Goal: Task Accomplishment & Management: Use online tool/utility

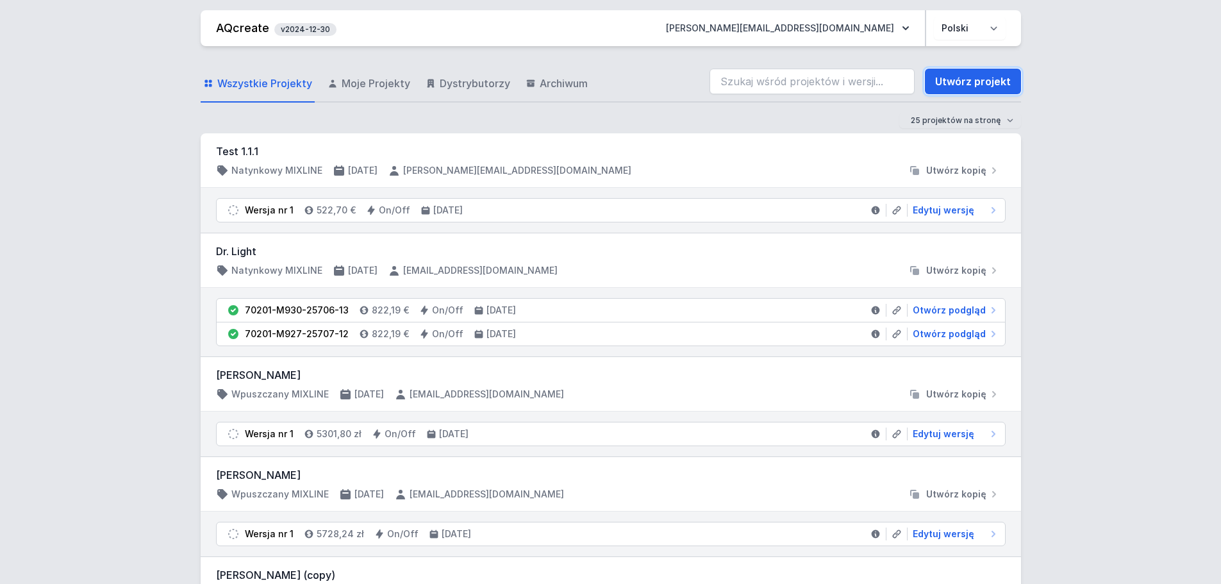
drag, startPoint x: 971, startPoint y: 87, endPoint x: 363, endPoint y: 167, distance: 612.8
click at [971, 87] on link "Utwórz projekt" at bounding box center [973, 82] width 96 height 26
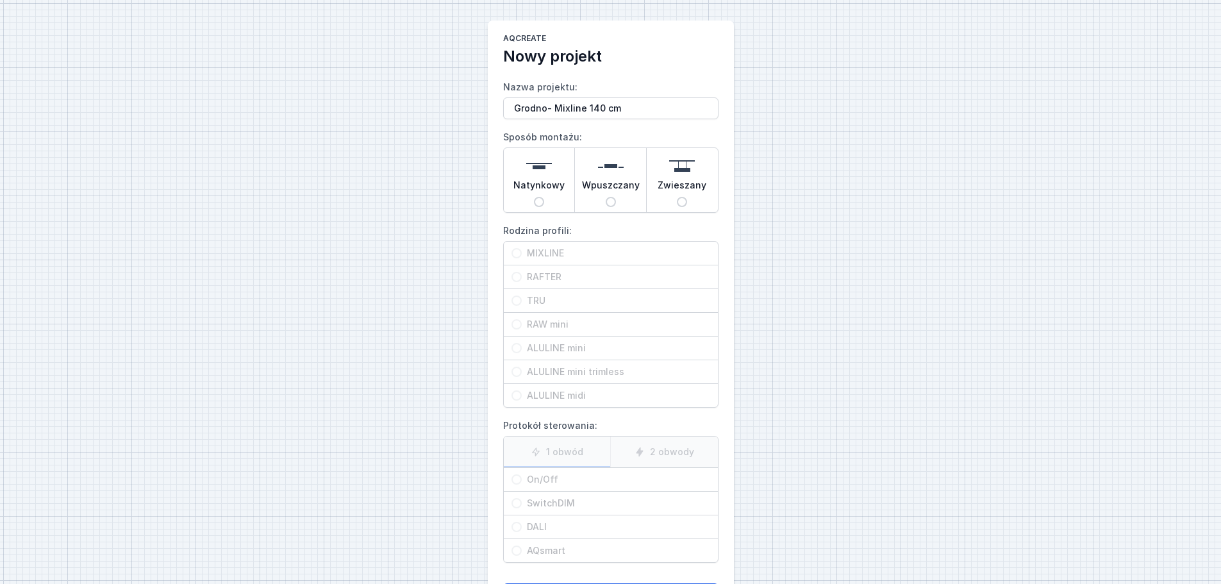
type input "Grodno- Mixline 140 cm"
click at [604, 181] on span "Wpuszczany" at bounding box center [611, 188] width 58 height 18
click at [606, 197] on input "Wpuszczany" at bounding box center [611, 202] width 10 height 10
radio input "true"
click at [590, 252] on span "MIXLINE" at bounding box center [616, 253] width 188 height 13
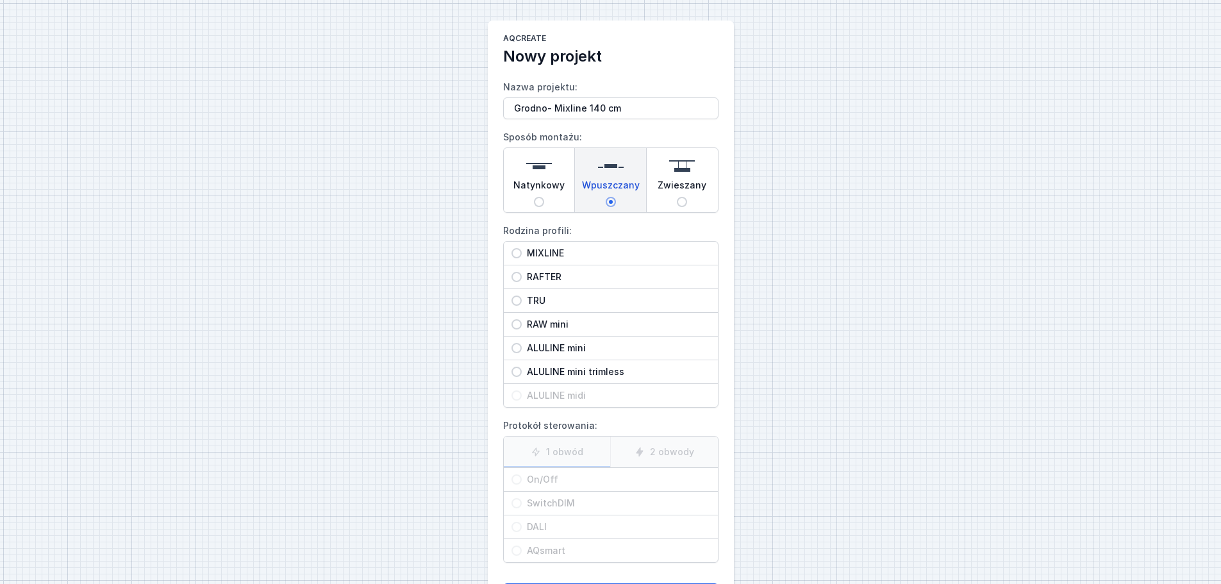
click at [522, 252] on input "MIXLINE" at bounding box center [516, 253] width 10 height 10
radio input "true"
click at [641, 470] on div "On/Off" at bounding box center [611, 479] width 214 height 23
click at [522, 474] on input "On/Off" at bounding box center [516, 479] width 10 height 10
radio input "true"
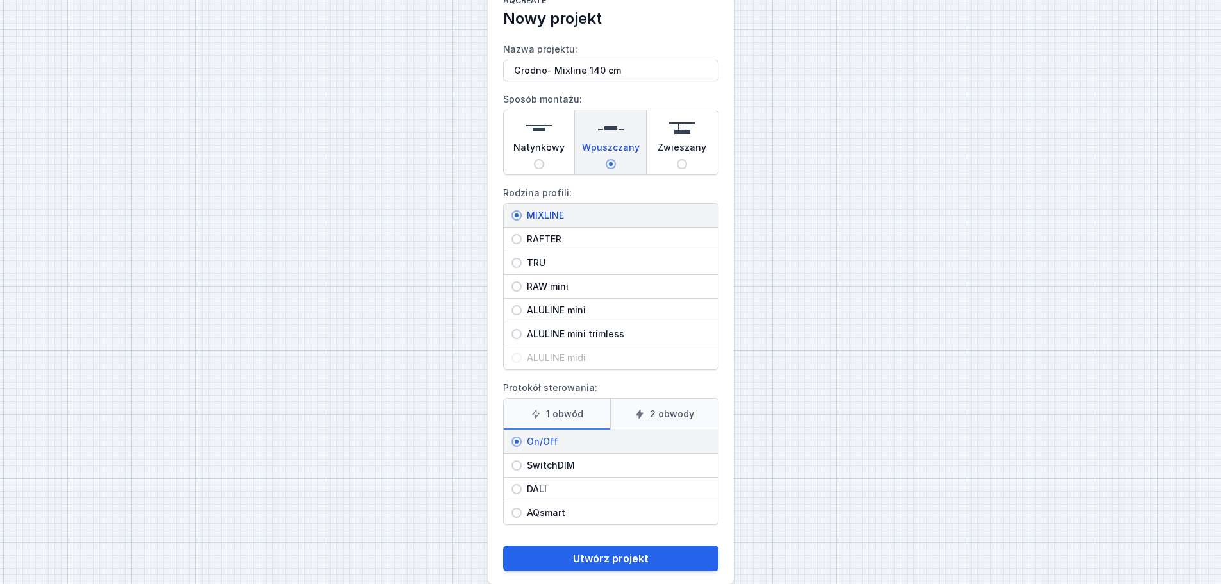
scroll to position [58, 0]
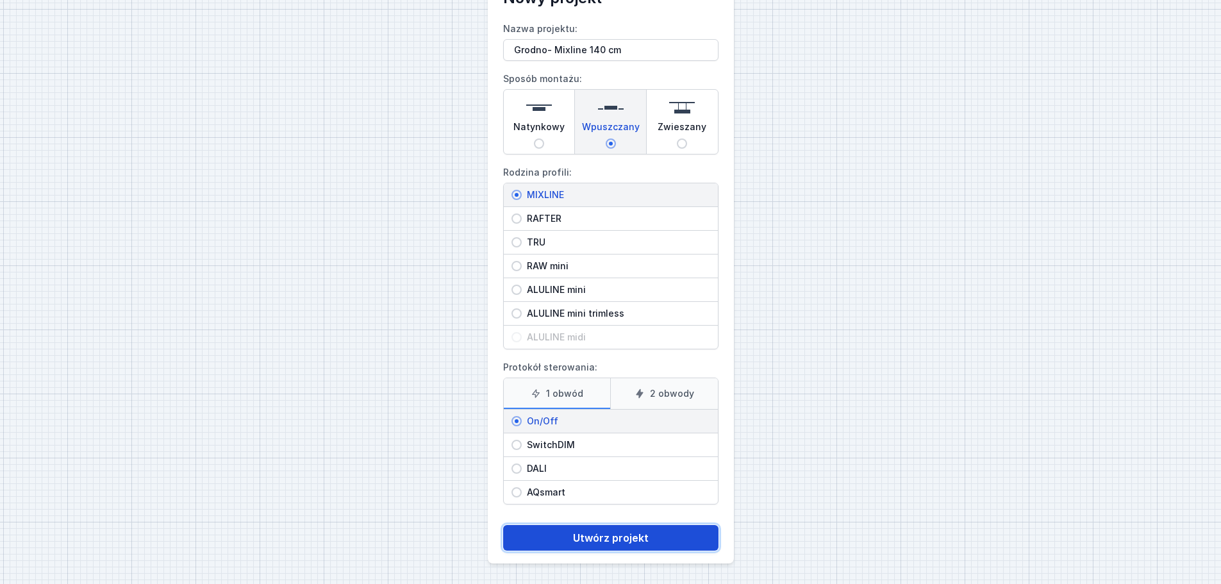
click at [611, 535] on button "Utwórz projekt" at bounding box center [610, 538] width 215 height 26
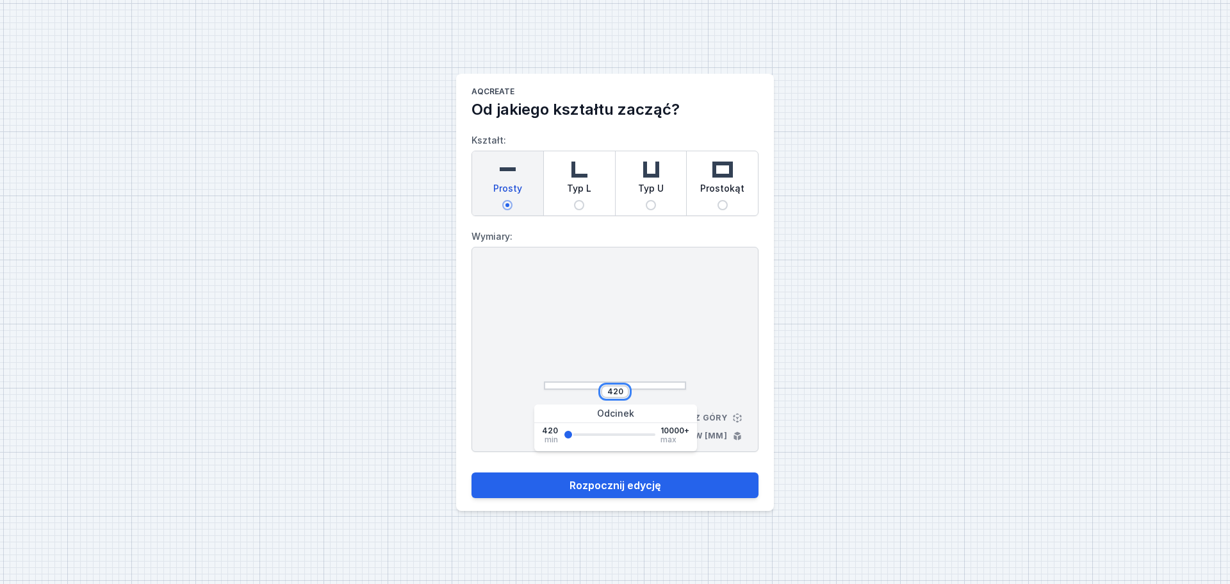
click at [616, 387] on input "420" at bounding box center [615, 391] width 21 height 10
type input "1400"
click at [640, 492] on button "Rozpocznij edycję" at bounding box center [615, 485] width 287 height 26
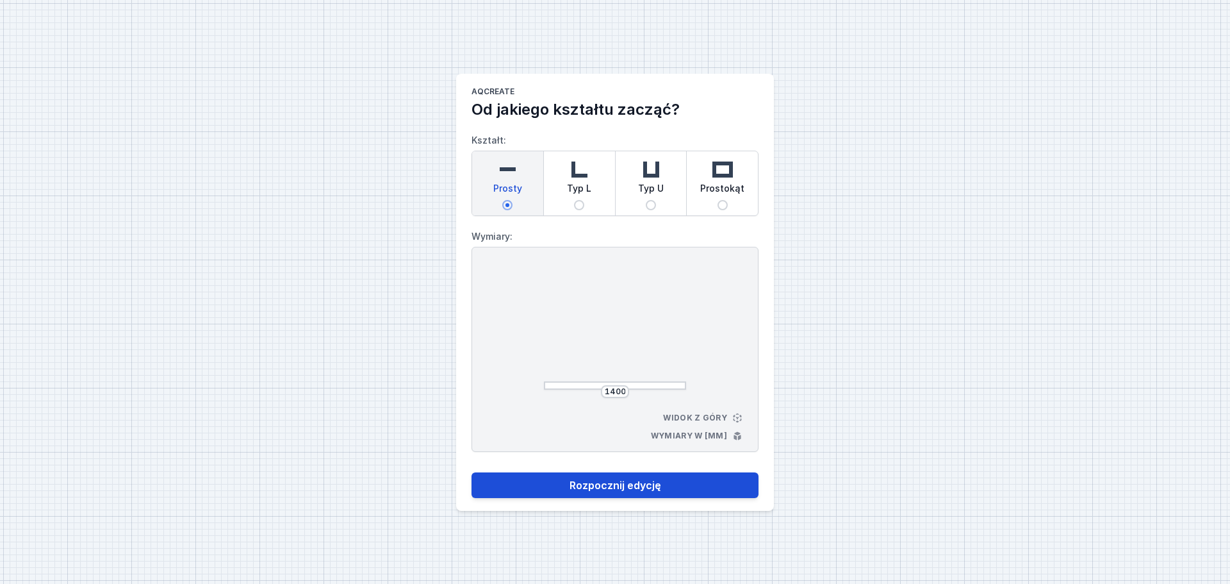
select select "3000"
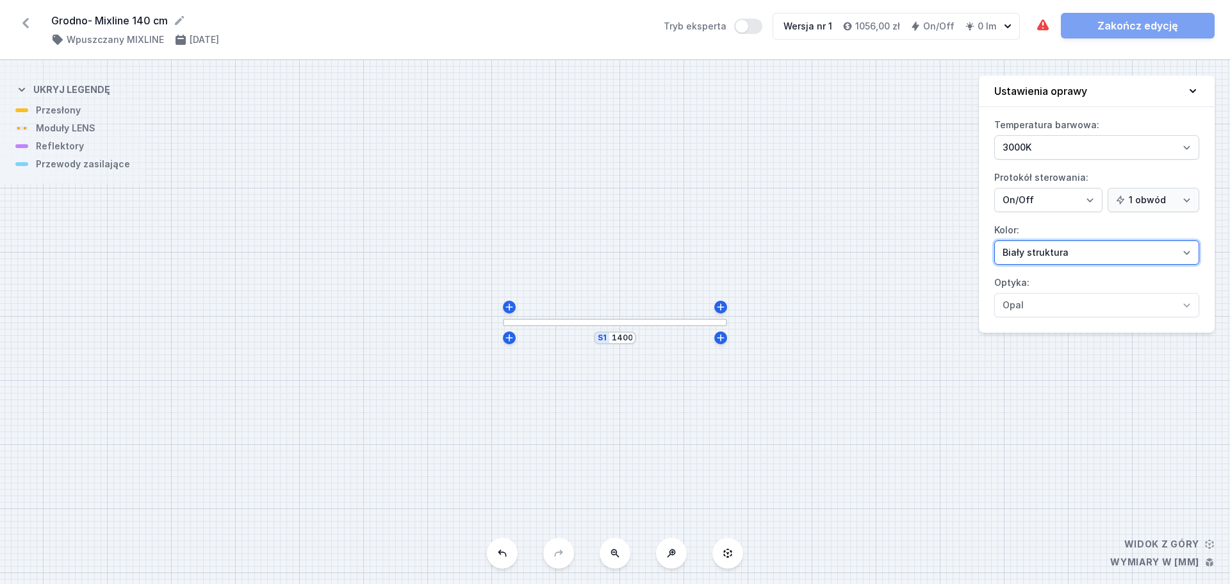
click at [1066, 254] on select "[PERSON_NAME] struktura [PERSON_NAME] struktura Złoty struktura Miedziany [PERS…" at bounding box center [1097, 252] width 205 height 24
select select "2"
click at [995, 240] on select "[PERSON_NAME] struktura [PERSON_NAME] struktura Złoty struktura Miedziany [PERS…" at bounding box center [1097, 252] width 205 height 24
click at [641, 324] on div at bounding box center [615, 322] width 224 height 8
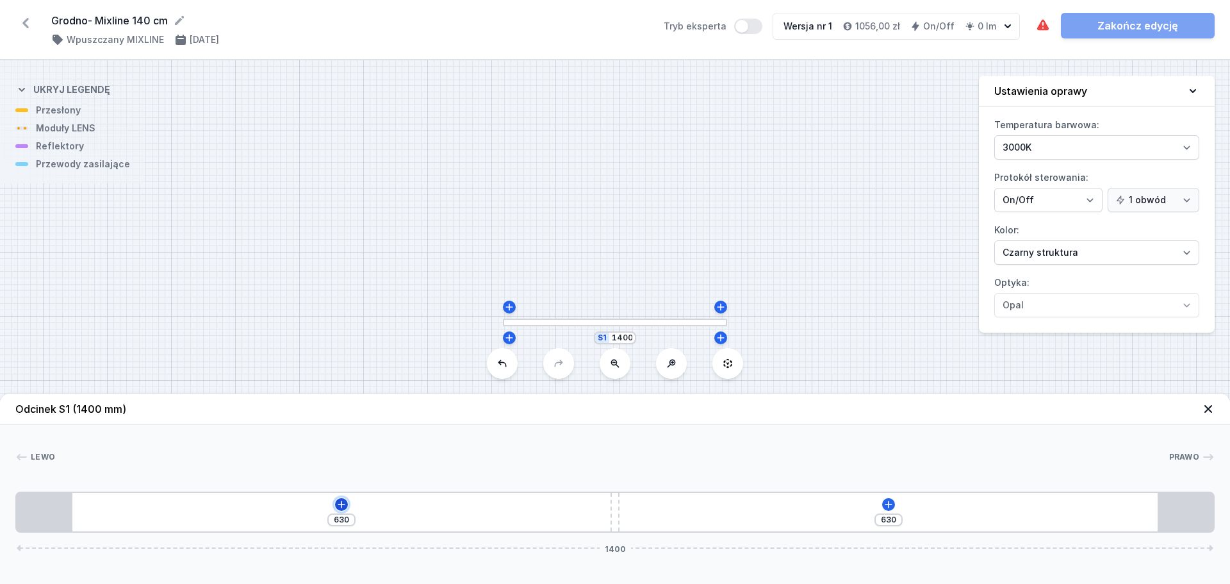
click at [338, 503] on icon at bounding box center [341, 504] width 10 height 10
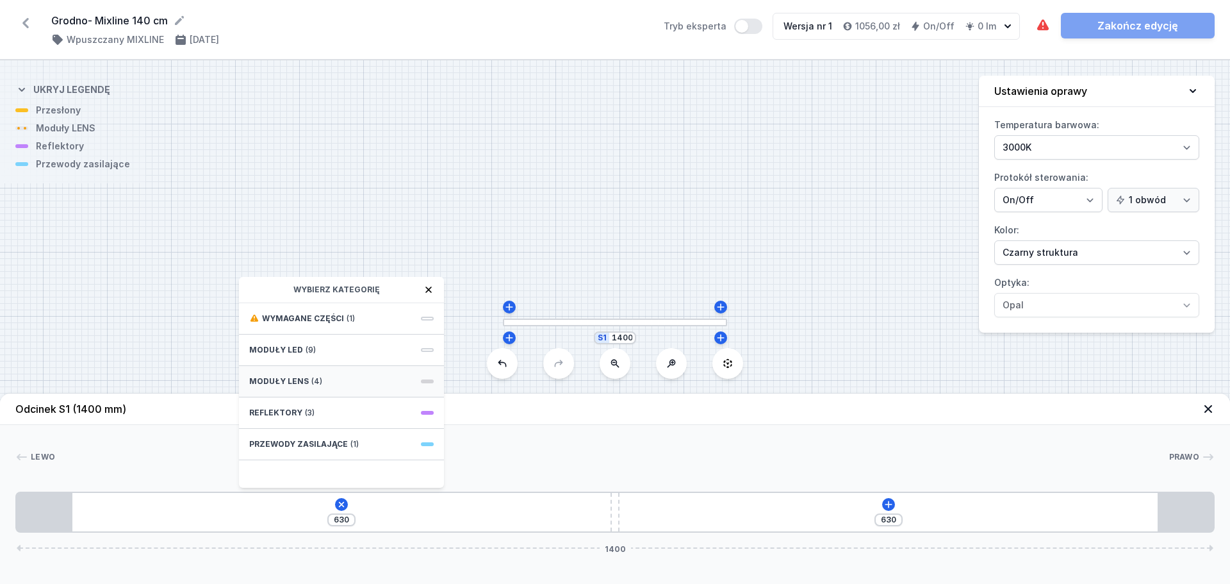
click at [317, 375] on div "Moduły LENS (4)" at bounding box center [341, 381] width 205 height 31
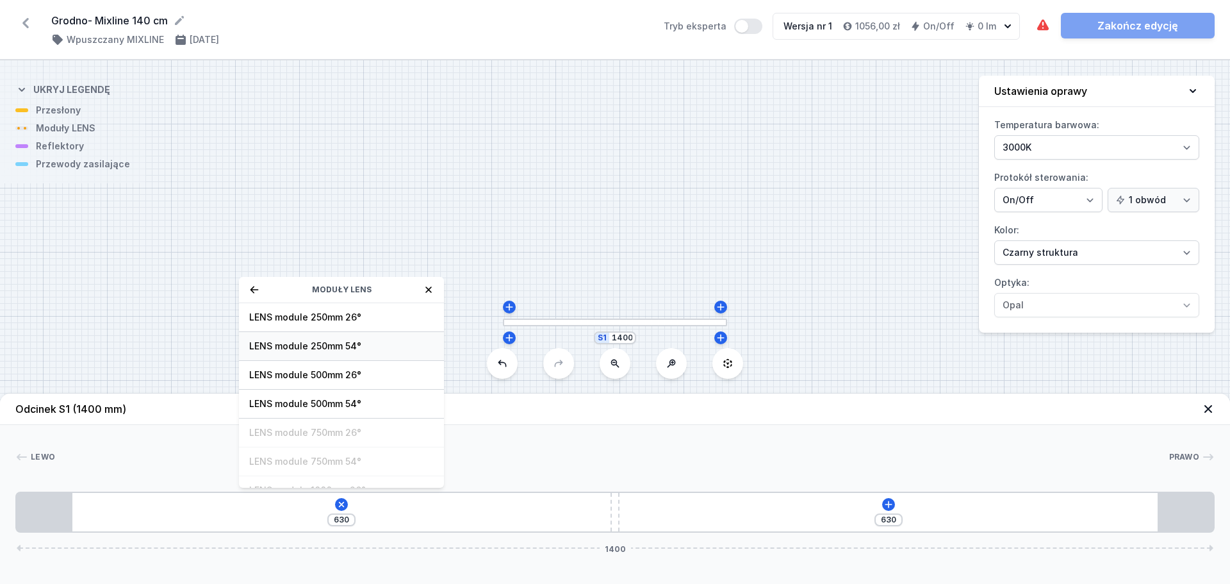
click at [342, 350] on span "LENS module 250mm 54°" at bounding box center [341, 346] width 185 height 13
type input "380"
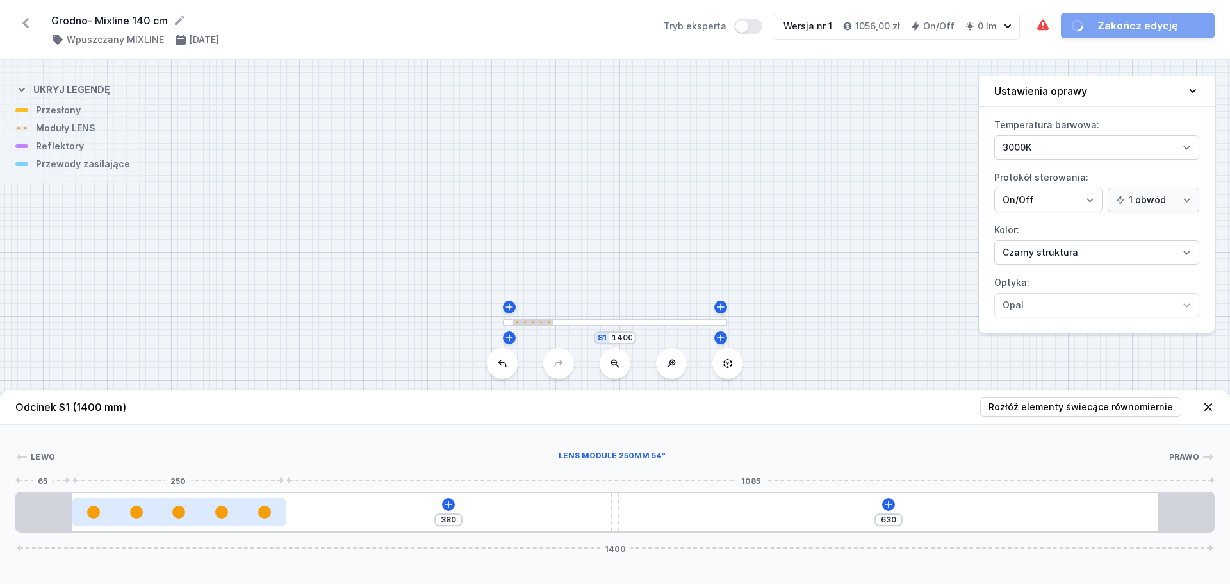
click at [235, 508] on div at bounding box center [179, 512] width 214 height 13
select select "1604"
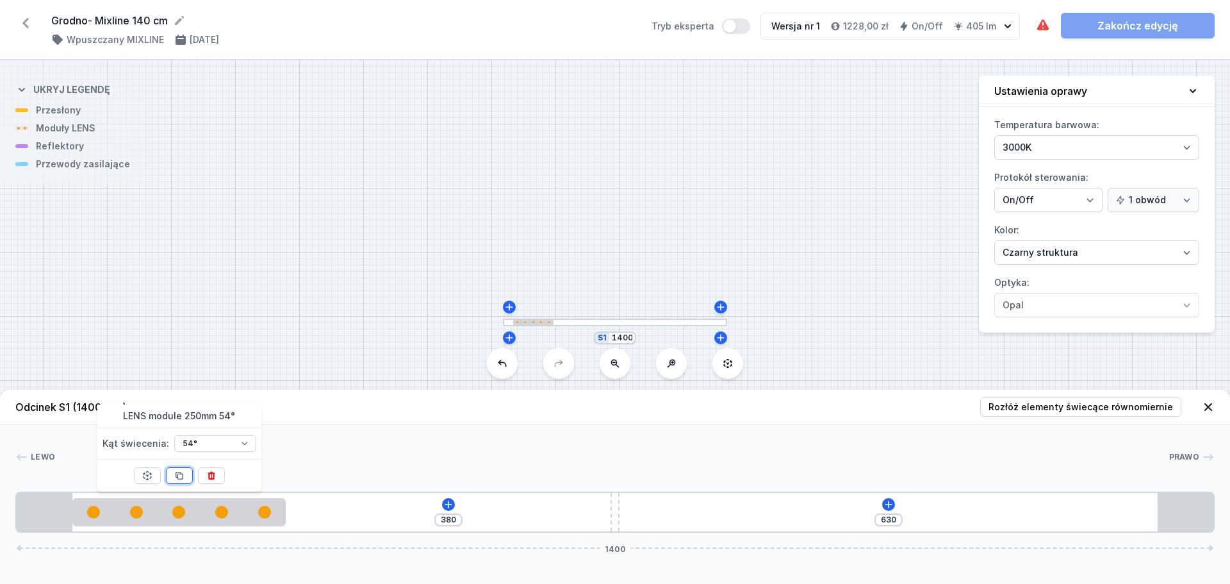
click at [180, 476] on icon at bounding box center [179, 475] width 10 height 10
type input "130"
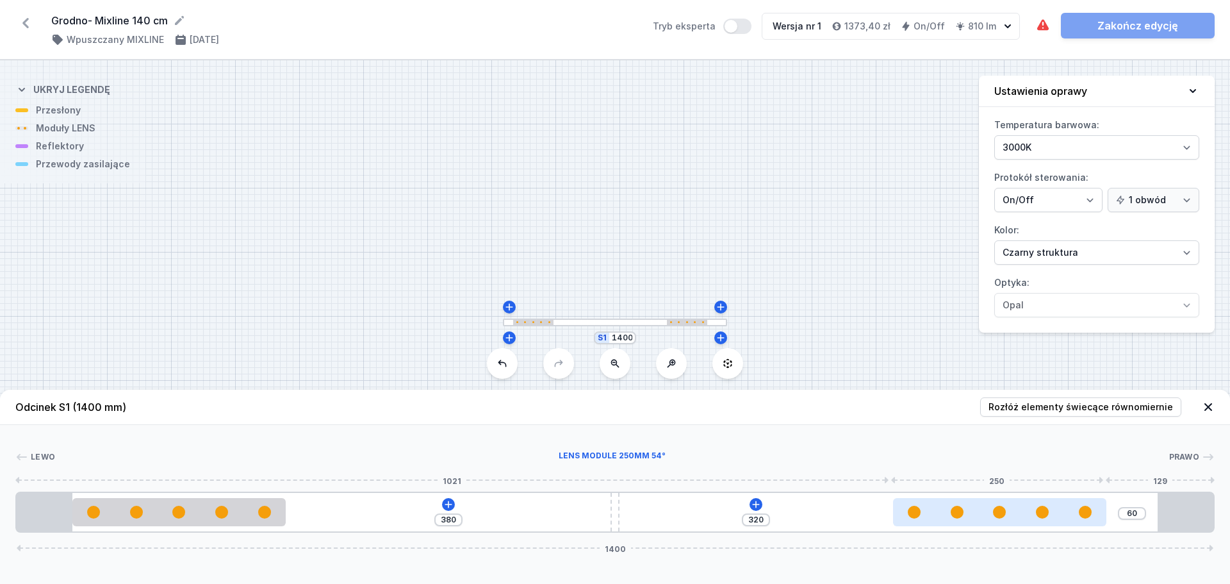
type input "54"
type input "326"
type input "44"
type input "336"
type input "31"
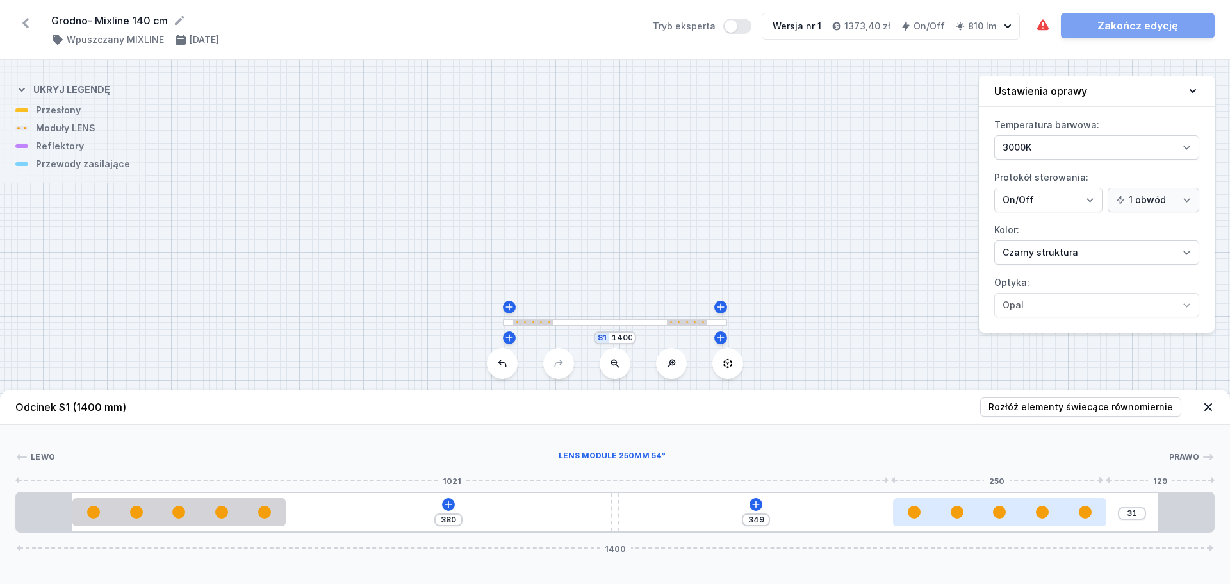
type input "380"
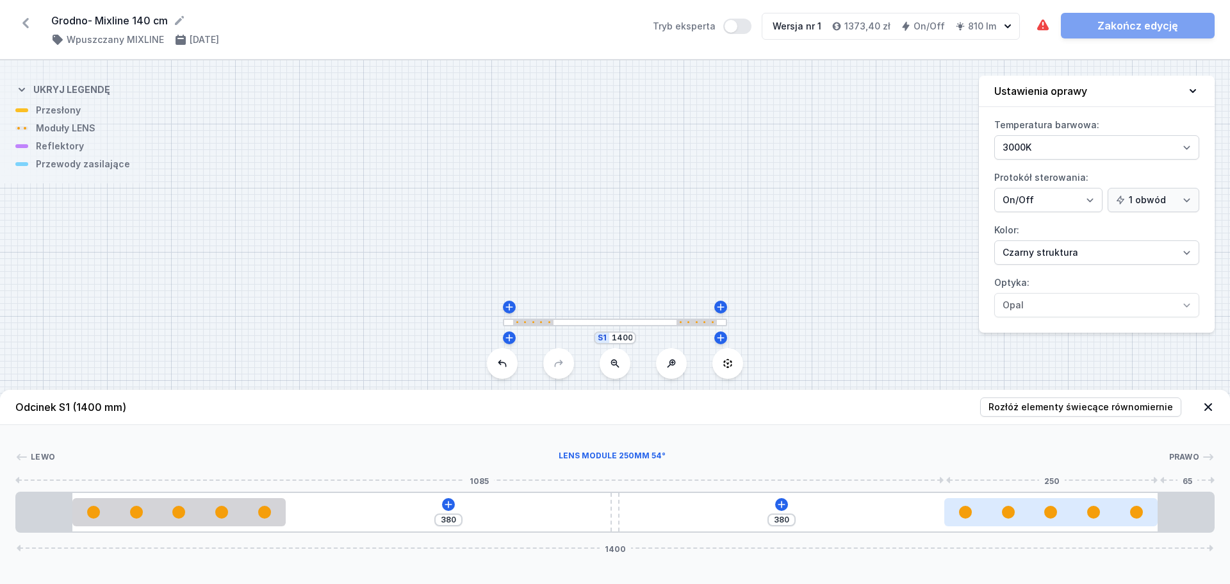
drag, startPoint x: 440, startPoint y: 515, endPoint x: 1131, endPoint y: 508, distance: 691.5
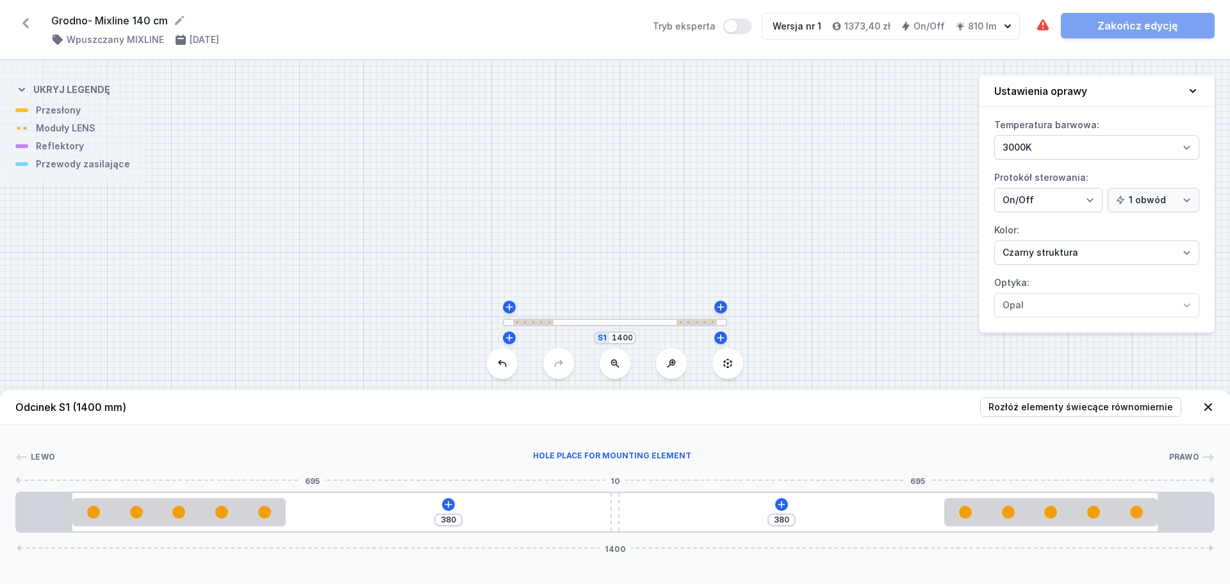
type input "375"
type input "385"
type input "340"
type input "420"
type input "282"
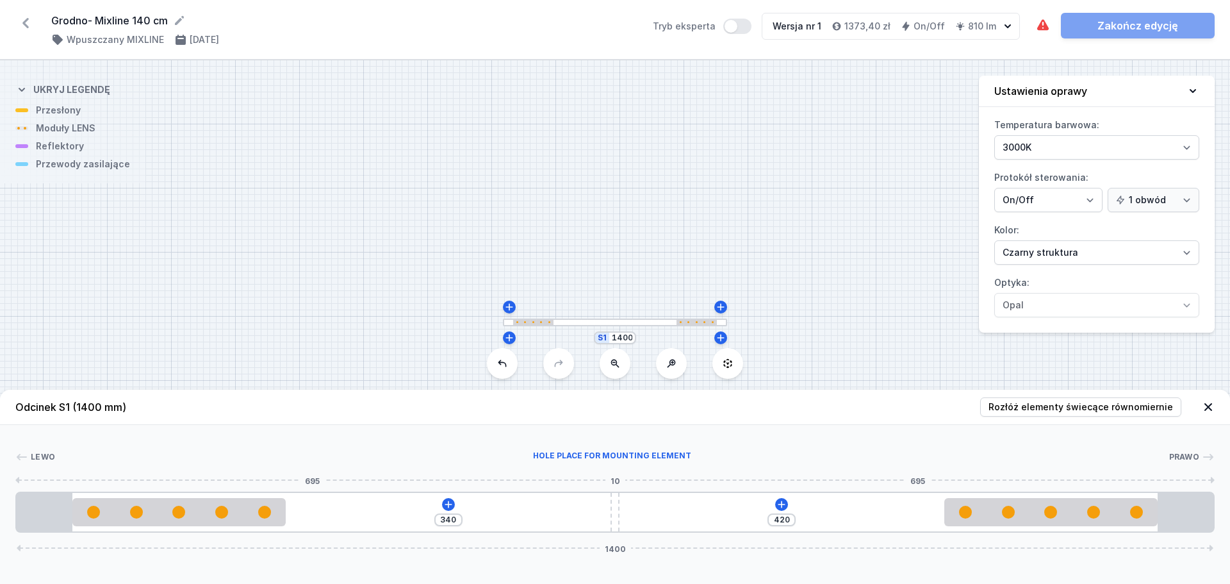
type input "478"
type input "222"
type input "538"
type input "161"
type input "599"
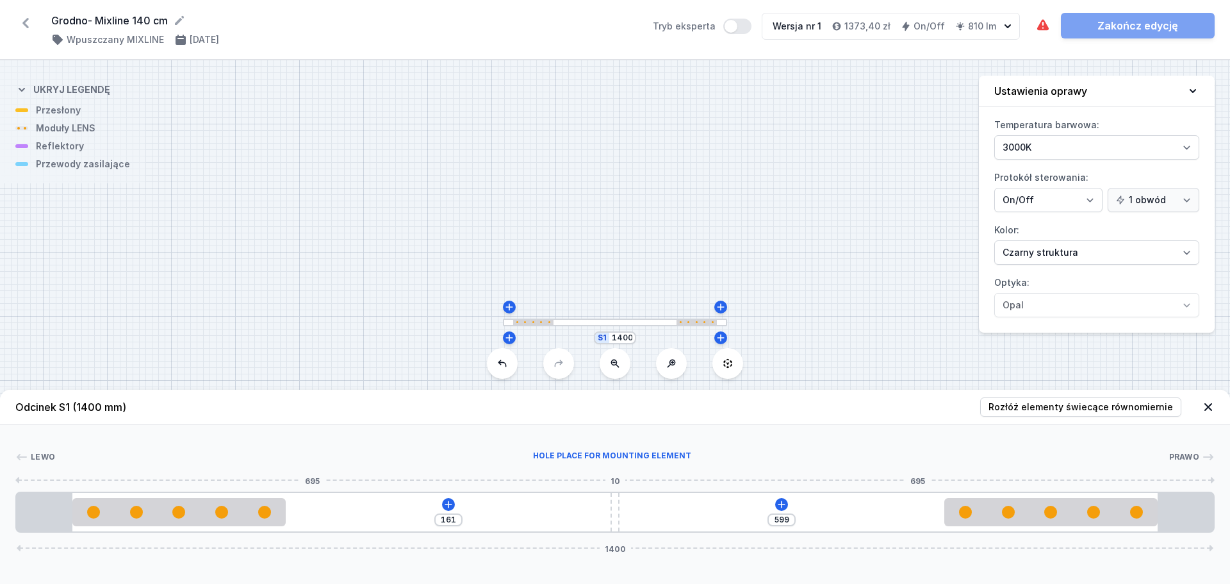
type input "114"
type input "646"
type input "87"
type input "673"
type input "66"
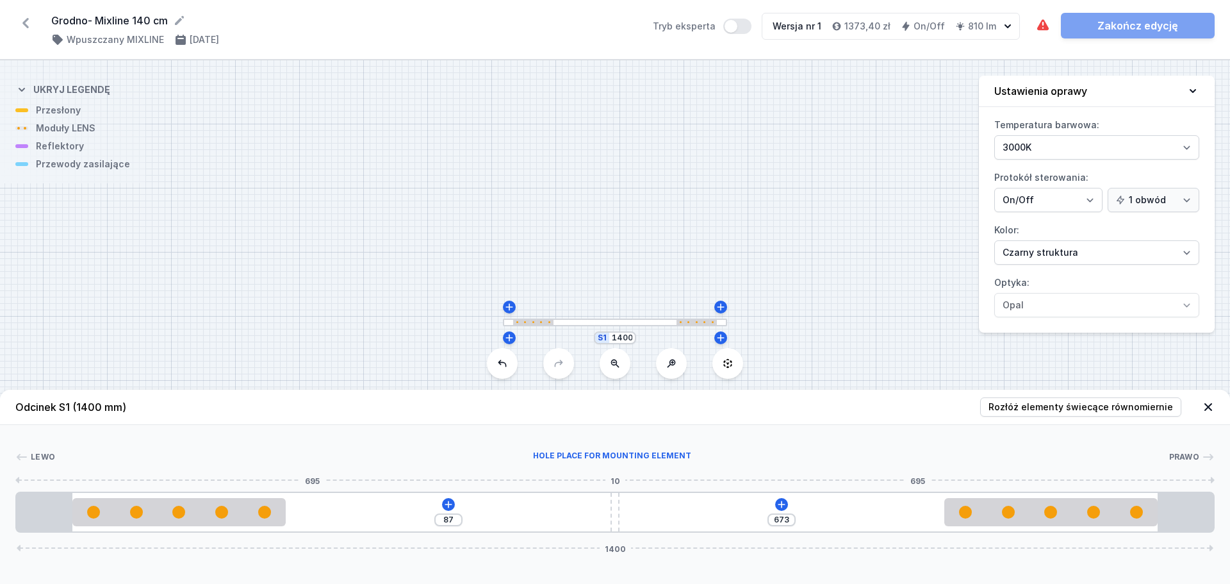
type input "694"
type input "55"
type input "705"
type input "50"
type input "710"
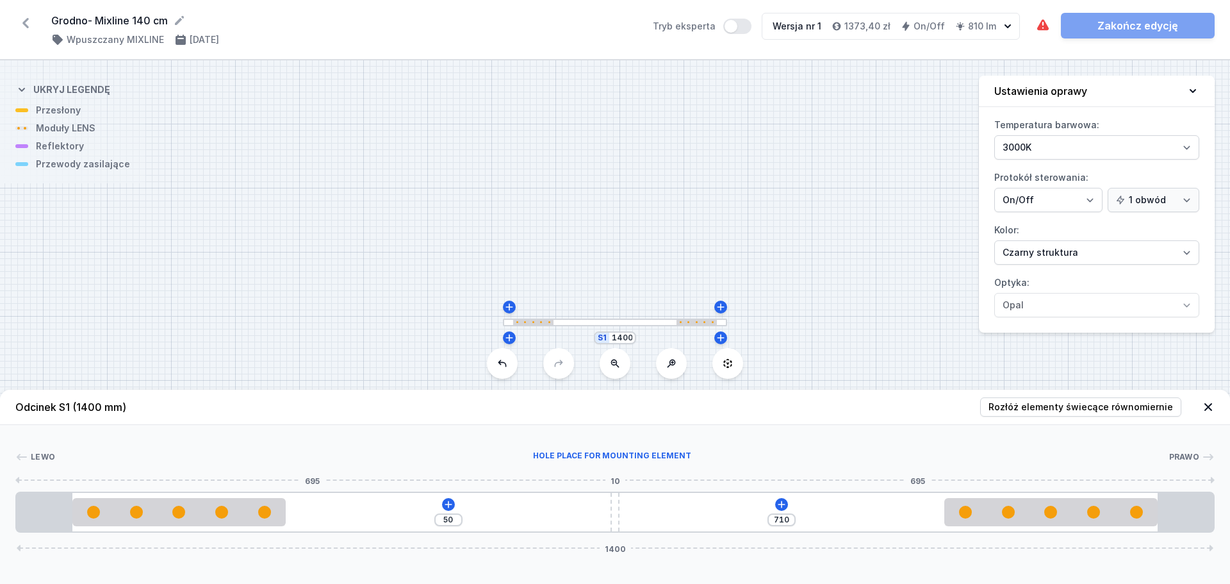
type input "47"
type input "713"
type input "46"
type input "714"
type input "45"
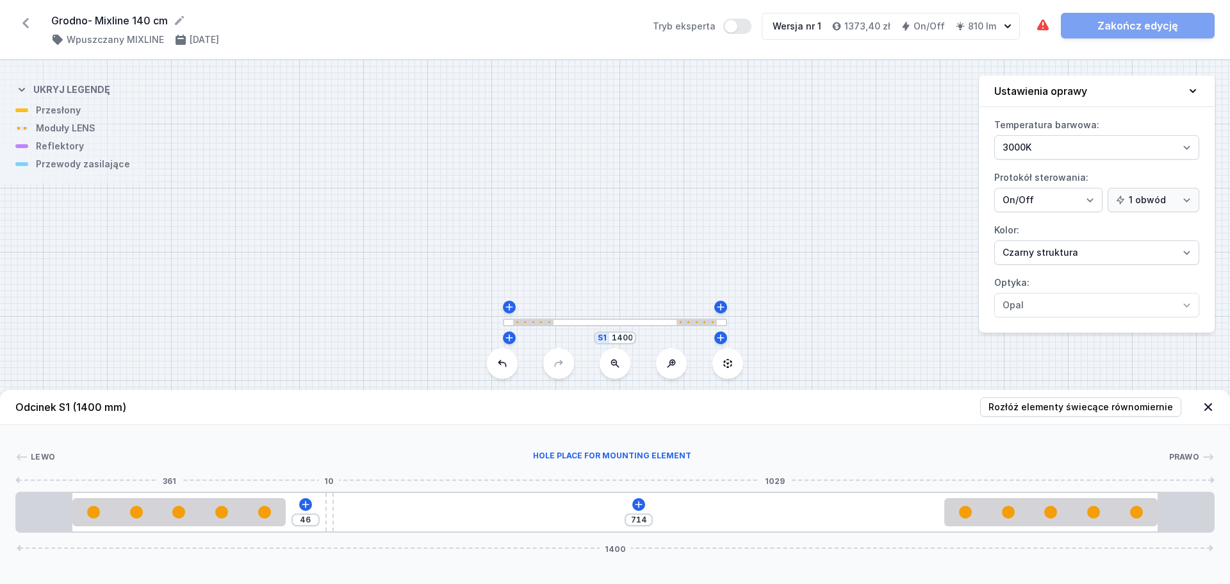
type input "715"
type input "41"
type input "719"
type input "37"
type input "723"
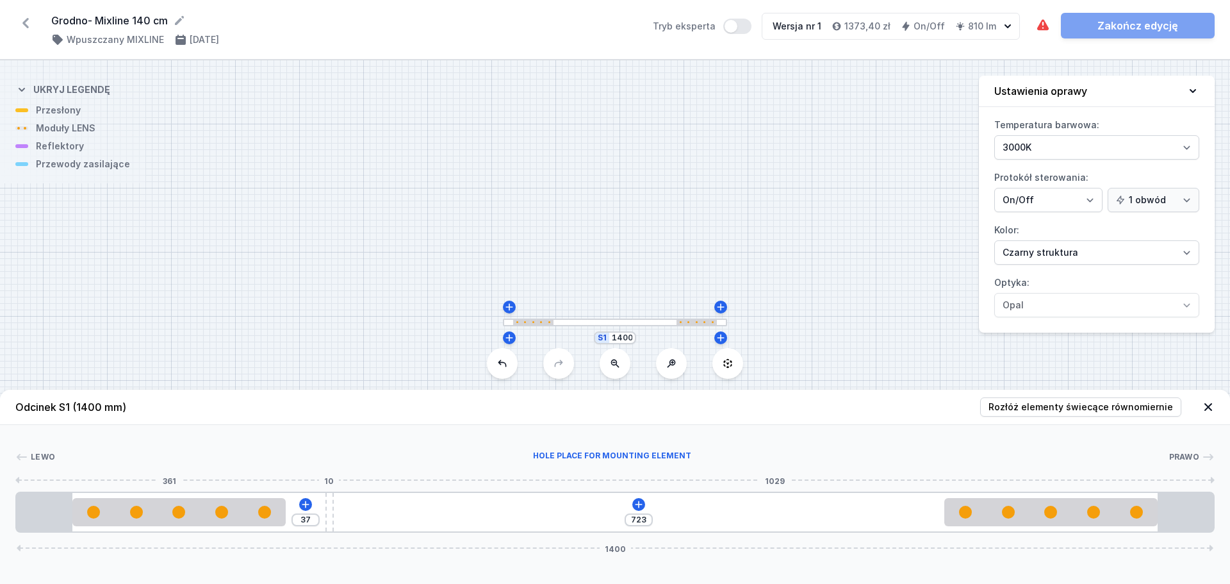
type input "32"
type input "728"
type input "29"
type input "731"
type input "25"
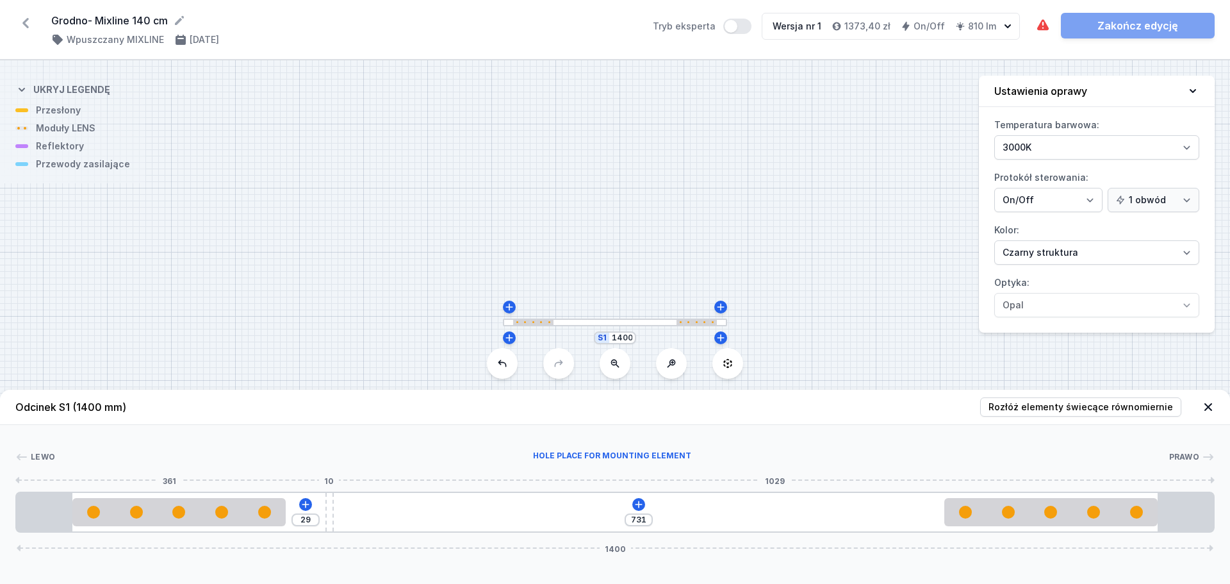
type input "735"
type input "21"
type input "739"
type input "19"
type input "741"
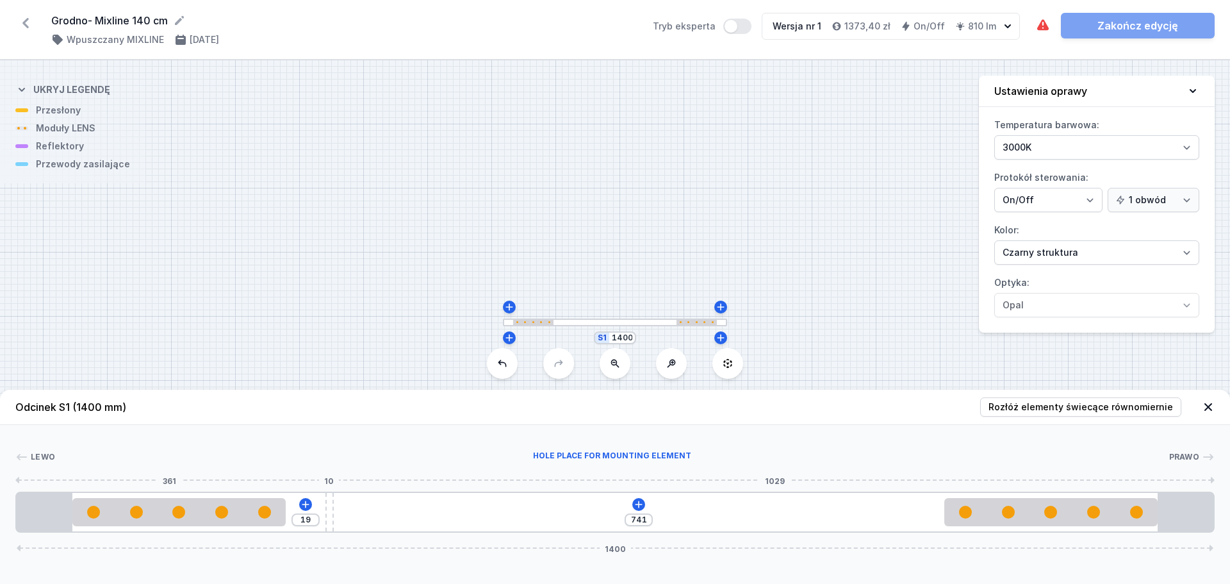
type input "16"
type input "744"
type input "13"
type input "747"
type input "10"
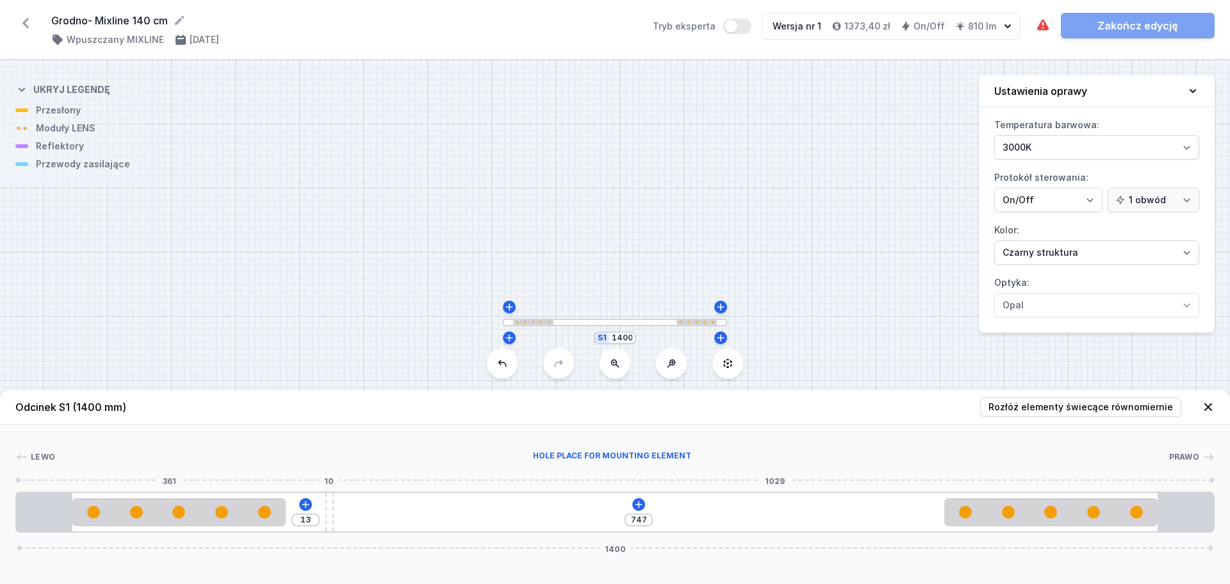
type input "750"
type input "9"
type input "751"
type input "10"
type input "750"
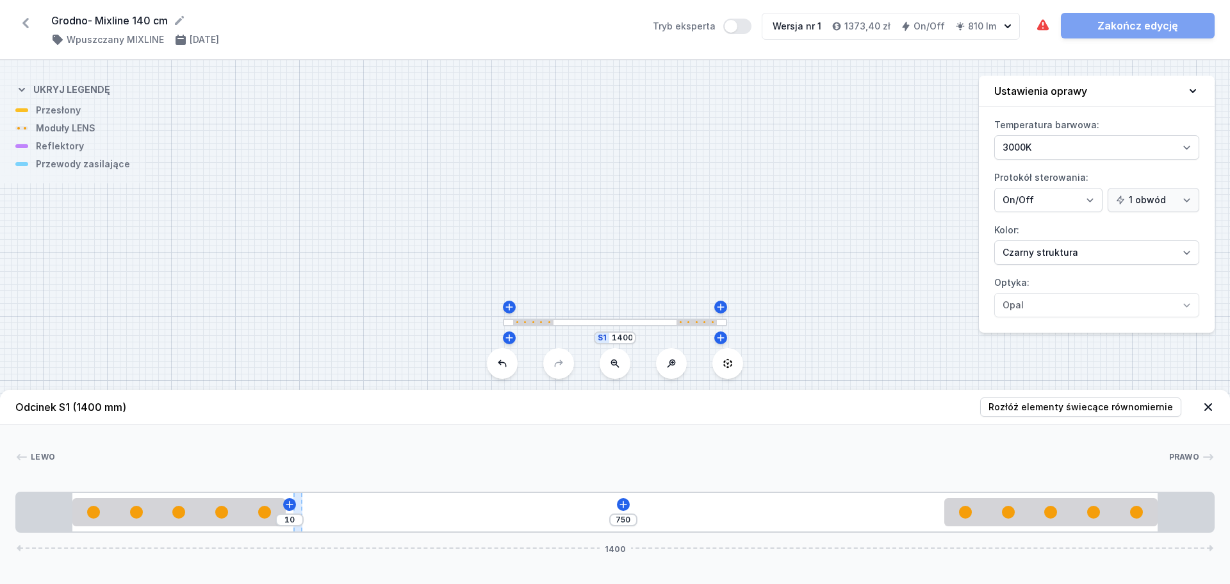
type input "15"
type input "745"
type input "17"
type input "743"
type input "18"
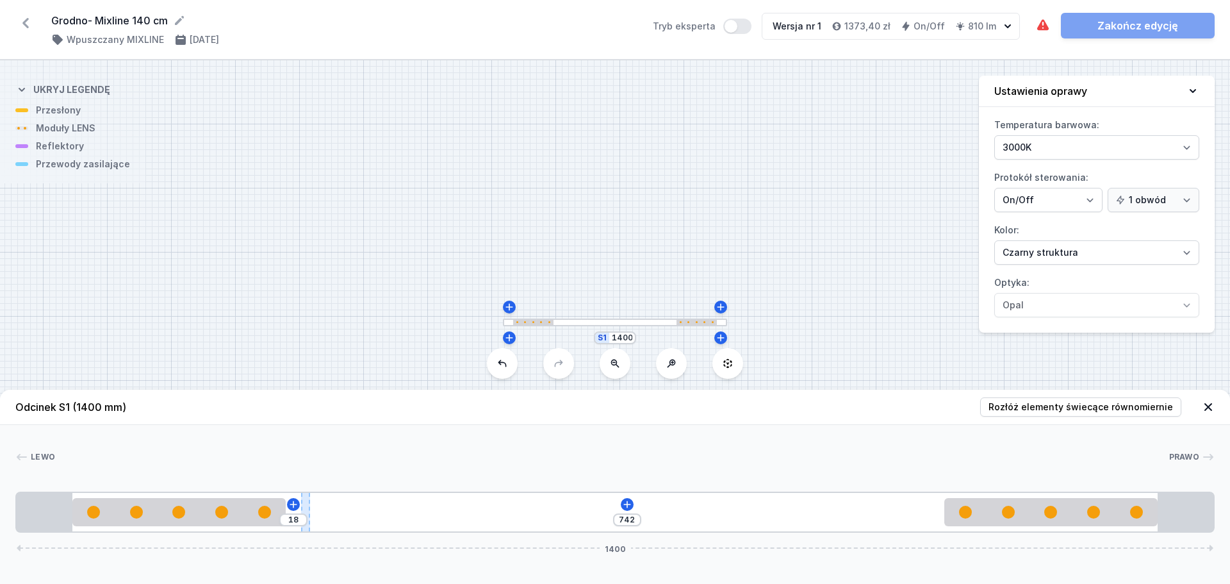
drag, startPoint x: 618, startPoint y: 514, endPoint x: 300, endPoint y: 495, distance: 319.0
click at [300, 495] on div "18 742 1400" at bounding box center [615, 512] width 1200 height 41
click at [625, 496] on div "18 742 1400" at bounding box center [615, 512] width 1200 height 41
click at [625, 501] on icon at bounding box center [627, 504] width 10 height 10
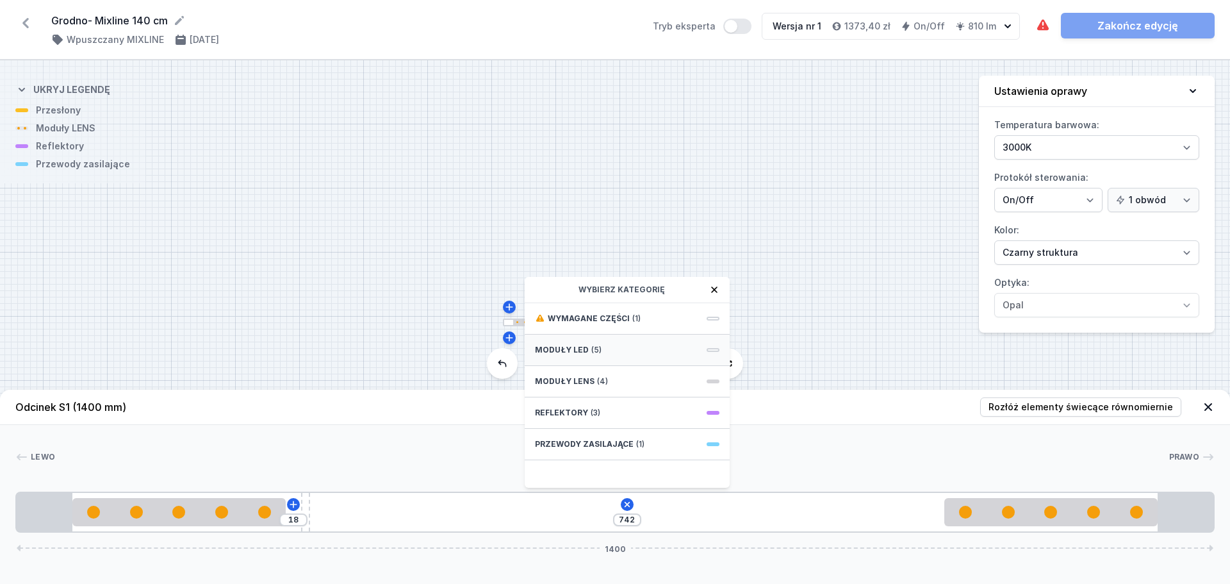
click at [602, 354] on div "Moduły LED (5)" at bounding box center [627, 350] width 205 height 31
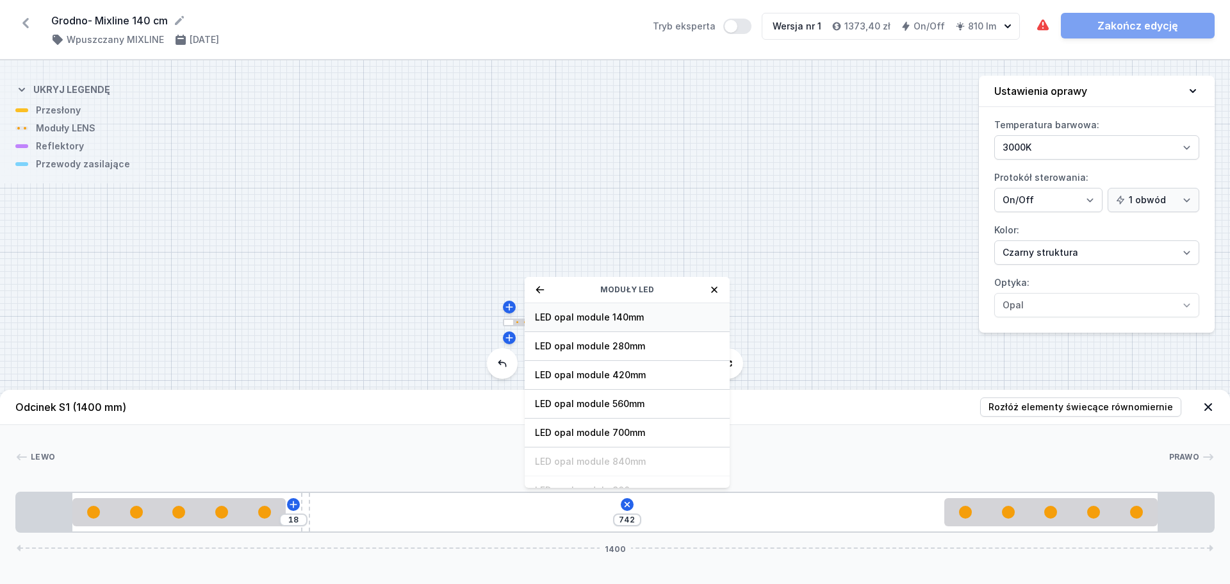
click at [595, 322] on span "LED opal module 140mm" at bounding box center [627, 317] width 185 height 13
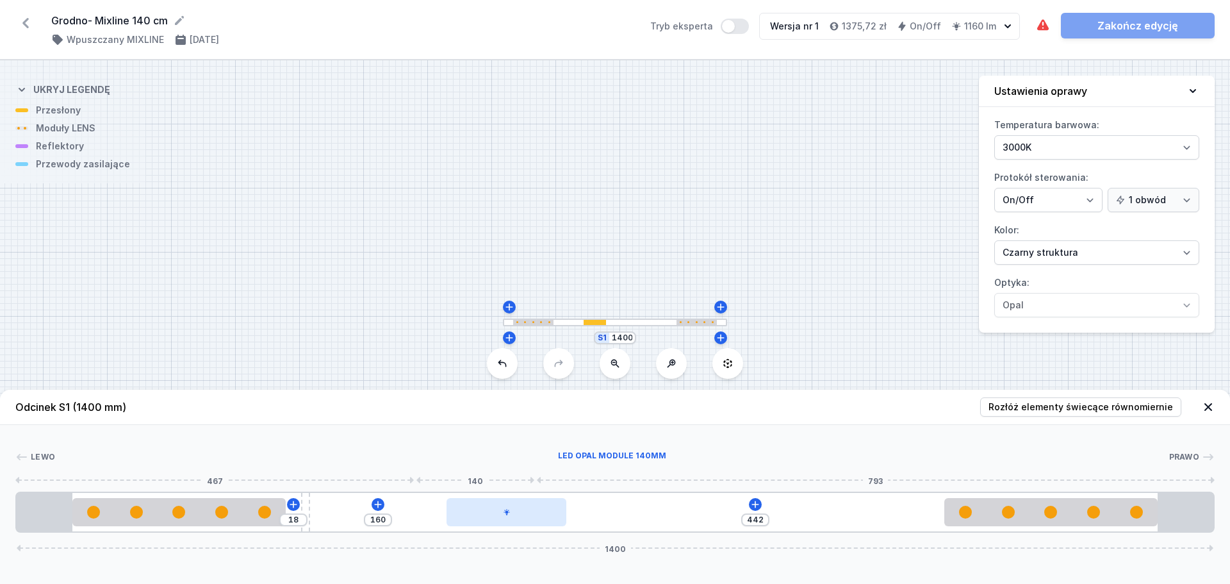
type input "415"
type input "187"
type input "391"
type input "211"
type input "372"
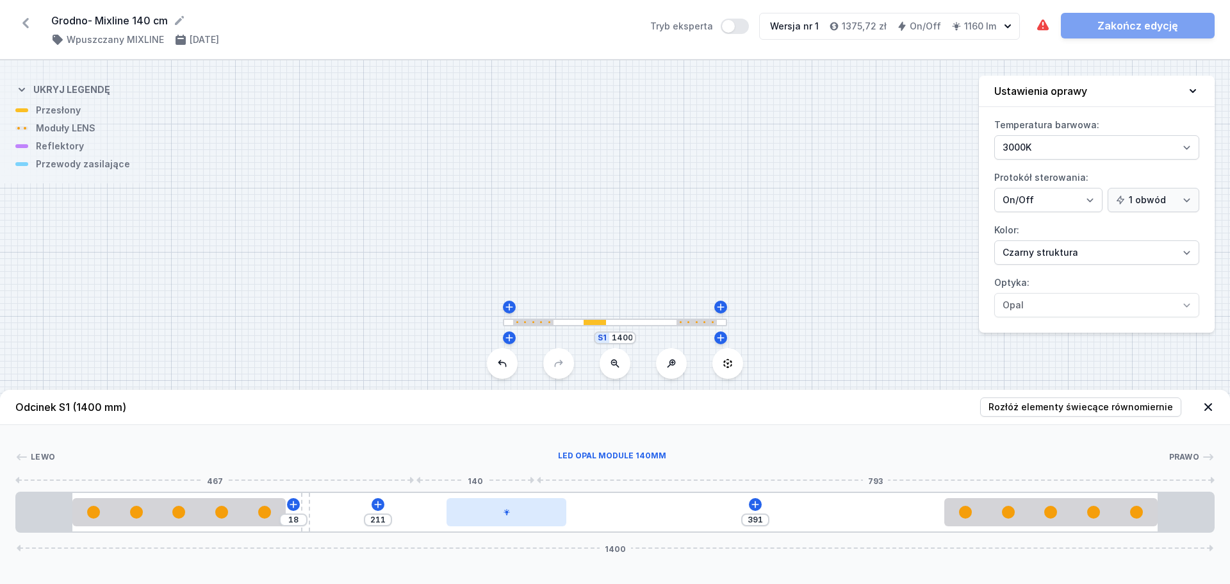
type input "230"
type input "353"
type input "249"
type input "340"
type input "262"
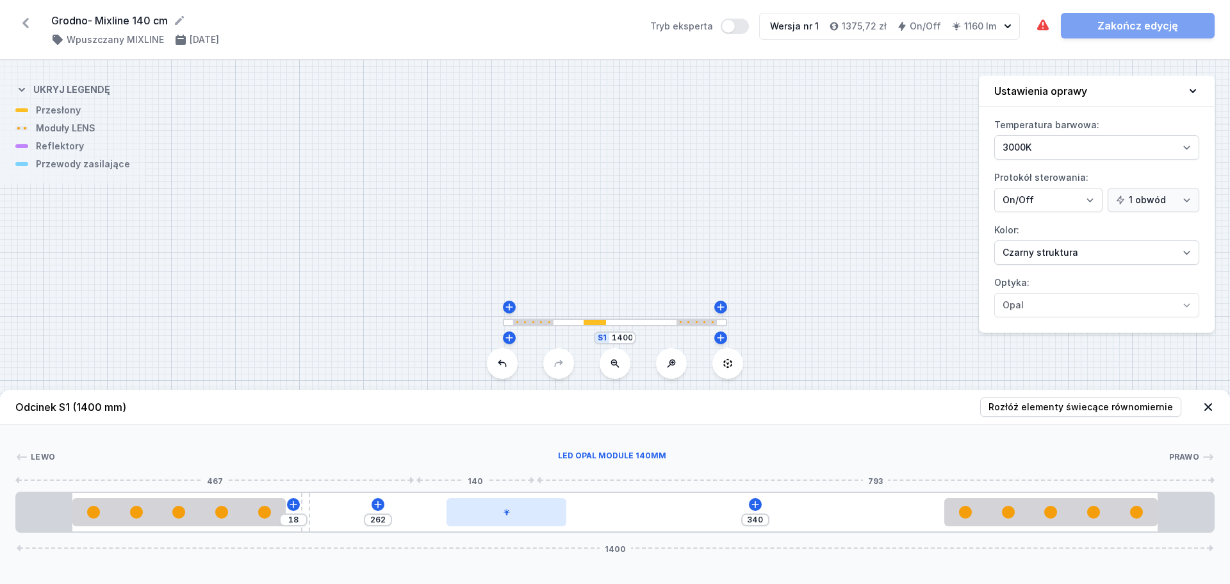
type input "326"
type input "276"
type input "321"
type input "281"
type input "318"
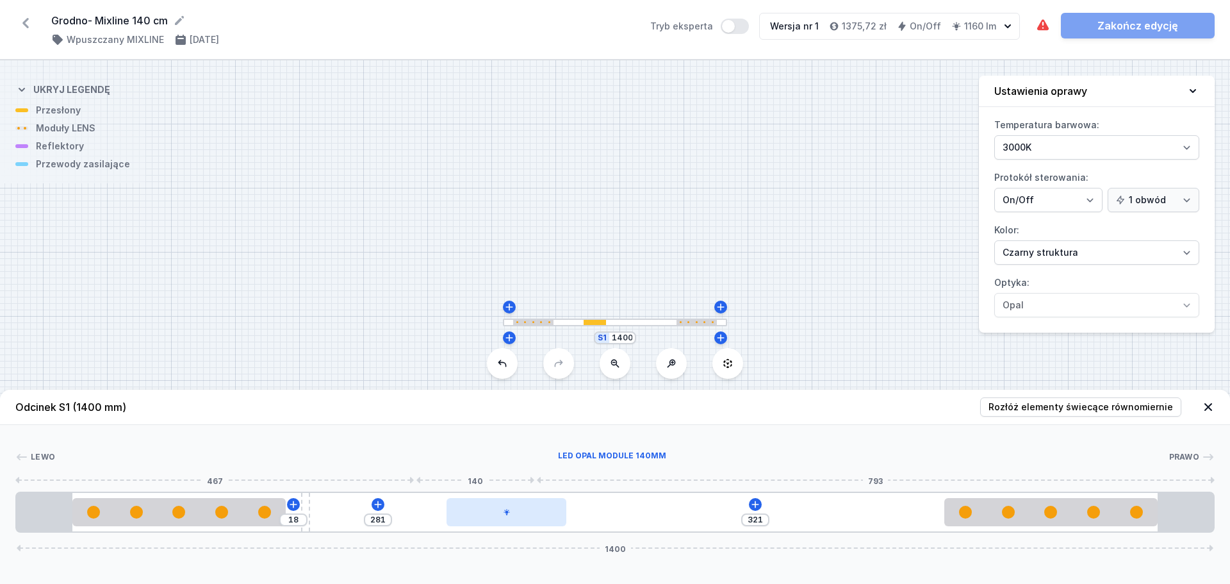
type input "284"
type input "315"
type input "287"
type input "314"
type input "288"
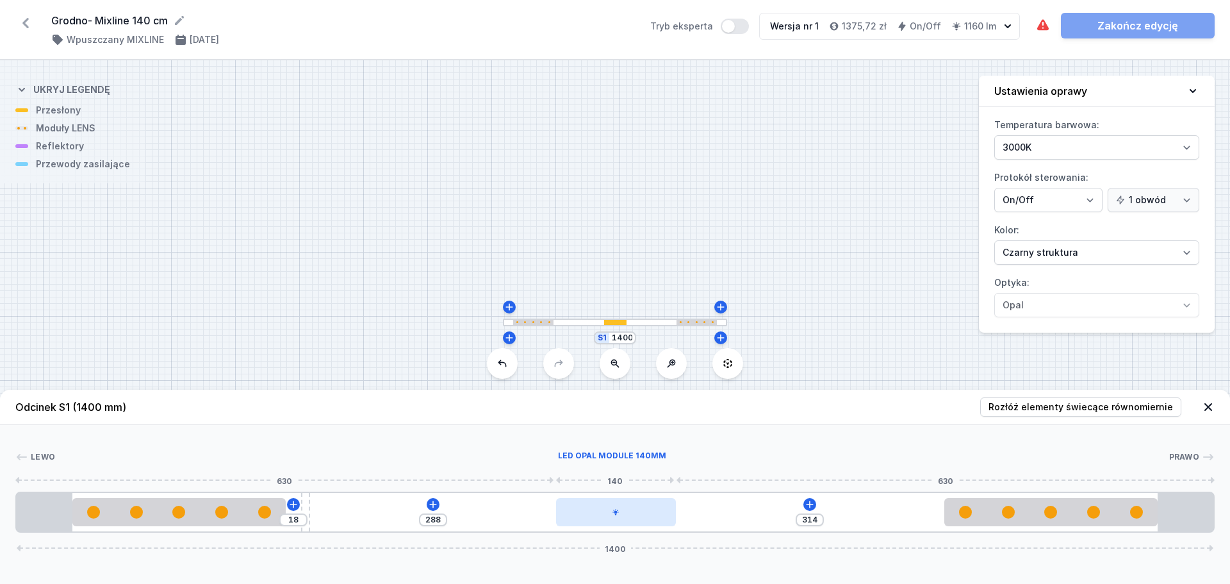
drag, startPoint x: 386, startPoint y: 516, endPoint x: 624, endPoint y: 517, distance: 237.1
click at [624, 517] on div at bounding box center [616, 512] width 120 height 28
click at [650, 468] on button at bounding box center [647, 475] width 27 height 17
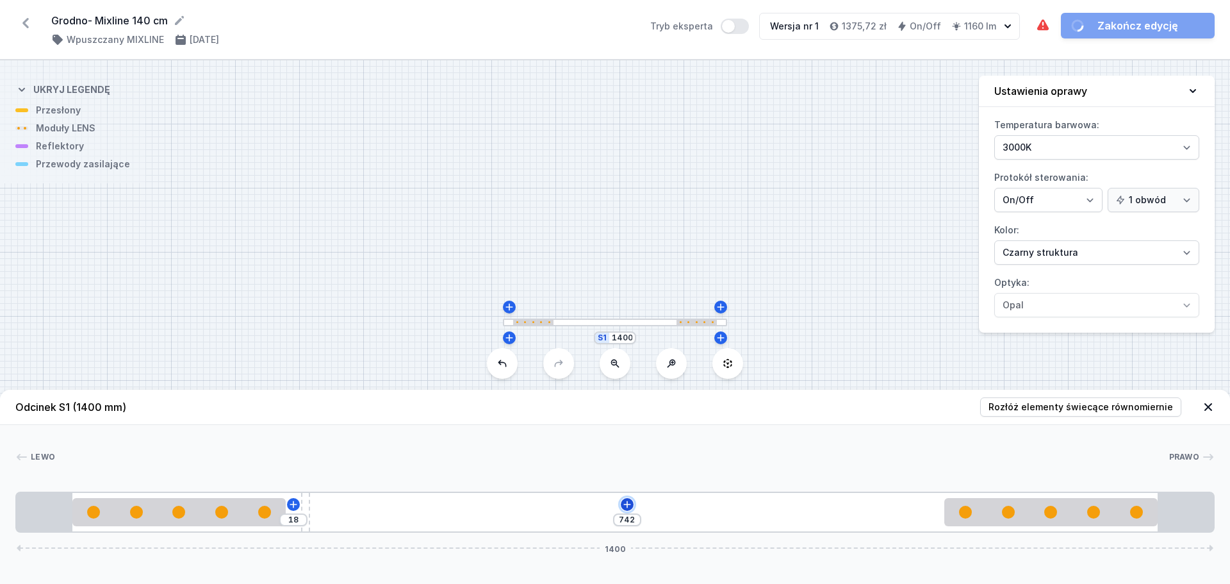
click at [632, 502] on icon at bounding box center [627, 504] width 10 height 10
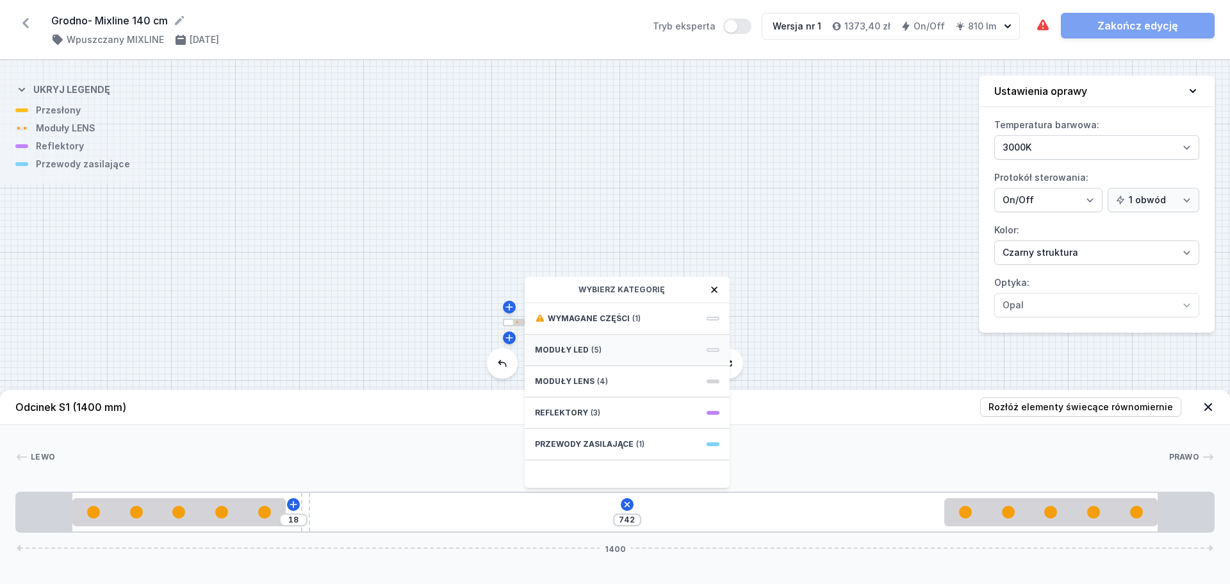
click at [606, 351] on div "Moduły LED (5)" at bounding box center [627, 350] width 205 height 31
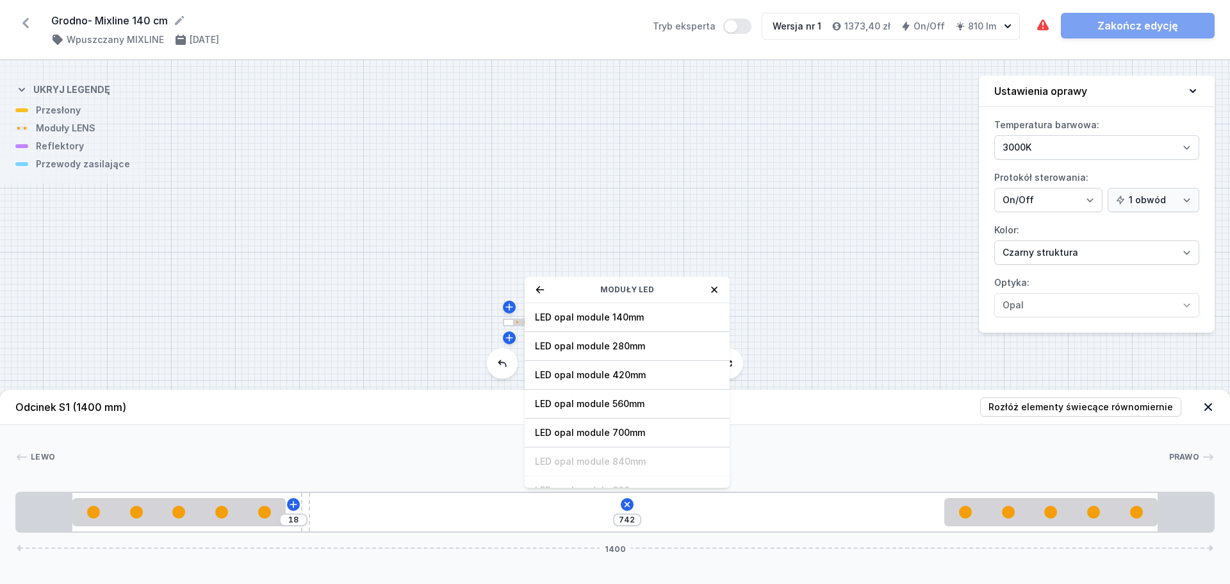
click at [606, 351] on span "LED opal module 280mm" at bounding box center [627, 346] width 185 height 13
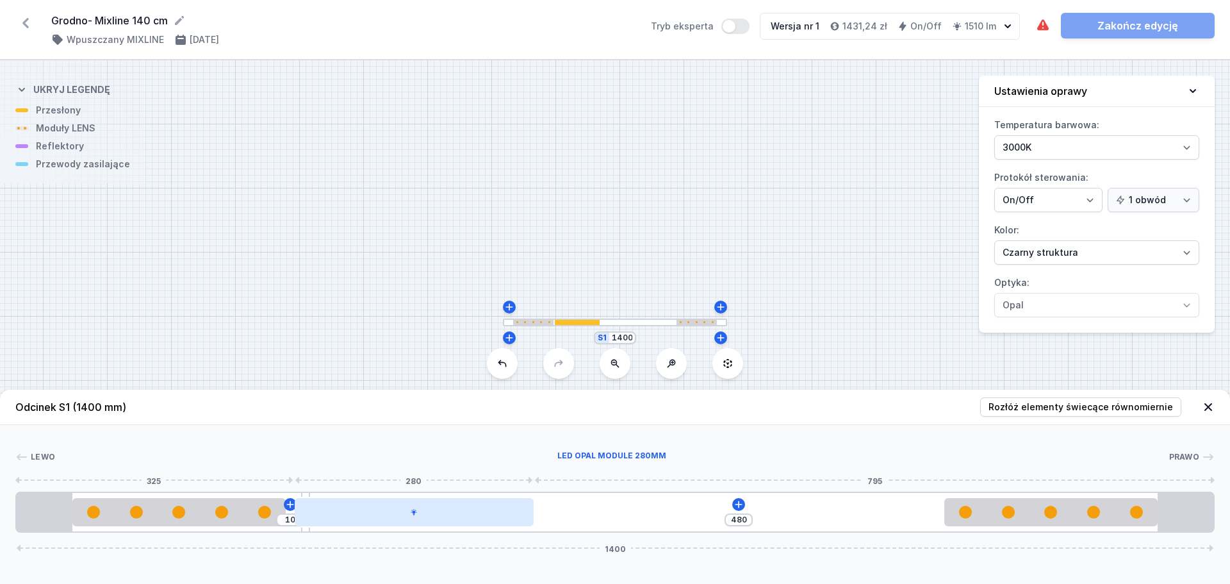
type input "409"
type input "53"
type input "393"
type input "69"
type input "376"
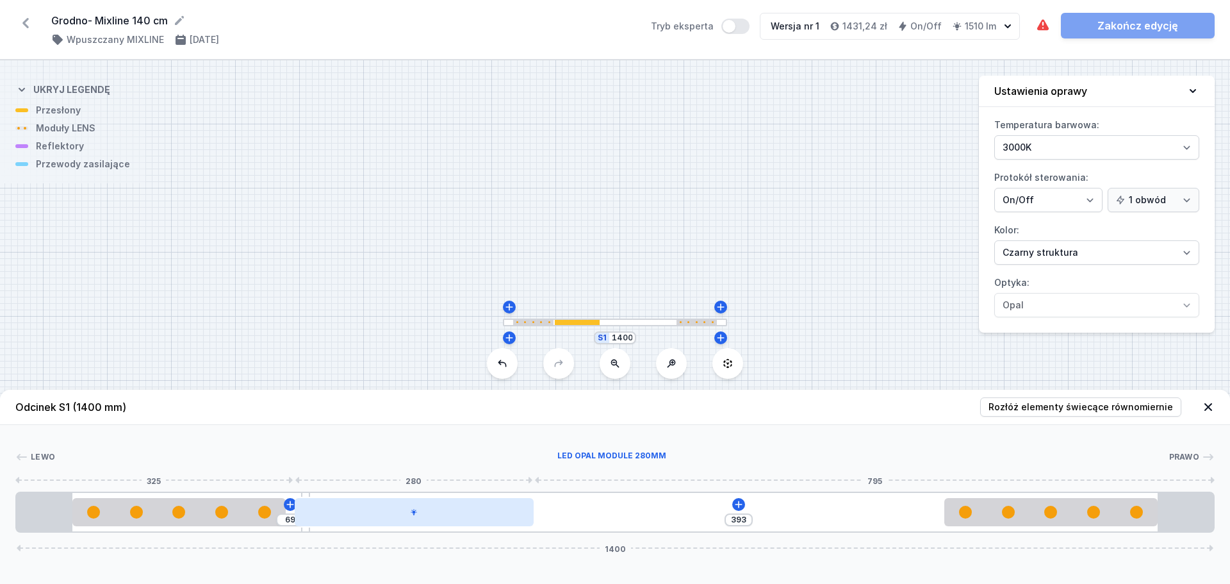
type input "86"
type input "356"
type input "106"
type input "340"
type input "122"
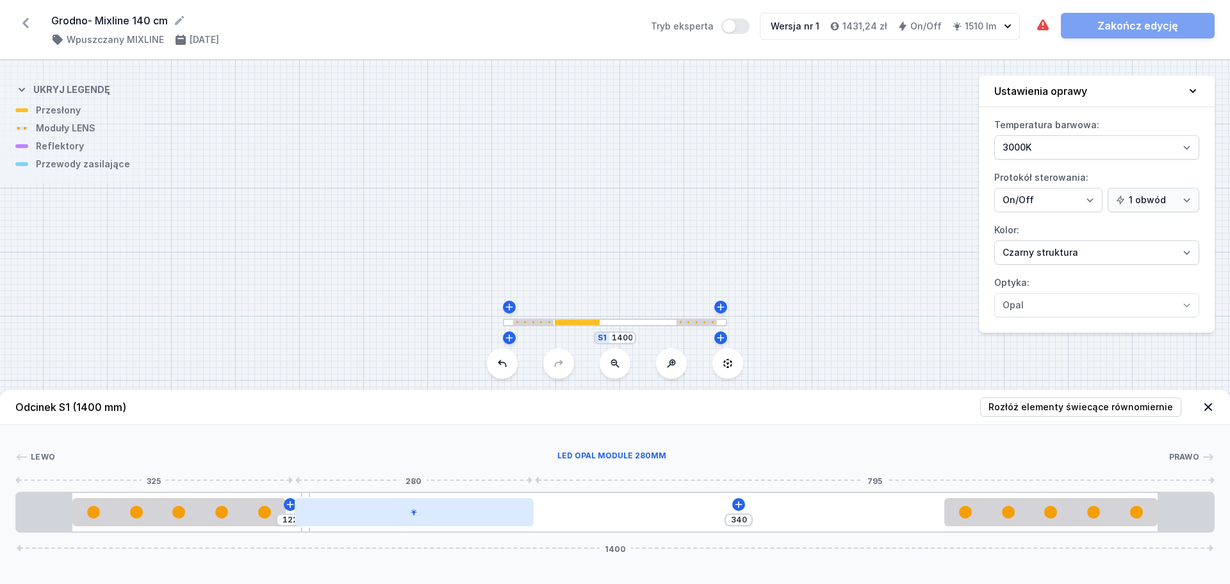
type input "328"
type input "134"
type input "317"
type input "145"
type input "311"
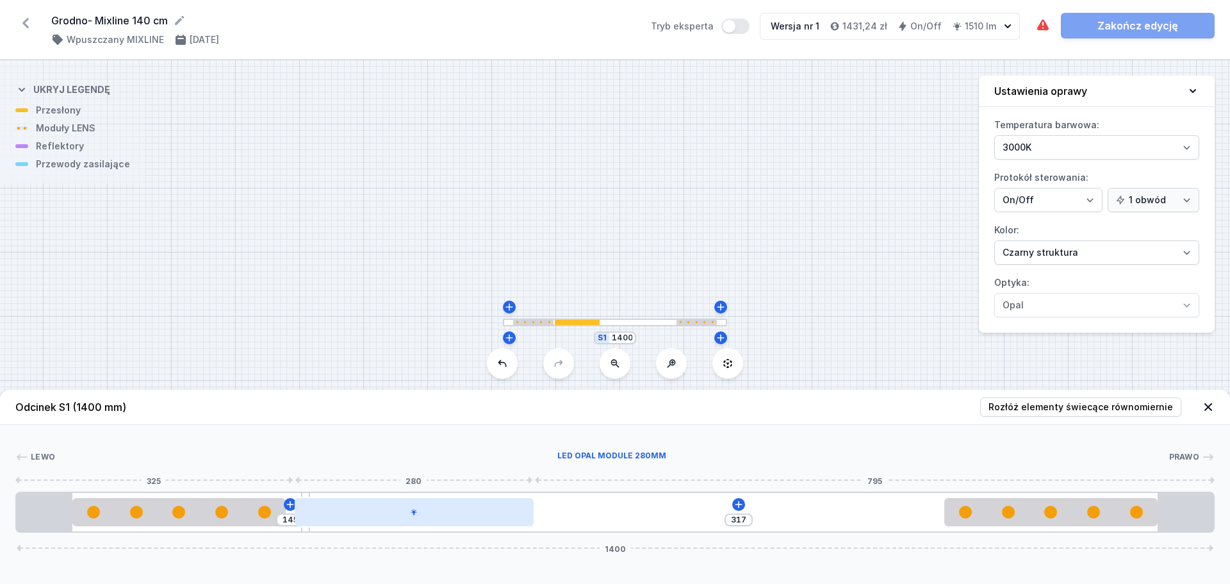
type input "151"
type input "306"
type input "156"
type input "301"
type input "161"
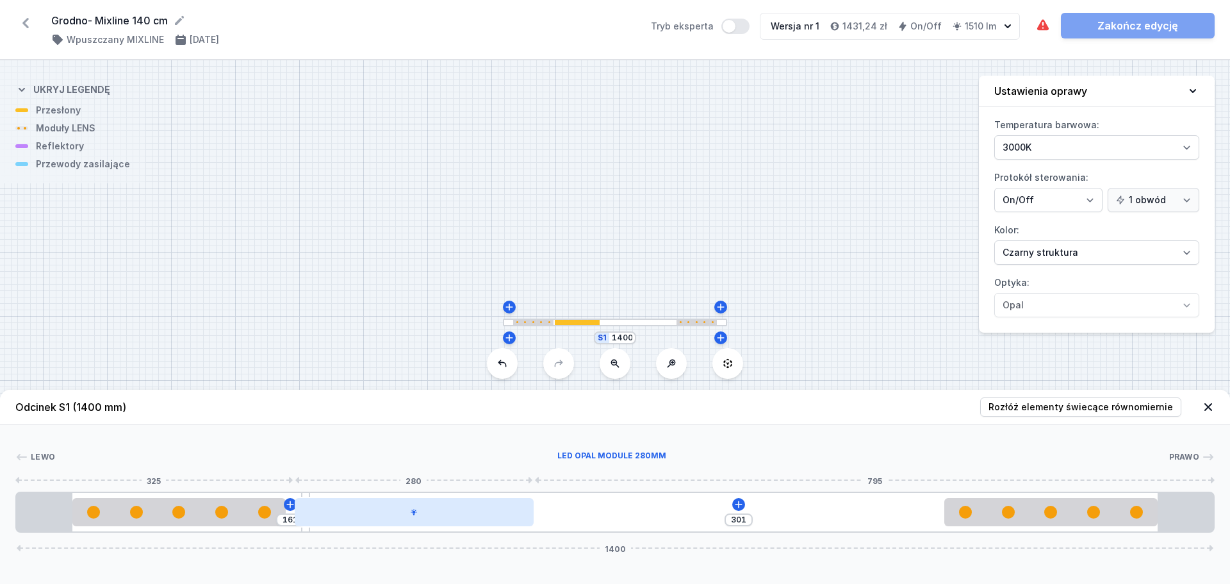
type input "299"
type input "163"
type input "297"
type input "165"
type input "295"
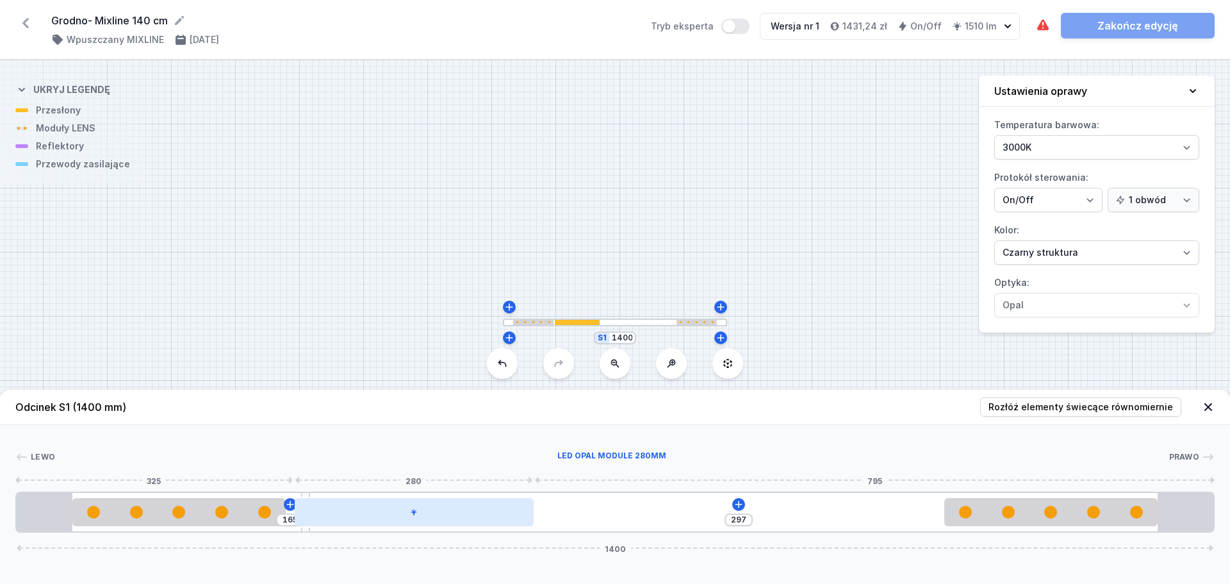
type input "167"
type input "293"
type input "169"
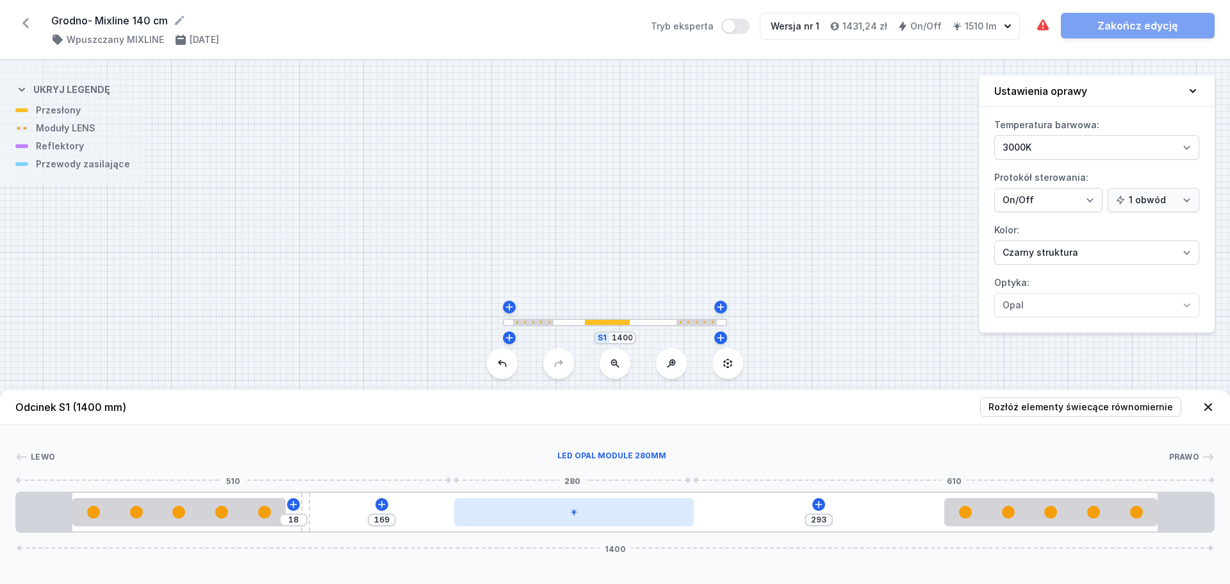
type input "291"
type input "171"
type input "289"
type input "173"
type input "285"
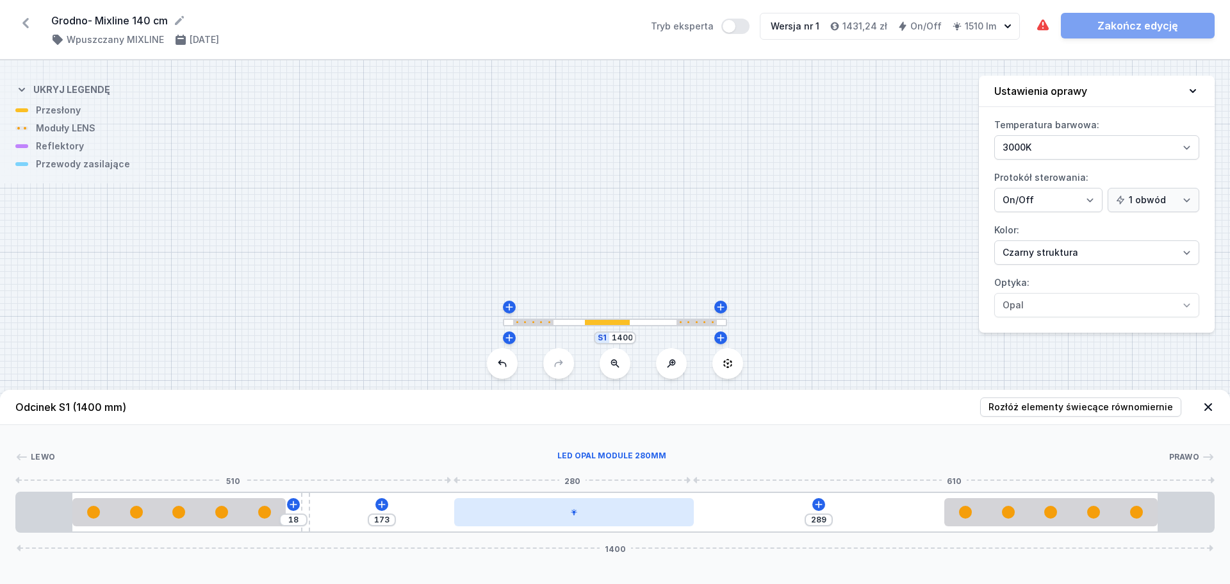
type input "177"
type input "279"
type input "183"
type input "273"
type input "189"
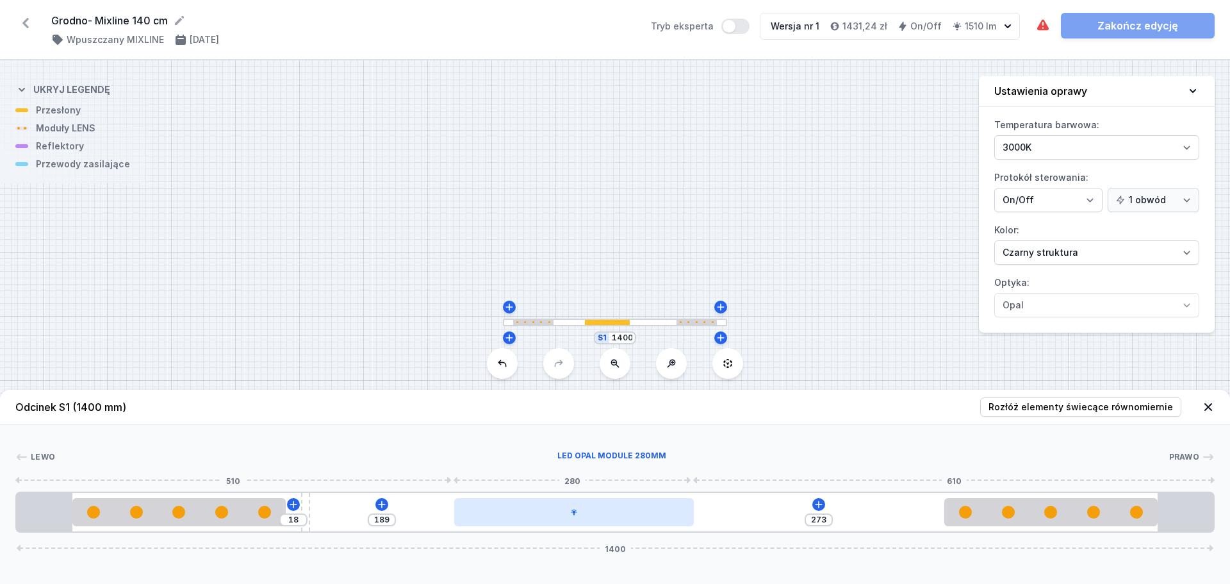
type input "266"
type input "196"
type input "256"
type input "206"
type input "252"
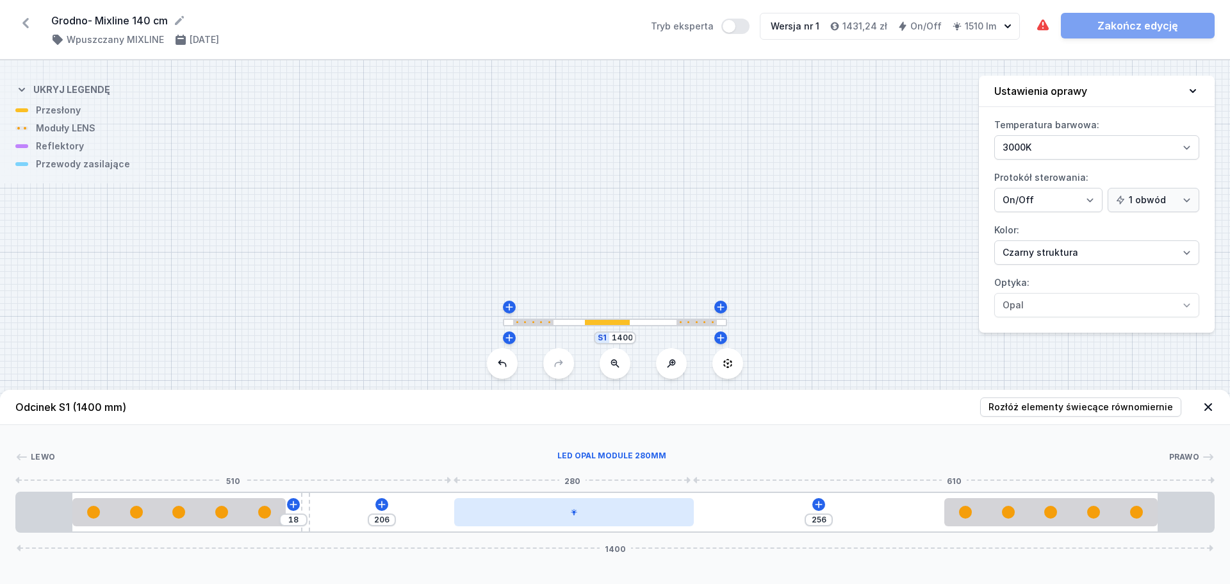
type input "210"
type input "250"
type input "212"
type input "249"
type input "213"
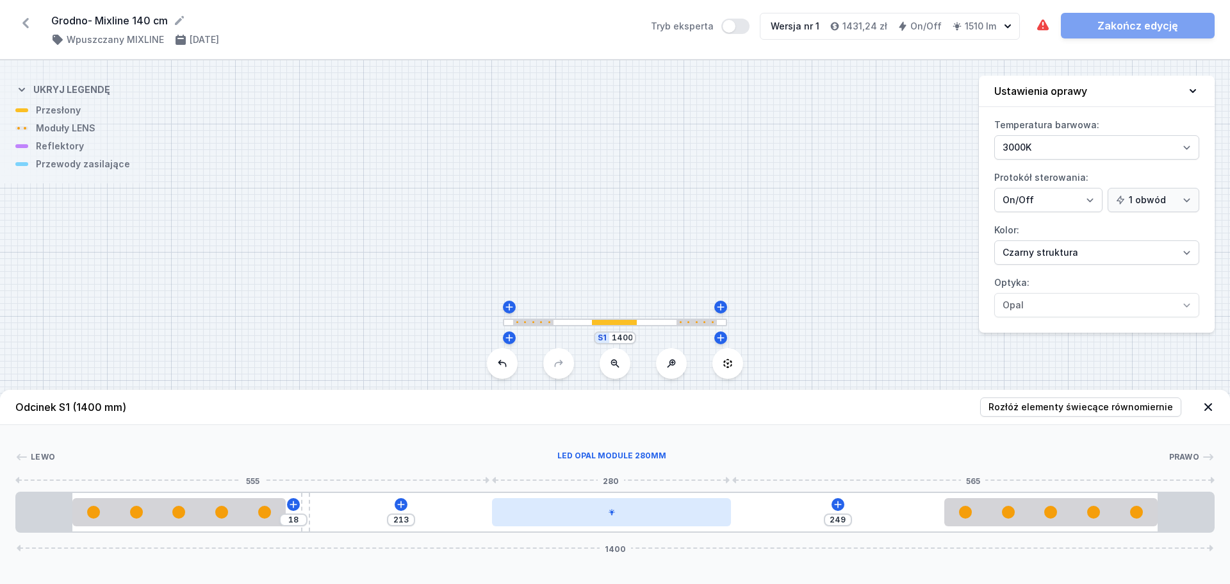
type input "248"
type input "214"
type input "247"
type input "215"
type input "245"
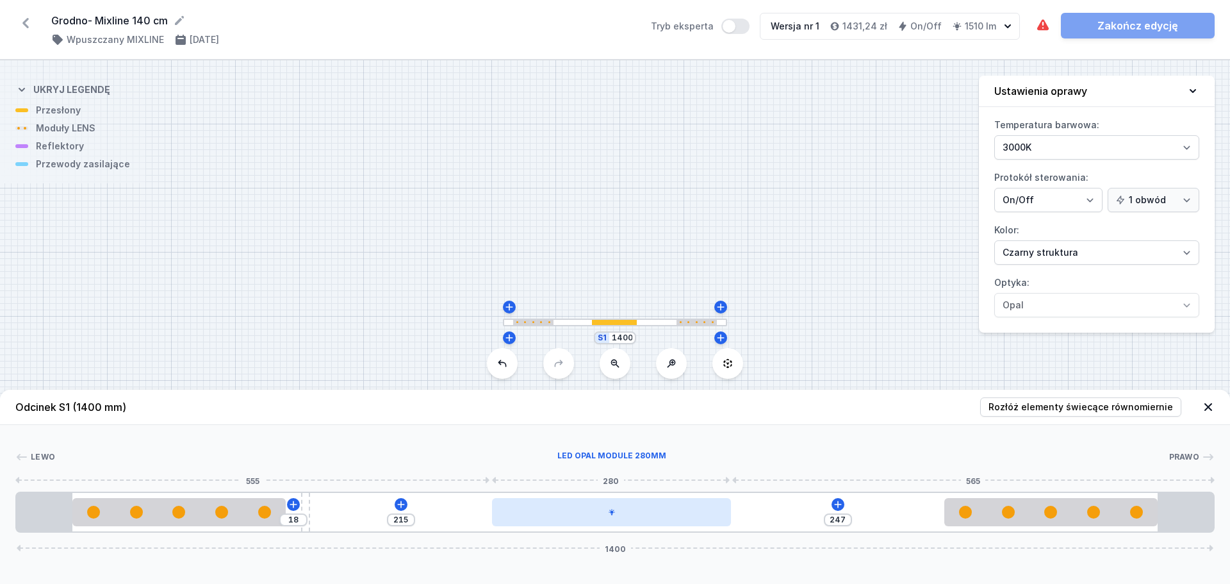
type input "217"
type input "244"
type input "218"
type input "243"
type input "219"
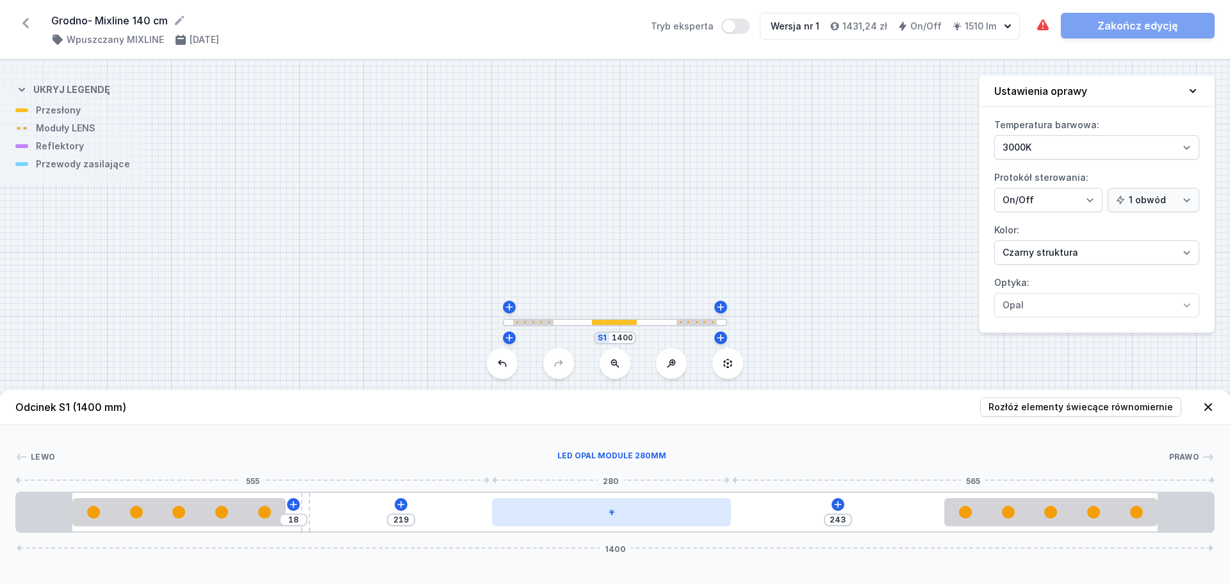
type input "242"
type input "220"
type input "240"
type input "222"
type input "239"
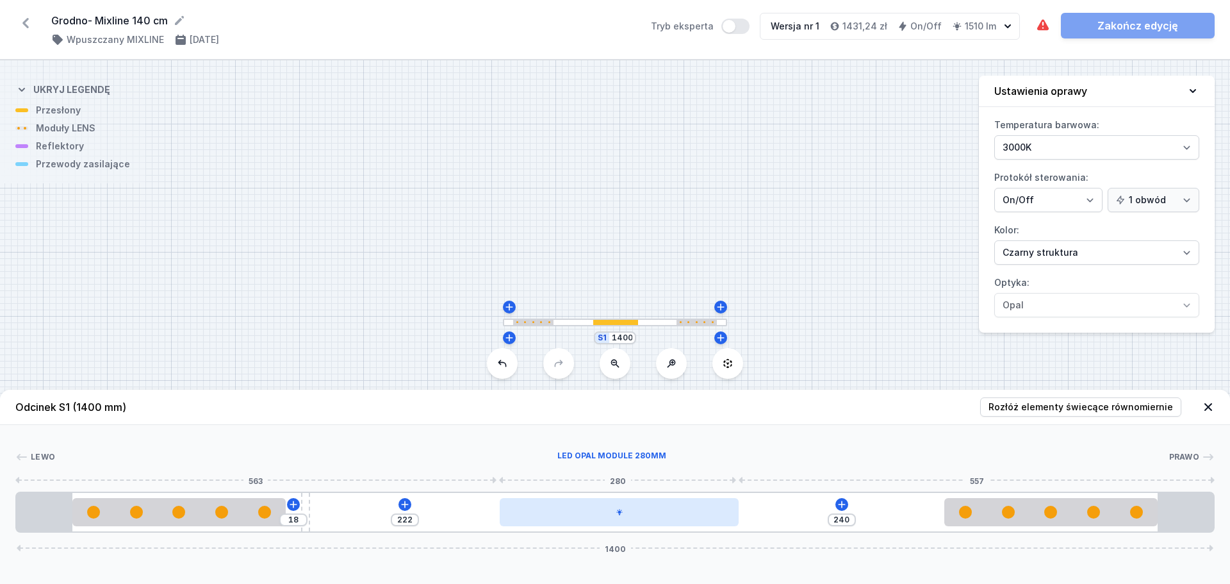
type input "223"
type input "238"
type input "224"
type input "237"
type input "225"
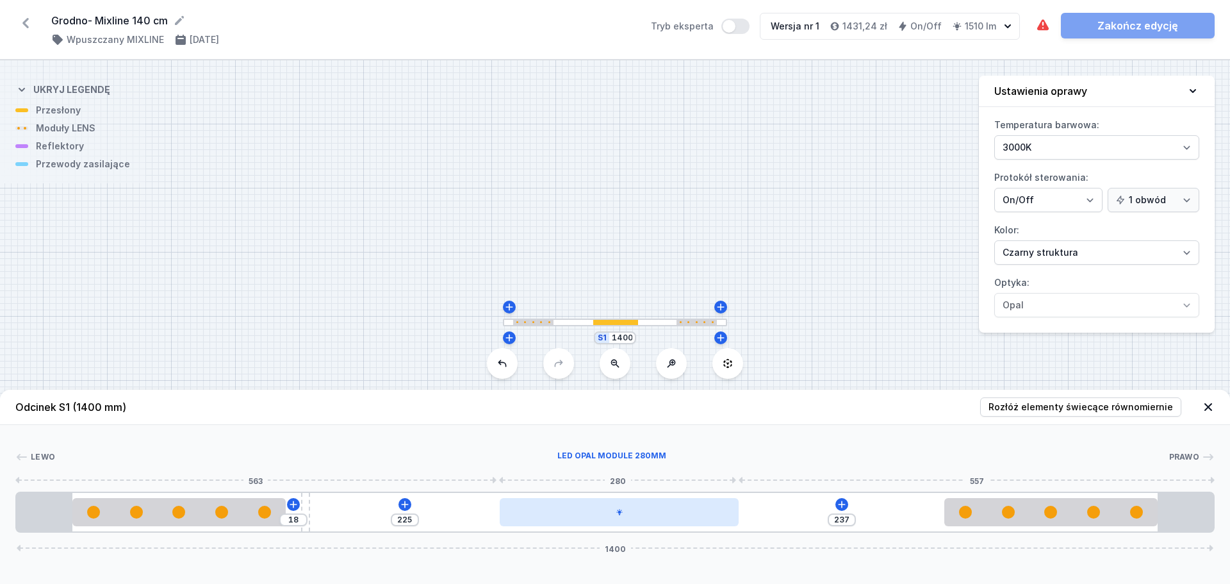
type input "236"
type input "226"
type input "235"
type input "227"
type input "234"
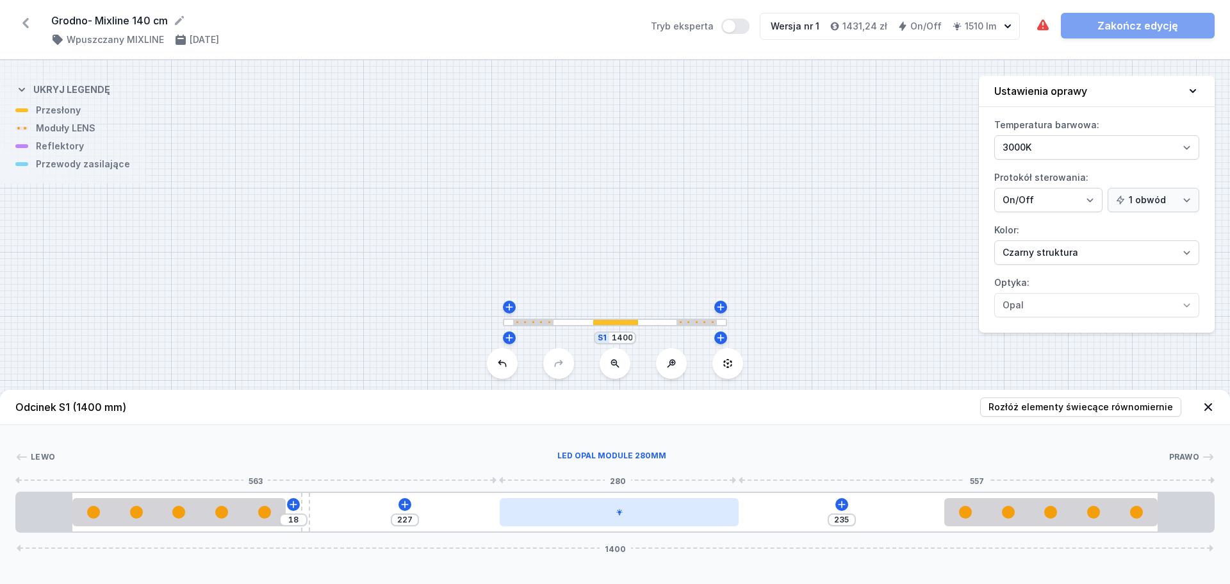
type input "228"
type input "233"
type input "229"
type input "232"
type input "230"
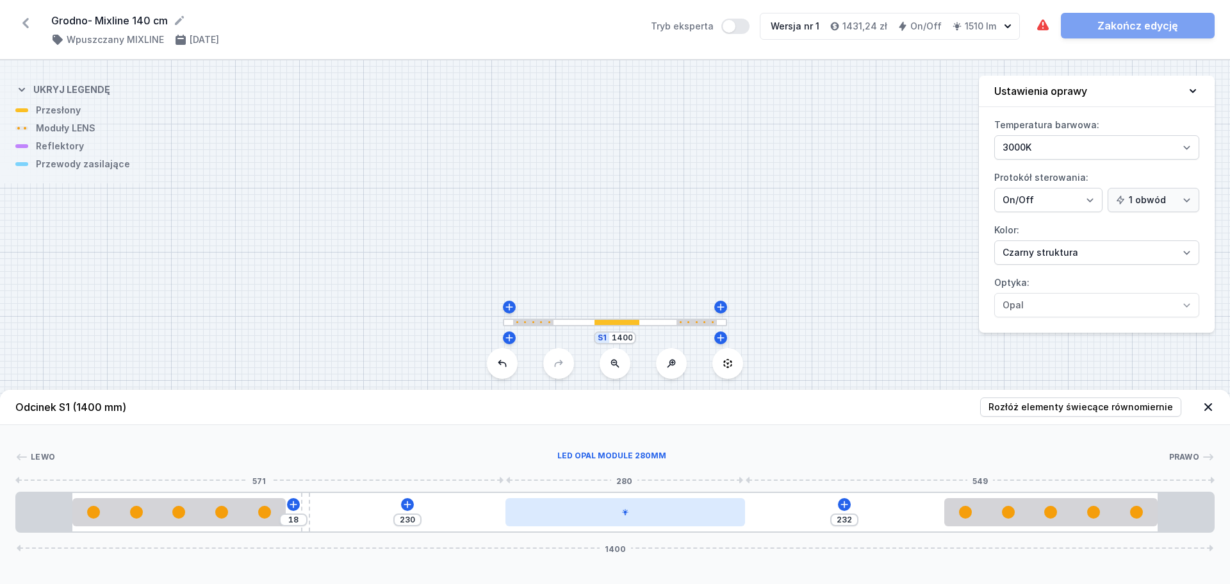
type input "231"
type input "230"
type input "232"
type input "229"
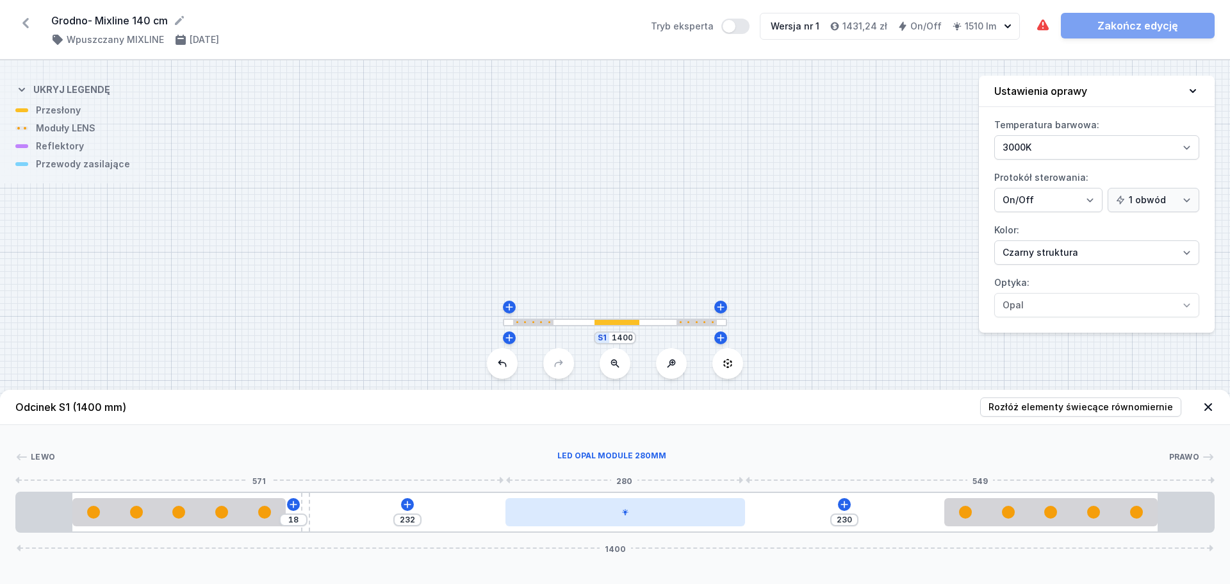
type input "233"
type input "228"
type input "234"
type input "227"
type input "235"
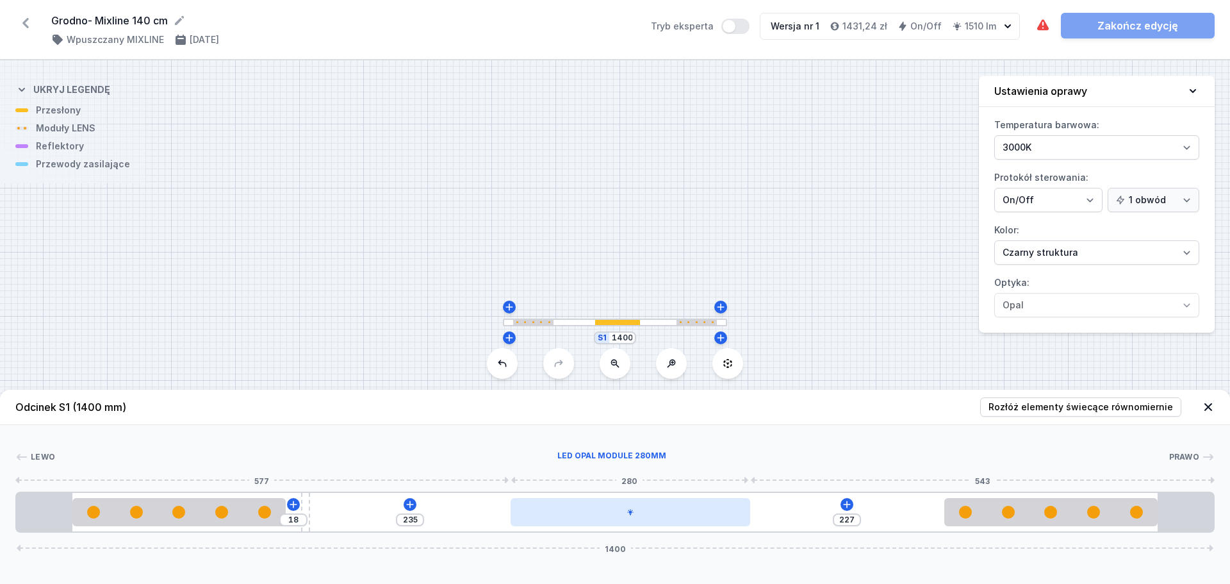
type input "229"
type input "233"
type input "230"
type input "232"
type input "231"
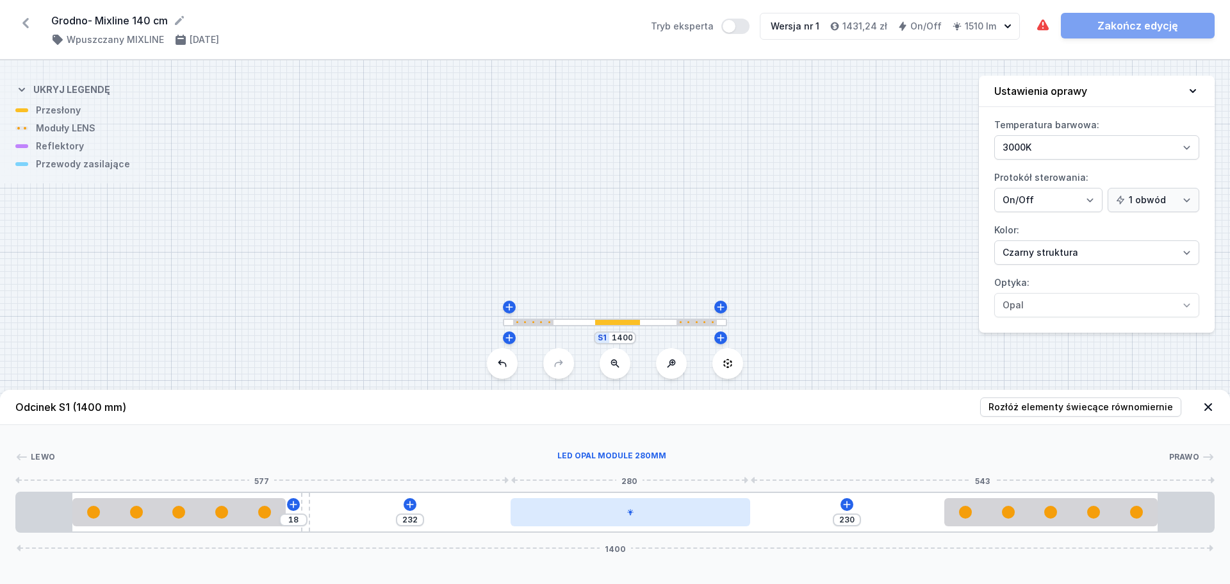
type input "231"
type input "232"
type input "230"
type input "234"
type input "228"
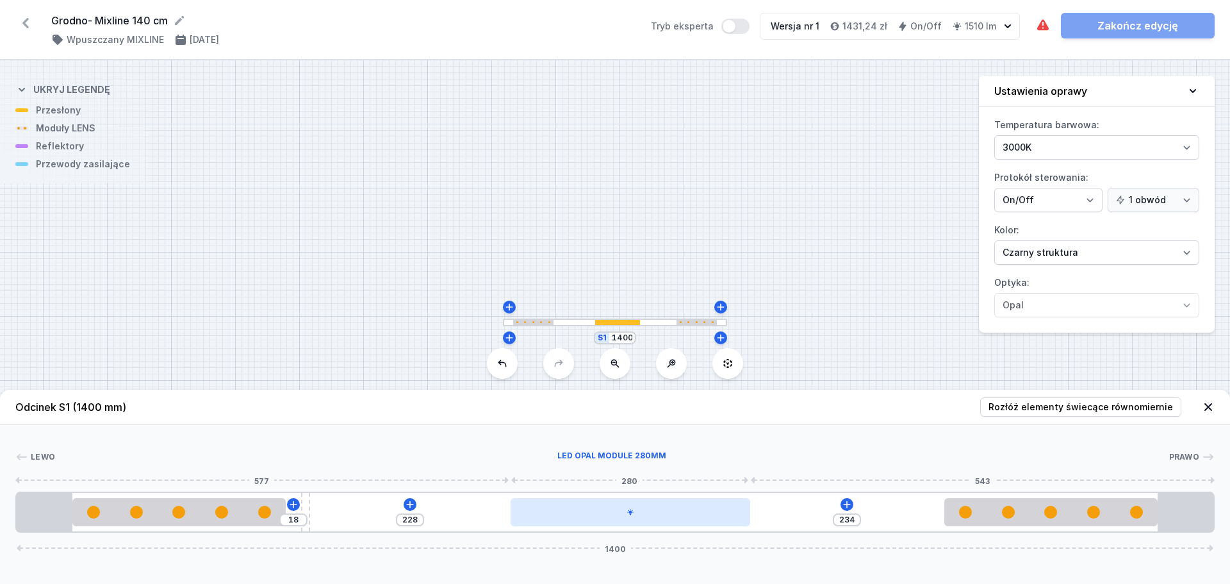
type input "235"
type input "227"
type input "236"
type input "226"
type input "237"
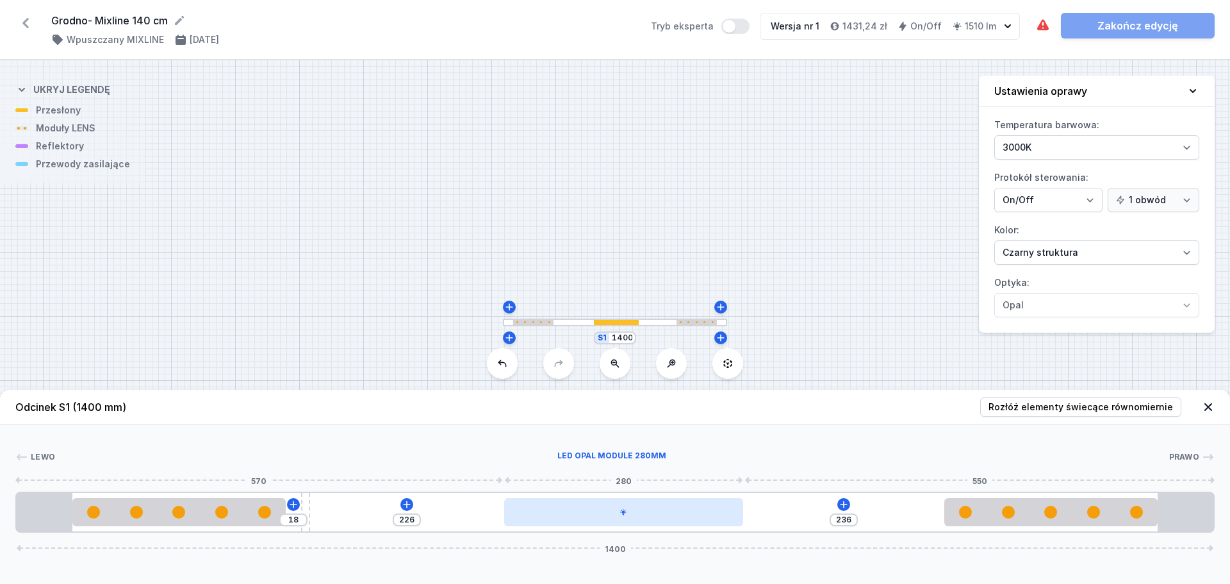
type input "225"
type input "238"
type input "224"
type input "240"
type input "222"
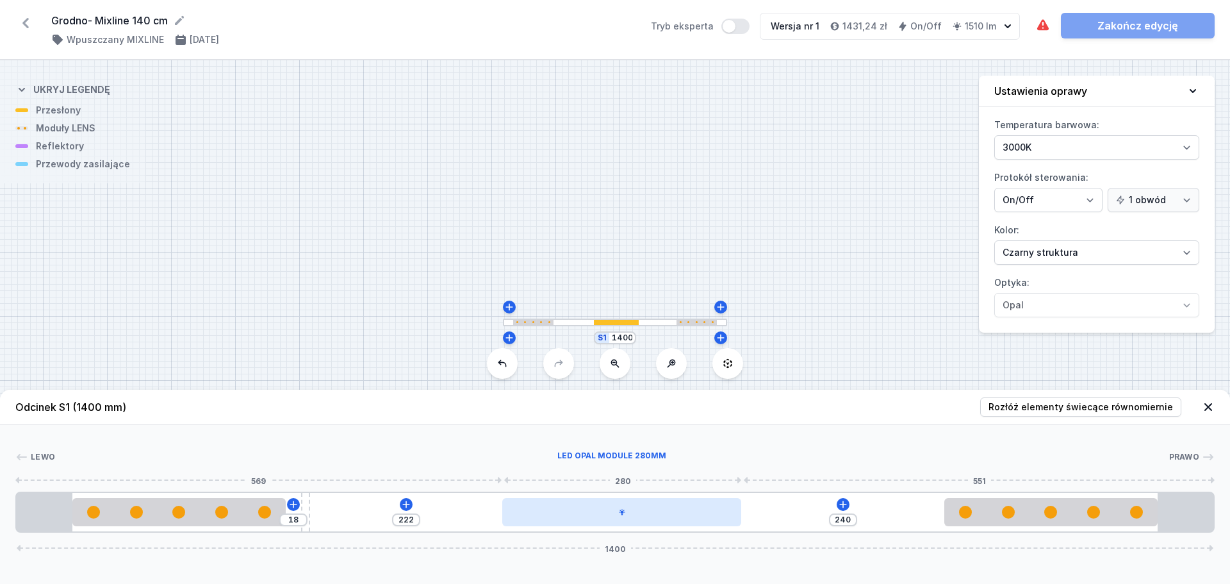
type input "241"
drag, startPoint x: 497, startPoint y: 517, endPoint x: 666, endPoint y: 511, distance: 169.3
click at [666, 511] on div at bounding box center [618, 512] width 240 height 28
click at [636, 520] on div at bounding box center [618, 512] width 240 height 28
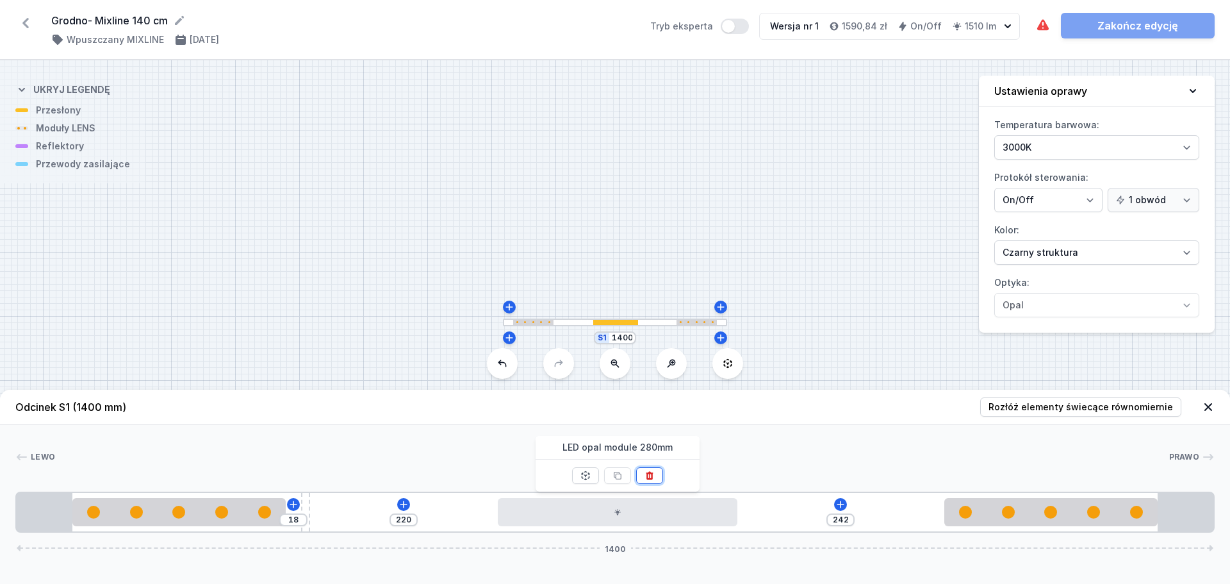
click at [649, 481] on button at bounding box center [649, 475] width 27 height 17
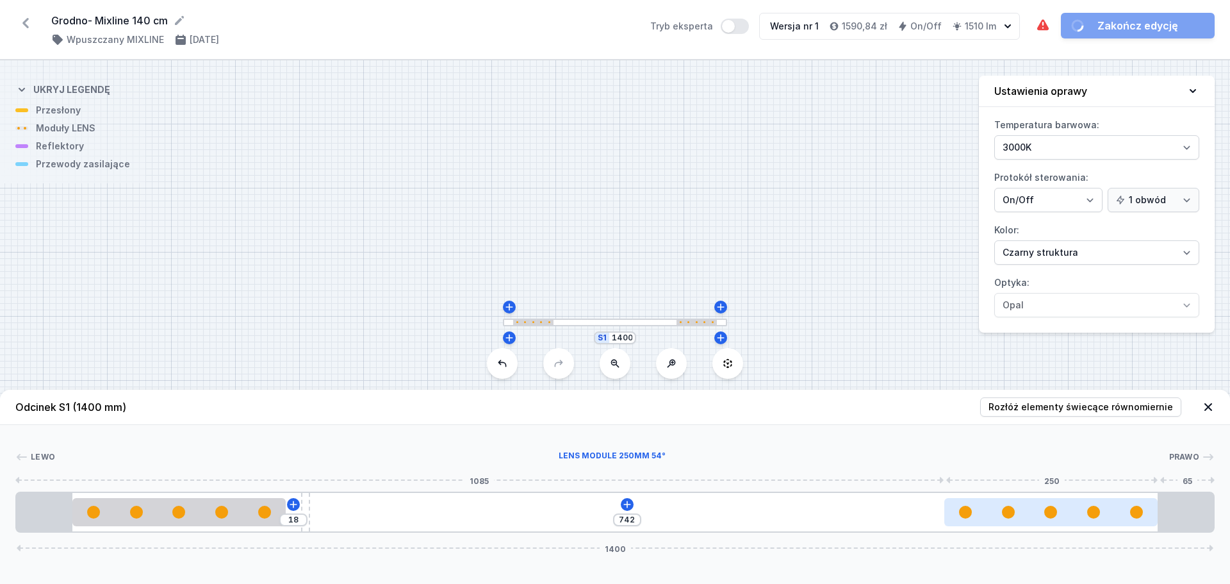
click at [1019, 523] on div at bounding box center [1052, 512] width 214 height 28
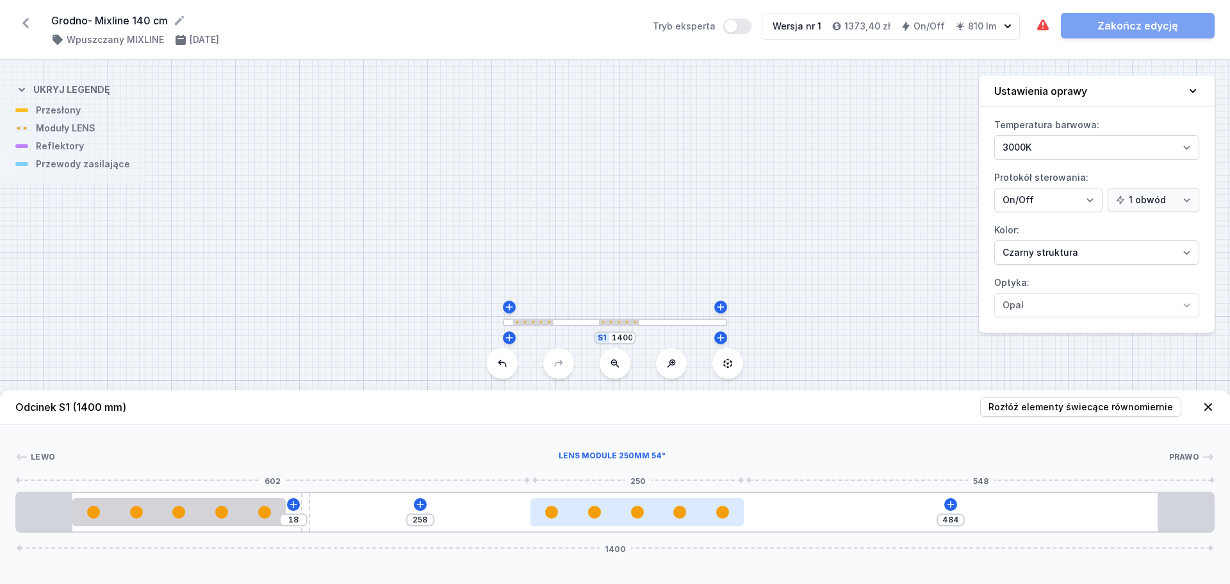
drag, startPoint x: 983, startPoint y: 521, endPoint x: 568, endPoint y: 515, distance: 415.3
click at [568, 515] on div at bounding box center [638, 512] width 214 height 28
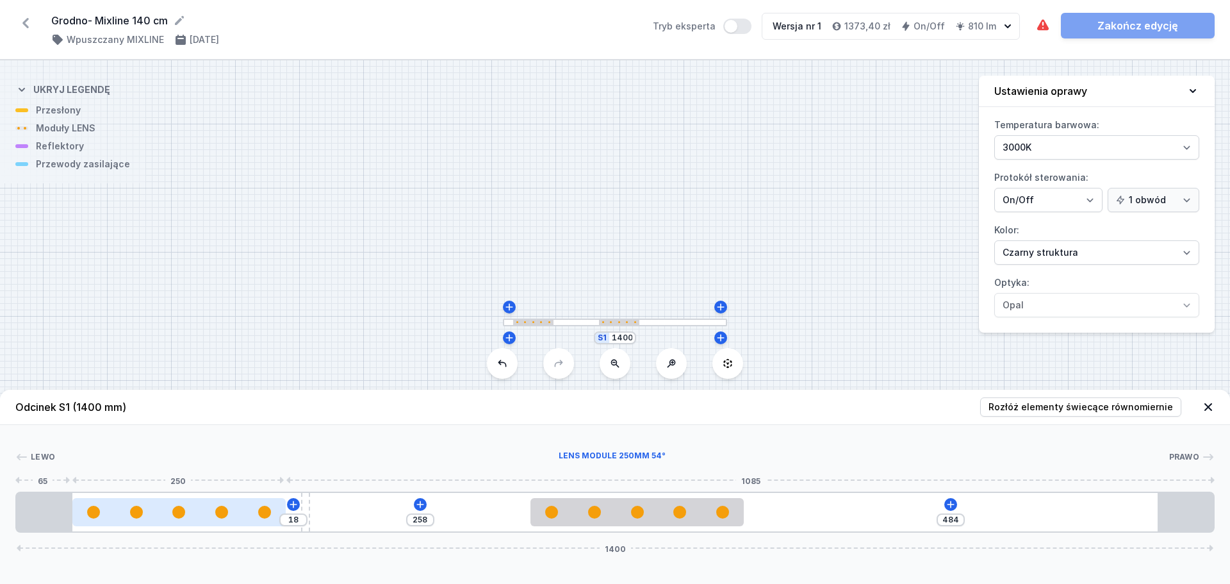
click at [245, 517] on div at bounding box center [179, 512] width 214 height 13
click at [212, 509] on div at bounding box center [179, 512] width 214 height 13
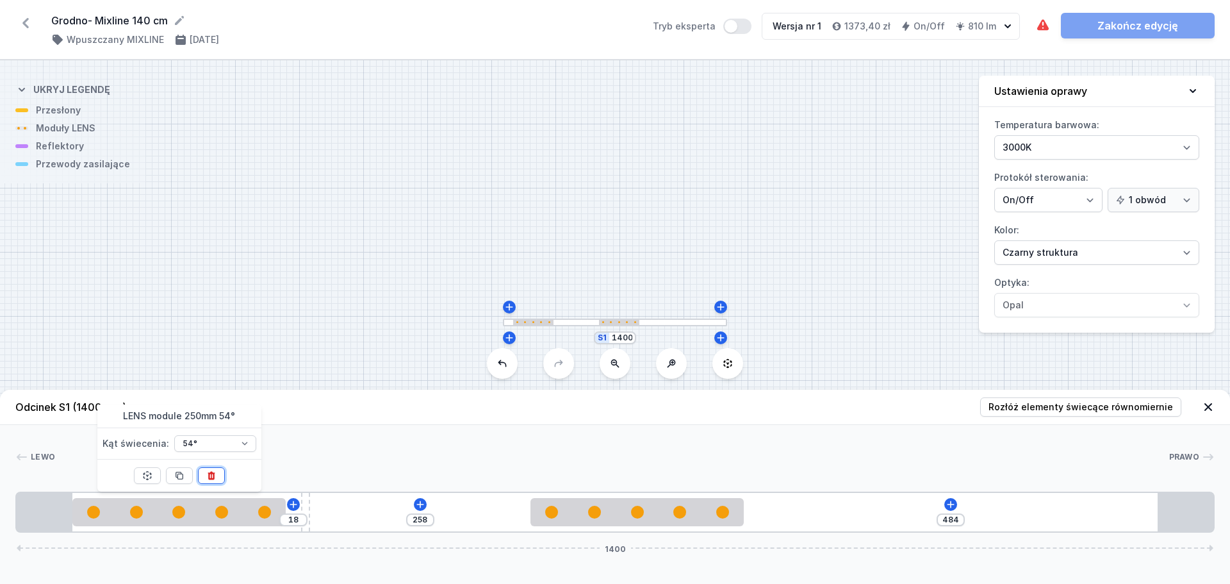
click at [218, 472] on button at bounding box center [211, 475] width 27 height 17
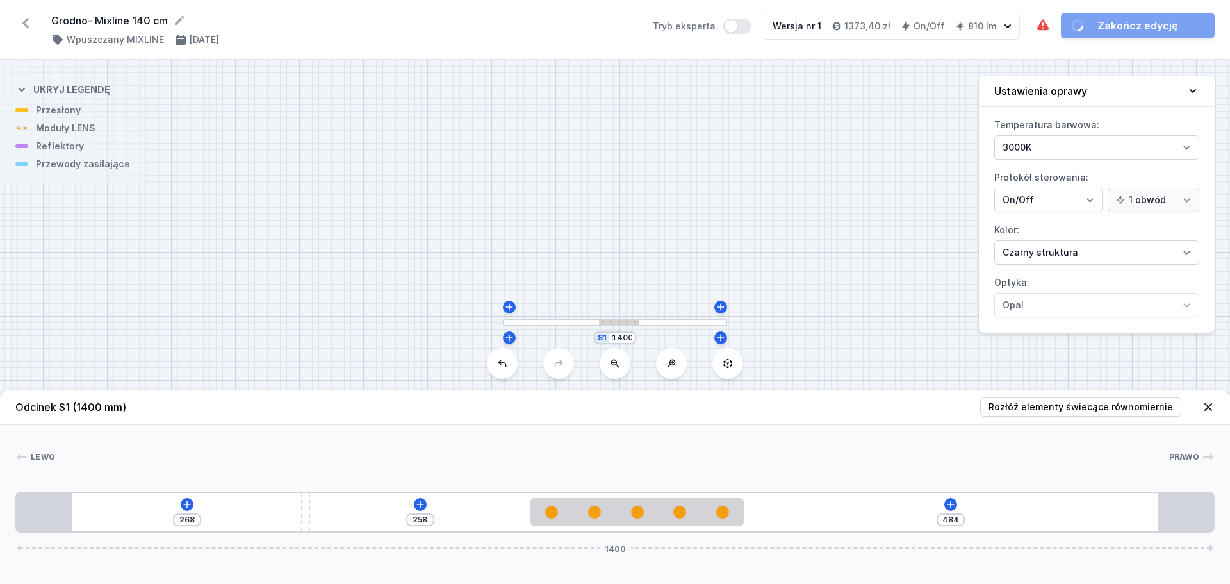
click at [183, 498] on div "268 258 484 1400" at bounding box center [615, 512] width 1200 height 41
click at [185, 498] on button at bounding box center [187, 504] width 13 height 13
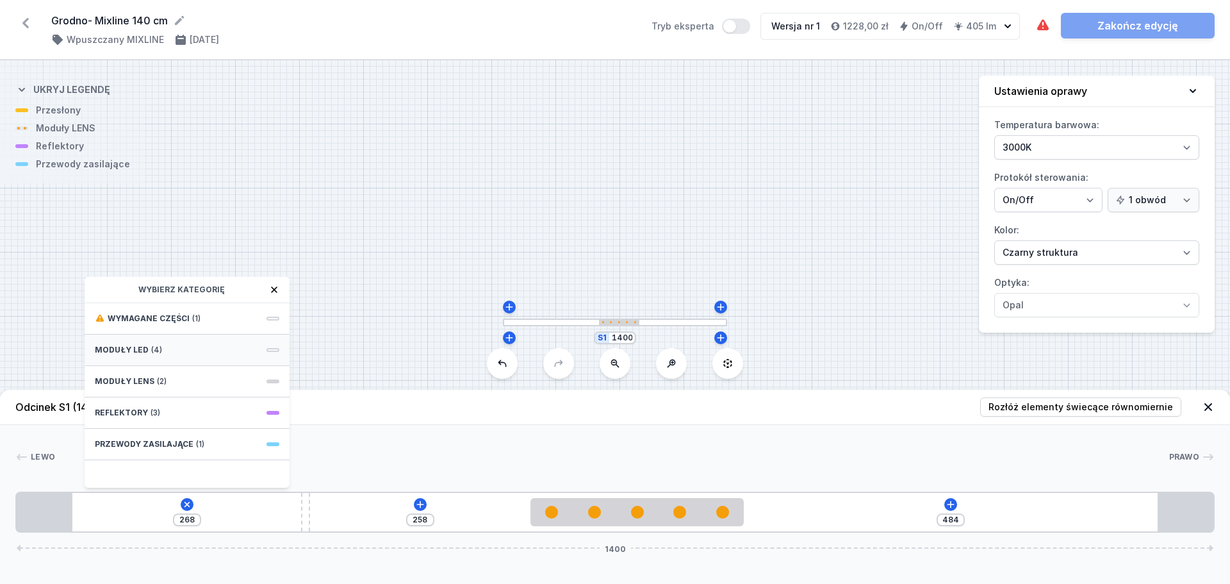
click at [168, 352] on div "Moduły LED (4)" at bounding box center [187, 350] width 205 height 31
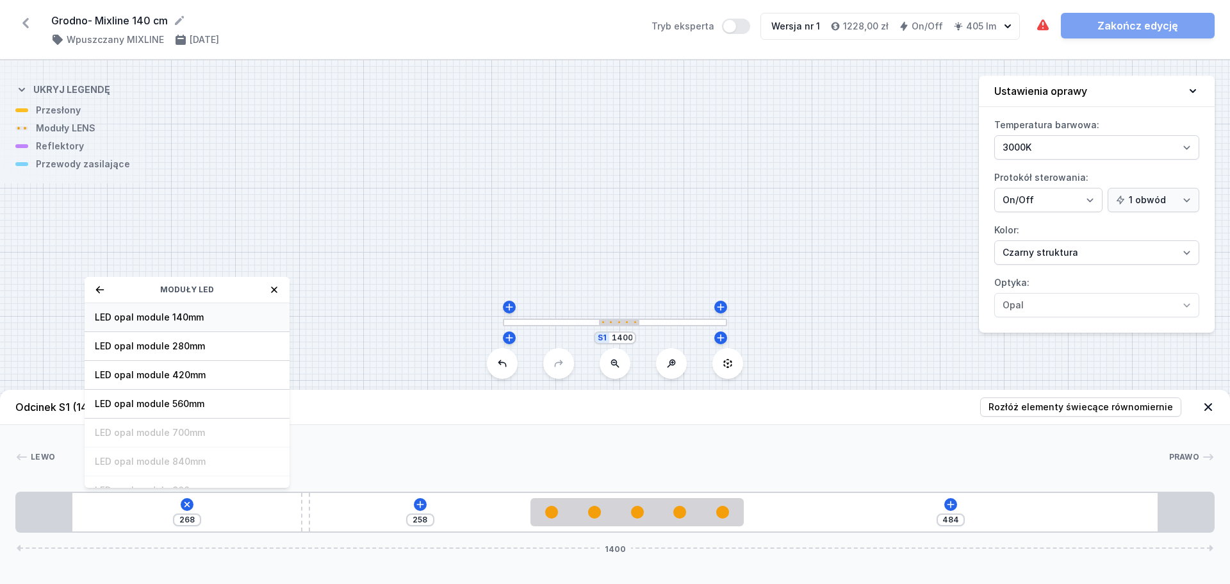
click at [186, 318] on span "LED opal module 140mm" at bounding box center [187, 317] width 185 height 13
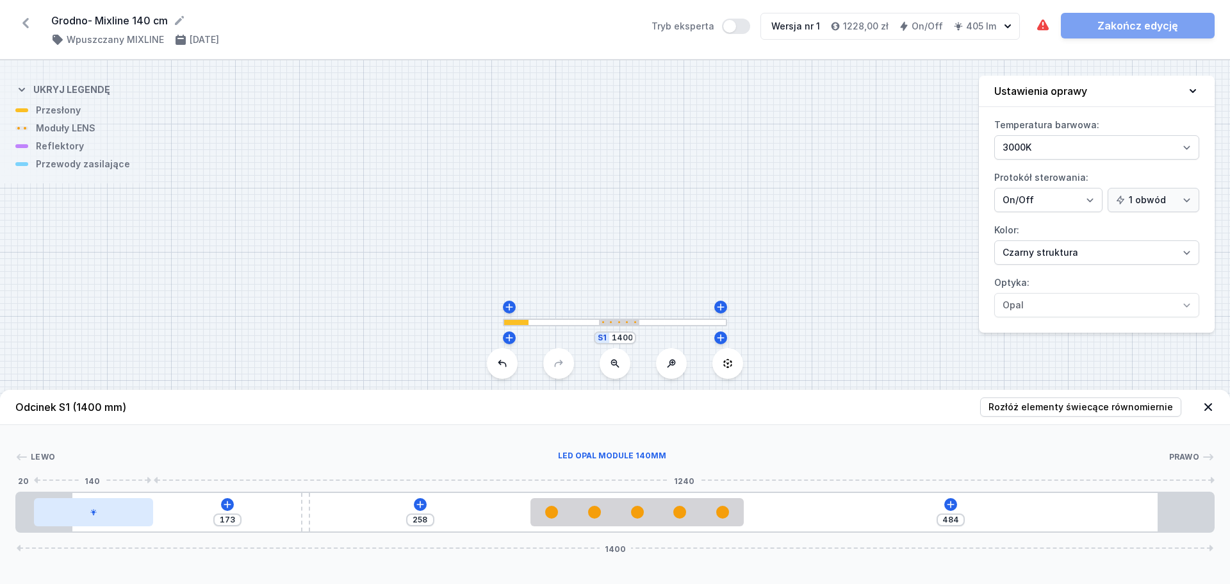
click at [113, 520] on div at bounding box center [94, 512] width 120 height 28
click at [108, 513] on div at bounding box center [94, 512] width 120 height 28
click at [88, 474] on icon at bounding box center [93, 475] width 10 height 10
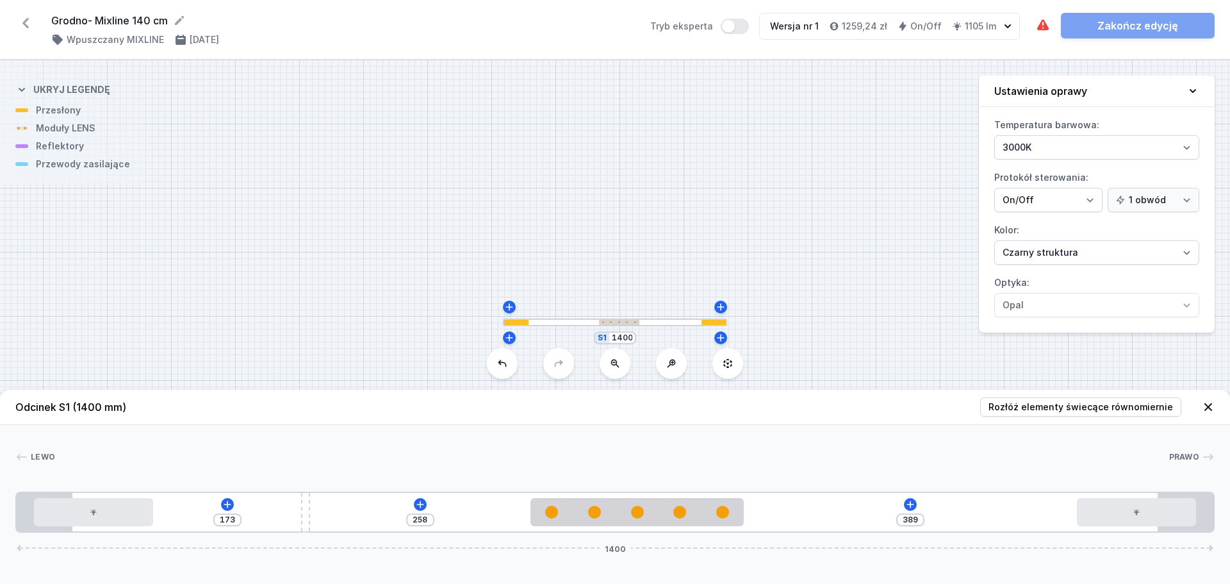
drag, startPoint x: 245, startPoint y: 518, endPoint x: 1168, endPoint y: 541, distance: 922.4
click at [106, 522] on div at bounding box center [94, 512] width 120 height 28
click at [127, 472] on icon at bounding box center [125, 476] width 7 height 8
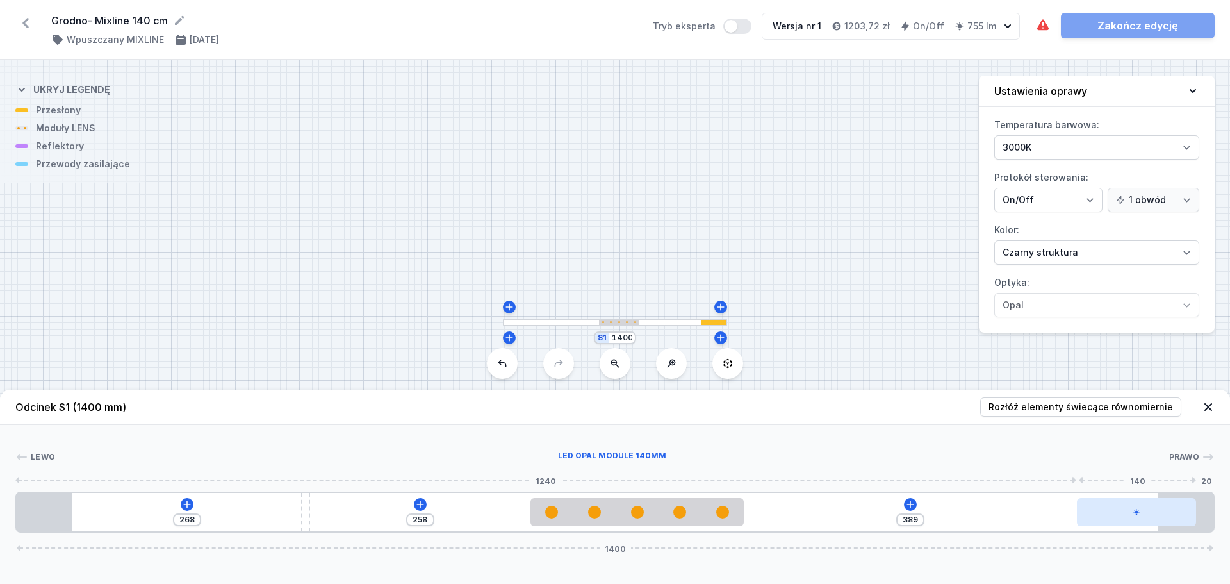
click at [1082, 511] on div at bounding box center [1137, 512] width 120 height 28
click at [1173, 477] on icon at bounding box center [1169, 475] width 10 height 10
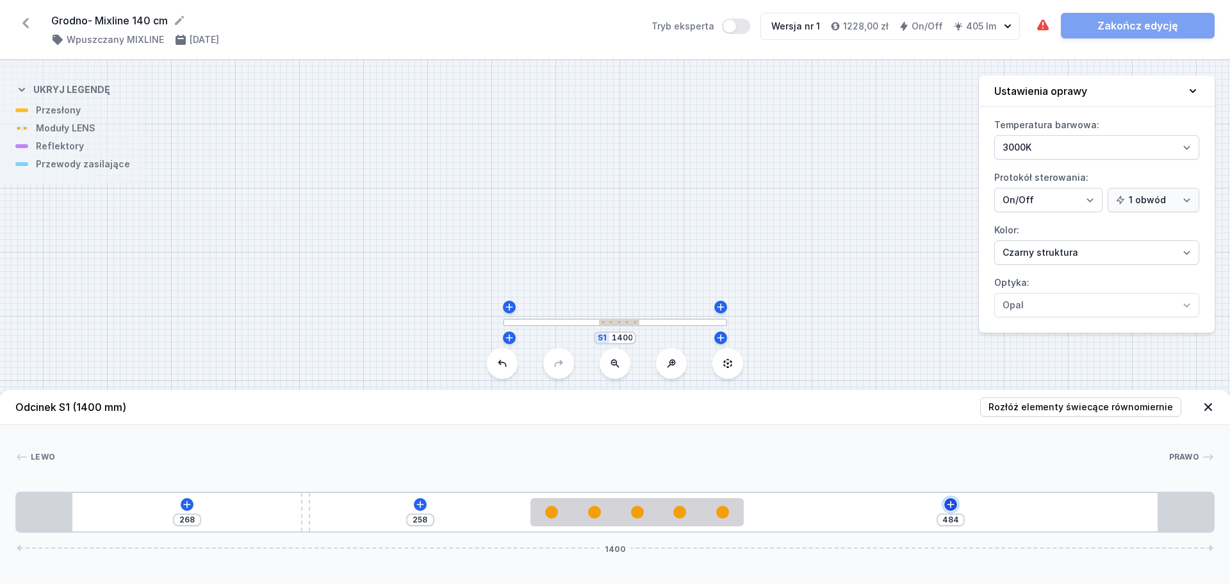
click at [951, 505] on icon at bounding box center [951, 503] width 7 height 7
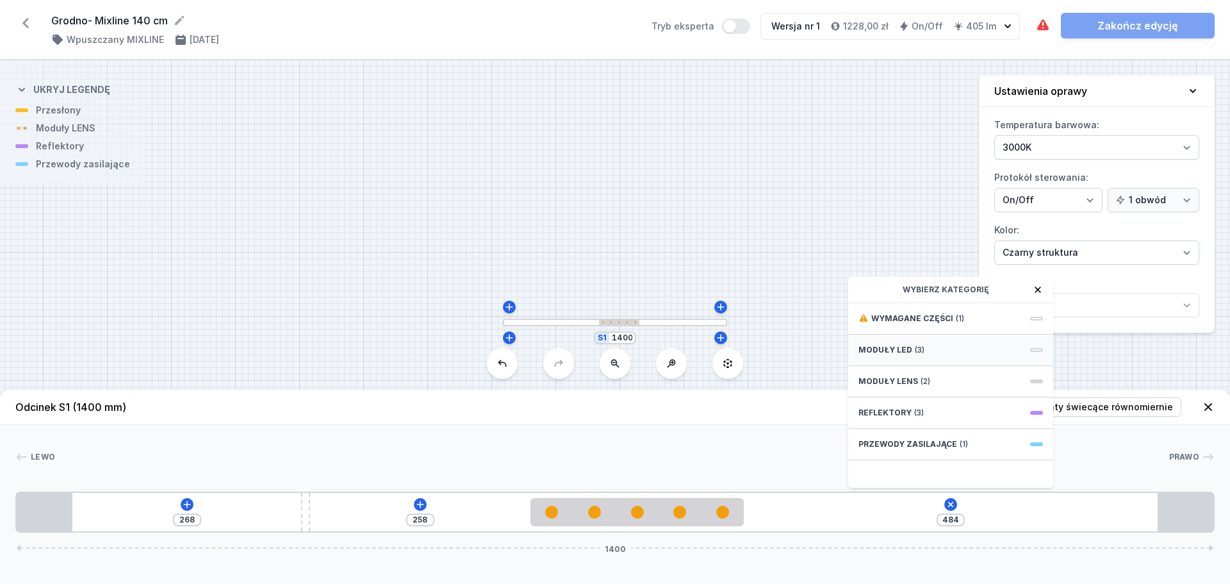
click at [915, 354] on span "(3)" at bounding box center [920, 350] width 10 height 10
click at [948, 344] on span "LED opal module 280mm" at bounding box center [951, 346] width 185 height 13
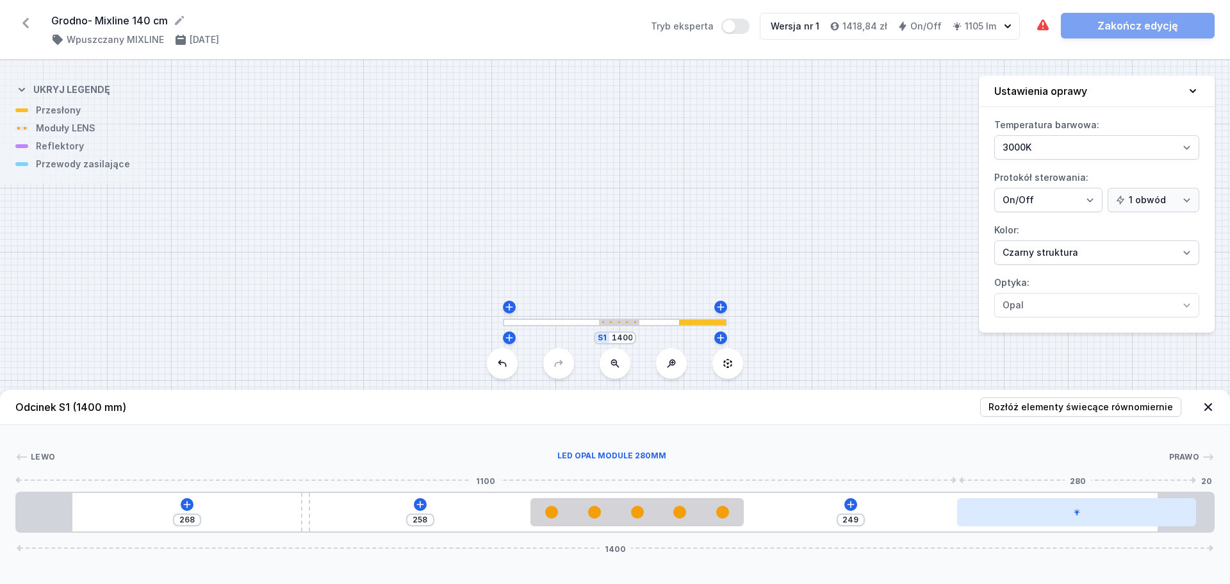
drag, startPoint x: 938, startPoint y: 524, endPoint x: 1196, endPoint y: 520, distance: 258.3
click at [1196, 520] on div at bounding box center [1077, 512] width 240 height 28
click at [1014, 514] on div at bounding box center [1077, 512] width 240 height 28
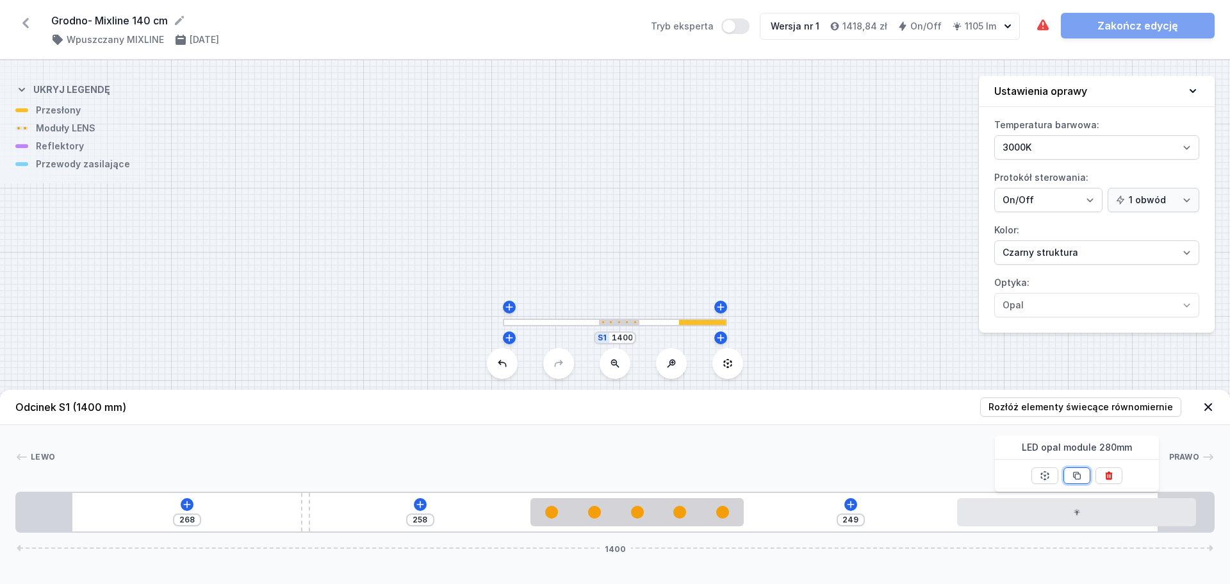
click at [1075, 472] on icon at bounding box center [1076, 475] width 7 height 7
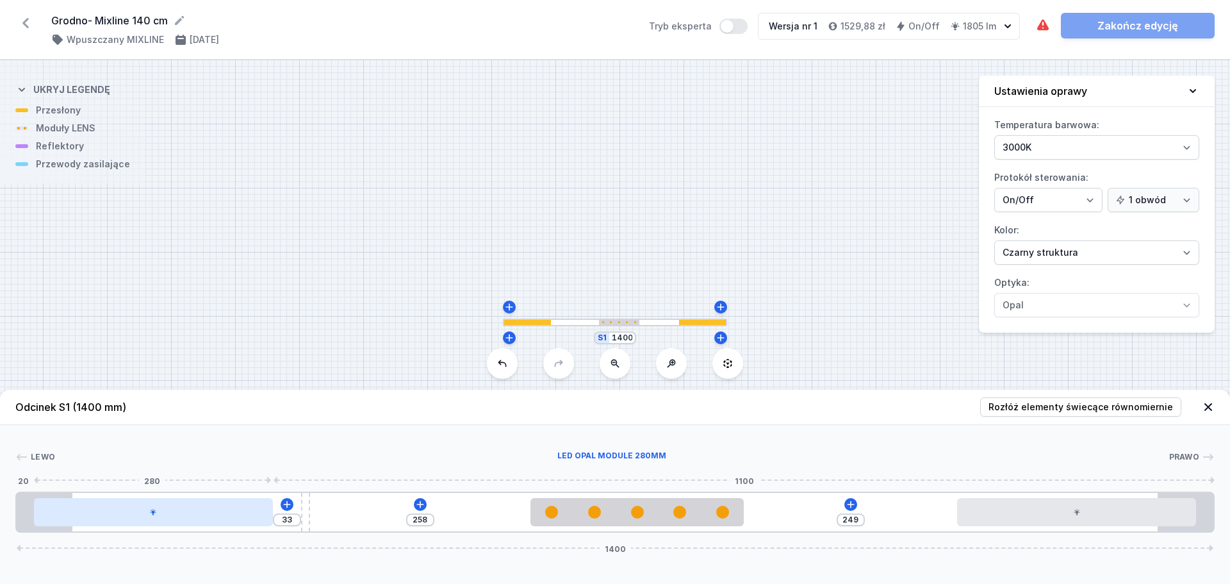
drag, startPoint x: 186, startPoint y: 515, endPoint x: 70, endPoint y: 520, distance: 116.8
click at [70, 520] on div at bounding box center [154, 512] width 240 height 28
drag, startPoint x: 309, startPoint y: 511, endPoint x: 254, endPoint y: 511, distance: 55.1
click at [254, 511] on div "[PHONE_NUMBER]" at bounding box center [615, 512] width 1200 height 41
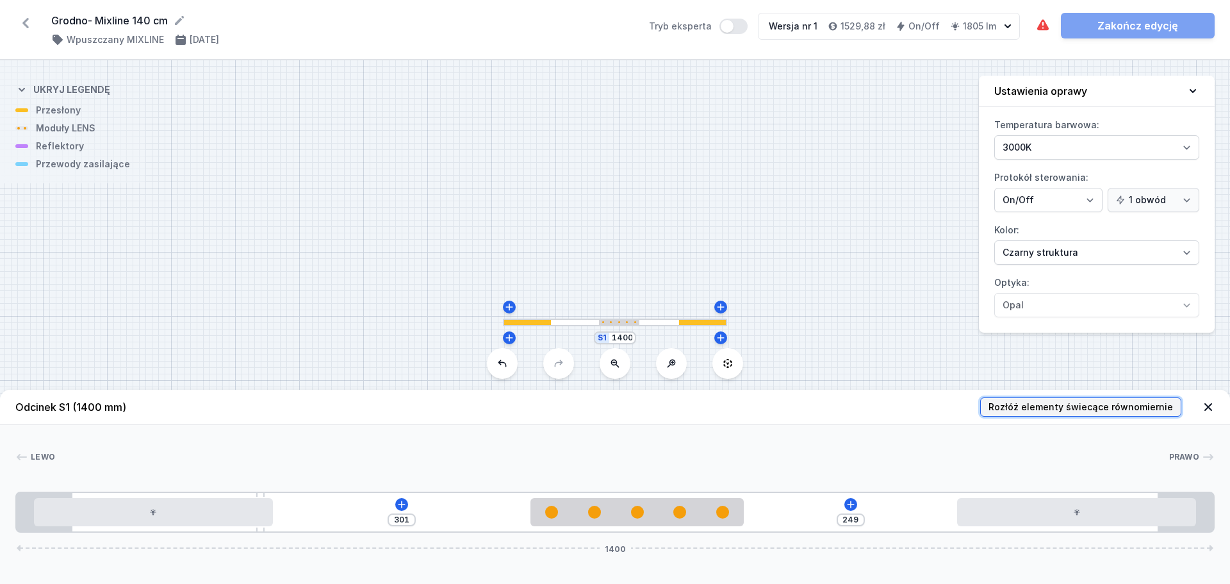
click at [1034, 410] on span "Rozłóż elementy świecące równomiernie" at bounding box center [1081, 407] width 185 height 13
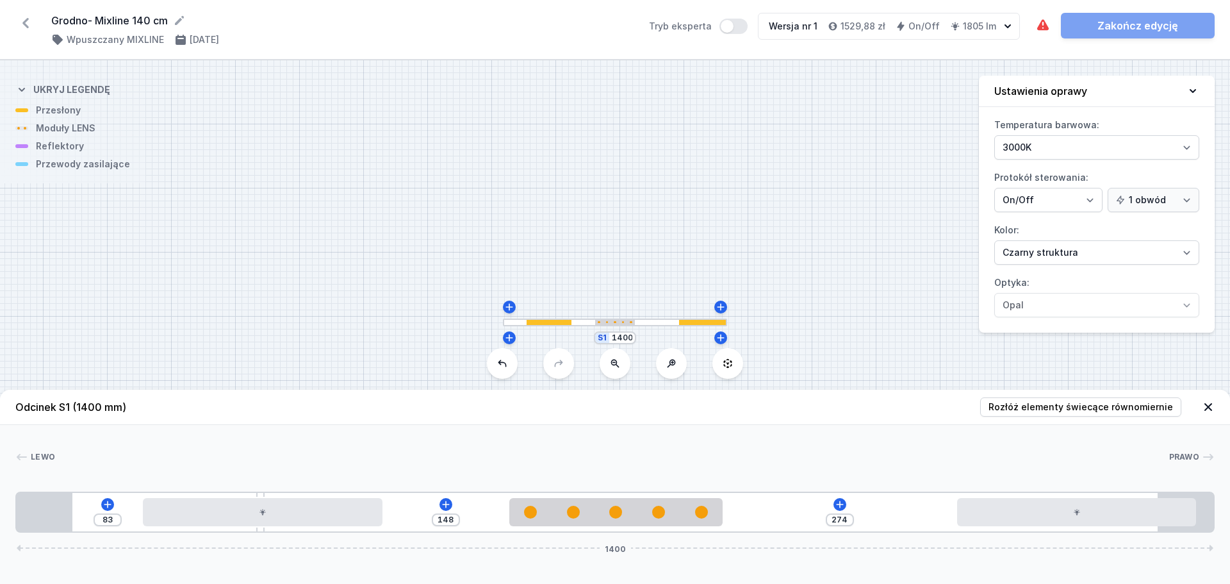
drag, startPoint x: 969, startPoint y: 518, endPoint x: 1219, endPoint y: 488, distance: 251.7
click at [1219, 488] on div "[PERSON_NAME] 1 2 3 4 3 1 83 148 274 1400 148 280 148 250 274 280 20 65 215 10 …" at bounding box center [615, 479] width 1230 height 108
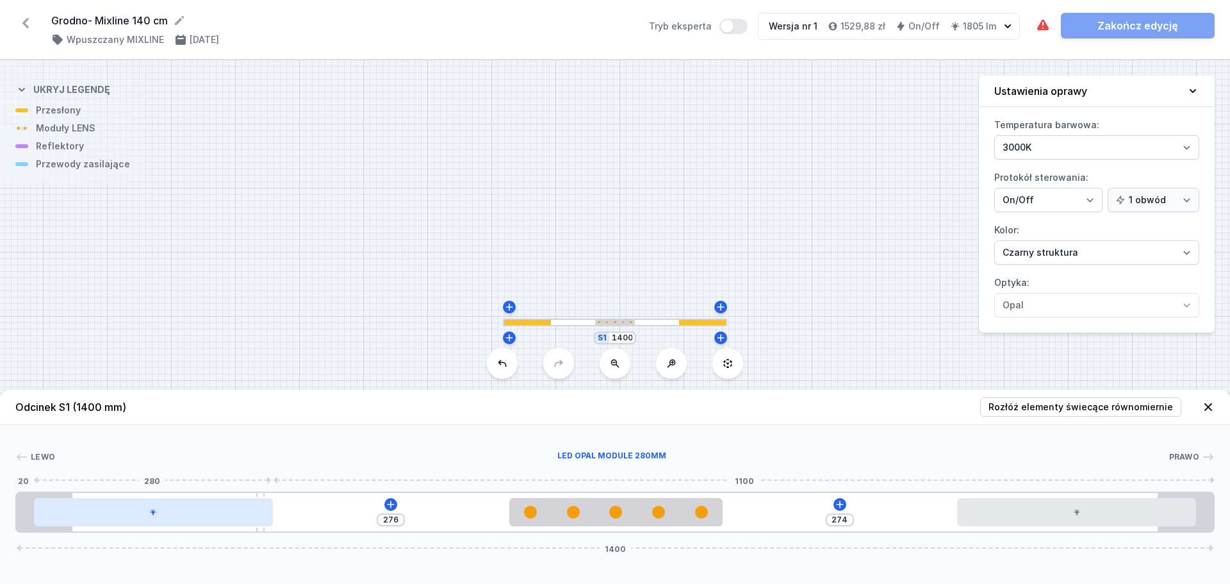
drag, startPoint x: 290, startPoint y: 511, endPoint x: 107, endPoint y: 511, distance: 183.3
click at [107, 511] on div at bounding box center [154, 512] width 240 height 28
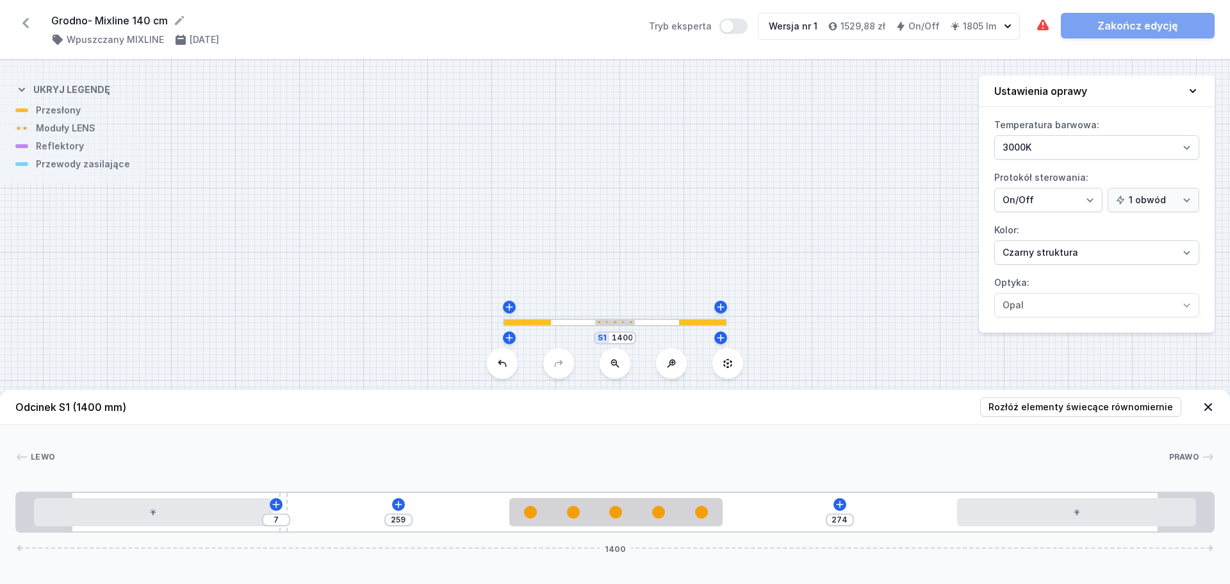
drag, startPoint x: 258, startPoint y: 493, endPoint x: 272, endPoint y: 493, distance: 13.5
click at [838, 503] on icon at bounding box center [840, 504] width 10 height 10
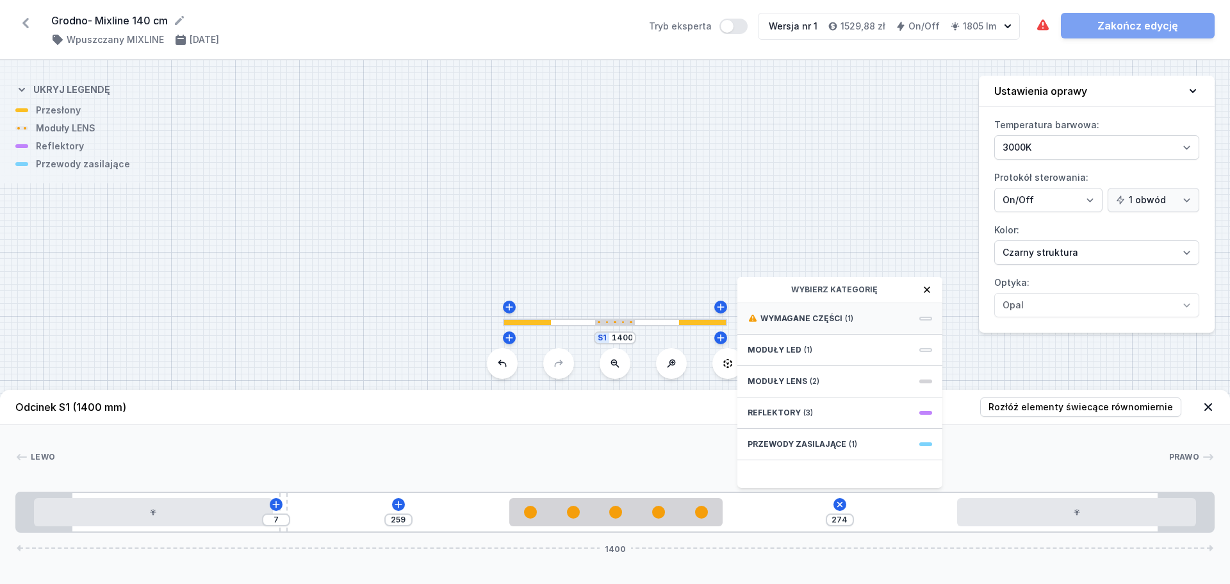
click at [827, 321] on span "Wymagane części" at bounding box center [802, 318] width 82 height 10
click at [827, 321] on span "Hole for power supply cable" at bounding box center [840, 317] width 185 height 13
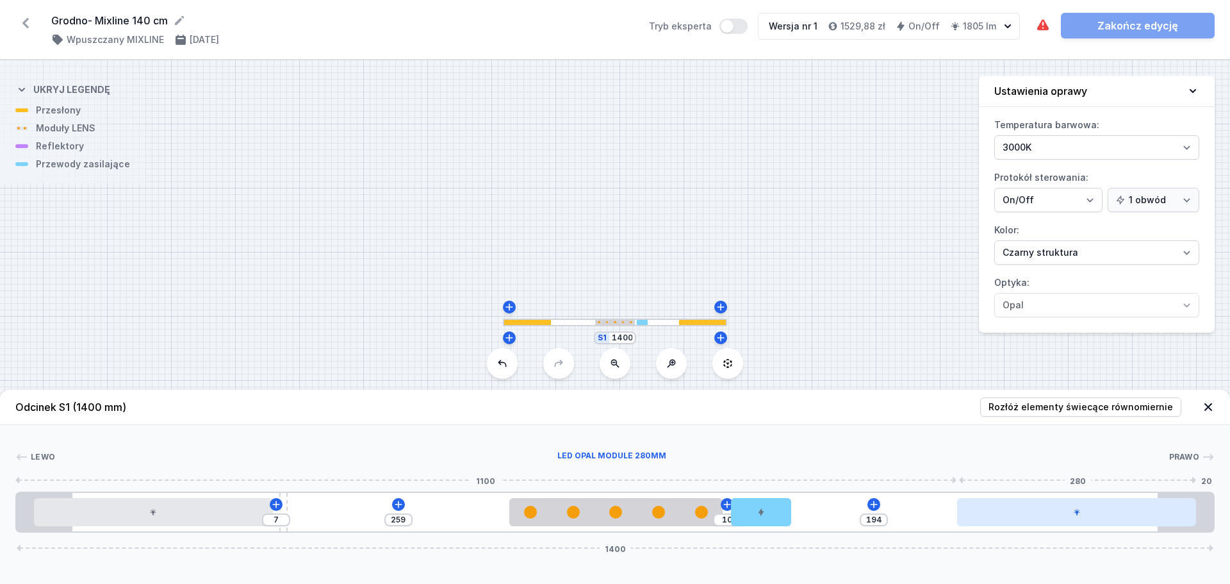
click at [1038, 520] on div at bounding box center [1077, 512] width 240 height 28
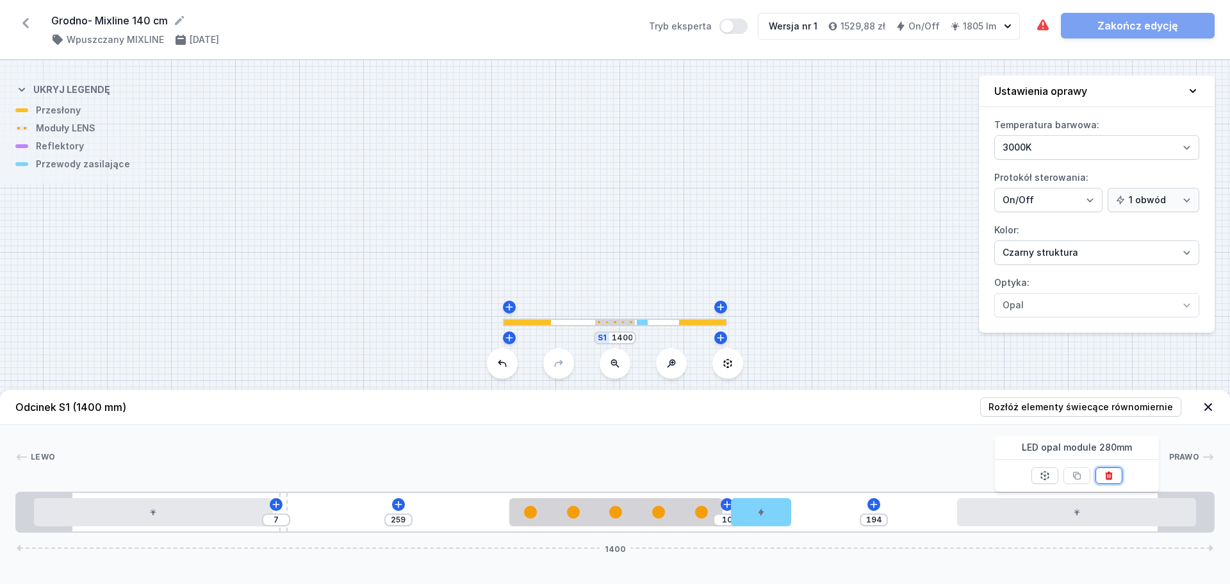
drag, startPoint x: 1111, startPoint y: 472, endPoint x: 1050, endPoint y: 492, distance: 64.0
click at [1111, 473] on icon at bounding box center [1109, 475] width 10 height 10
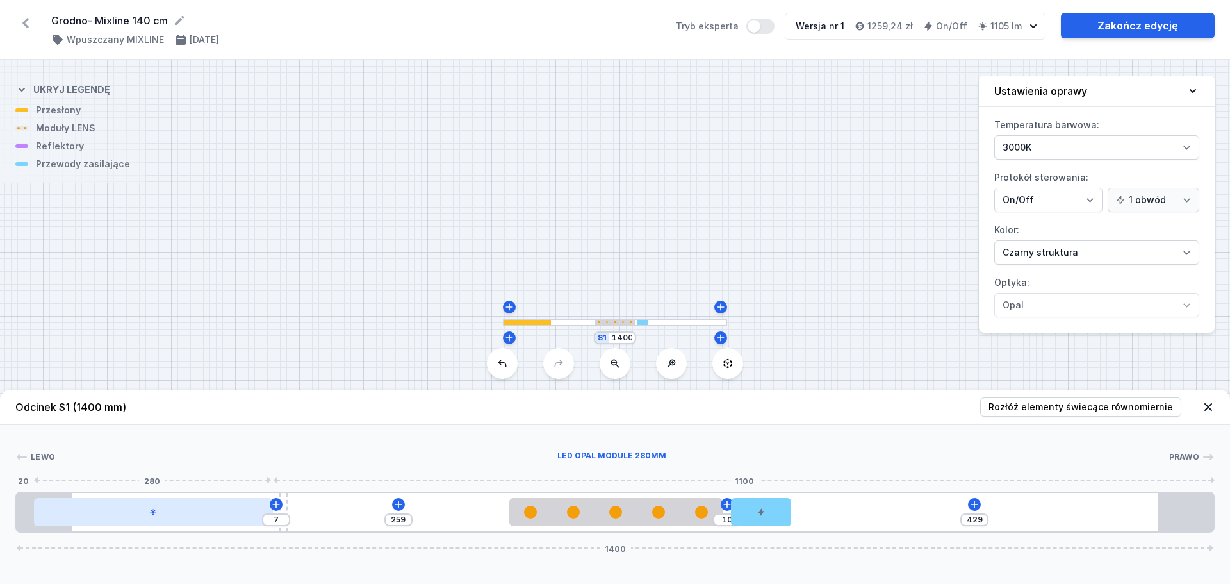
click at [211, 521] on div at bounding box center [154, 512] width 240 height 28
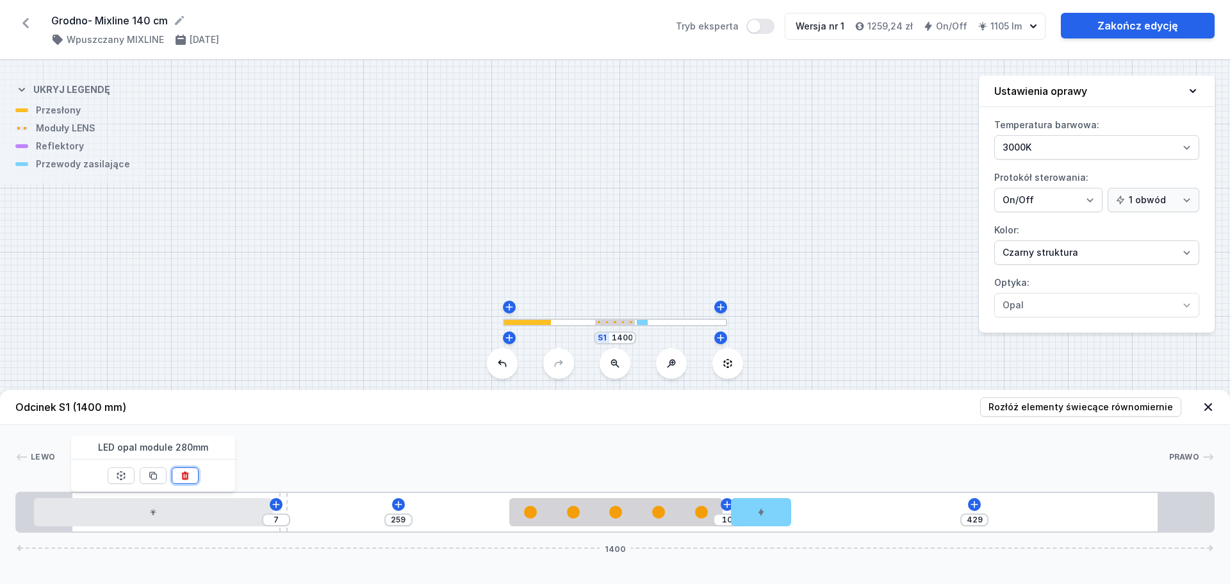
click at [187, 482] on button at bounding box center [185, 475] width 27 height 17
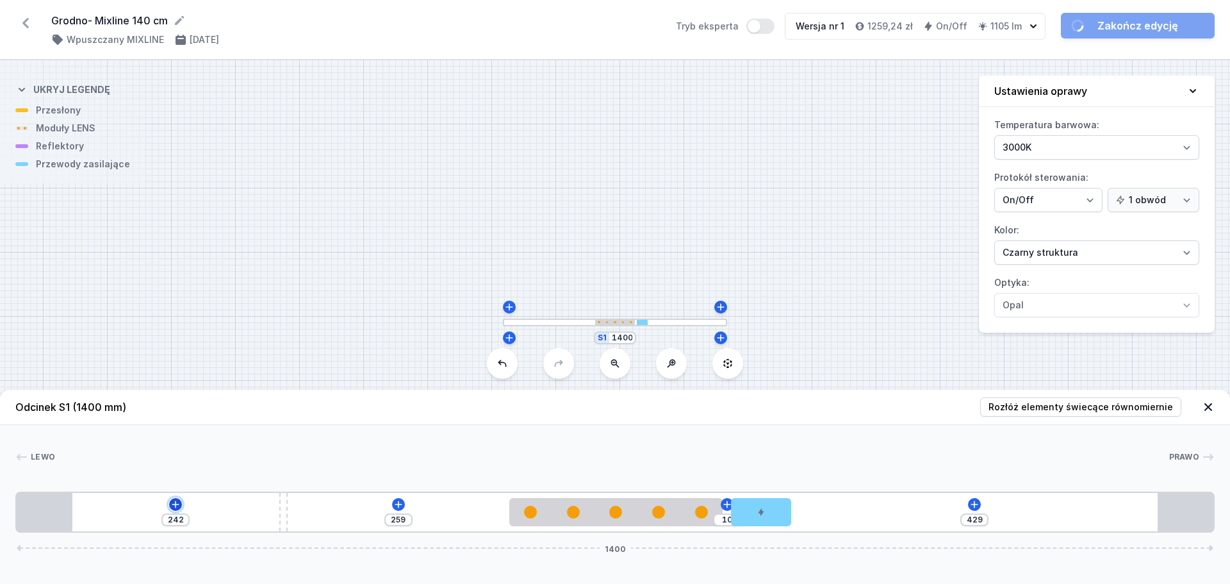
click at [174, 506] on icon at bounding box center [175, 504] width 10 height 10
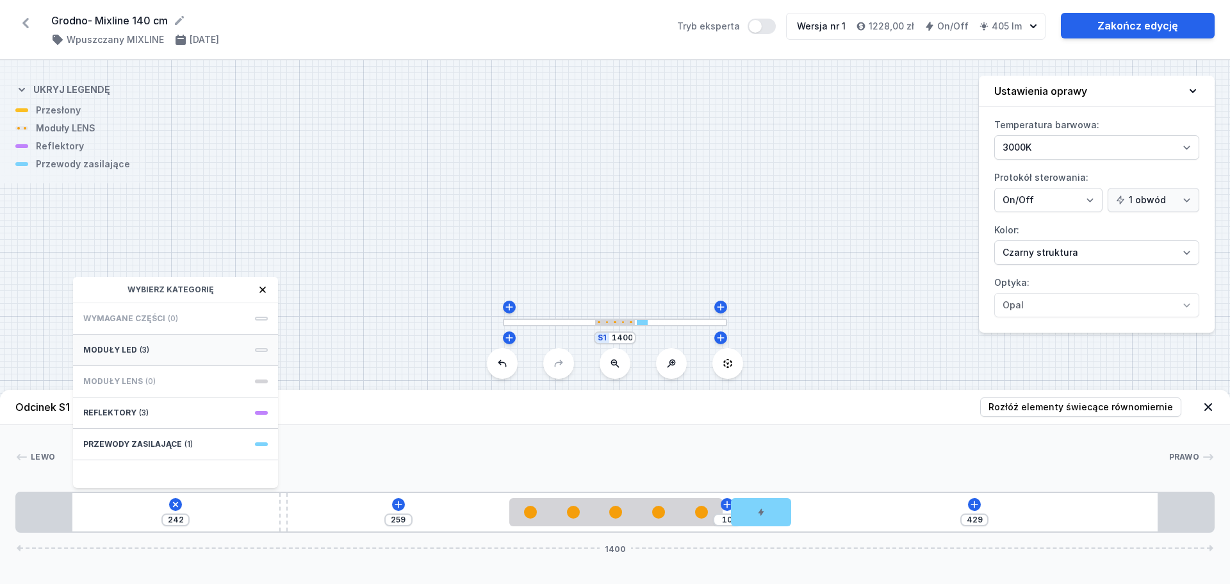
click at [153, 346] on div "Moduły LED (3)" at bounding box center [175, 350] width 205 height 31
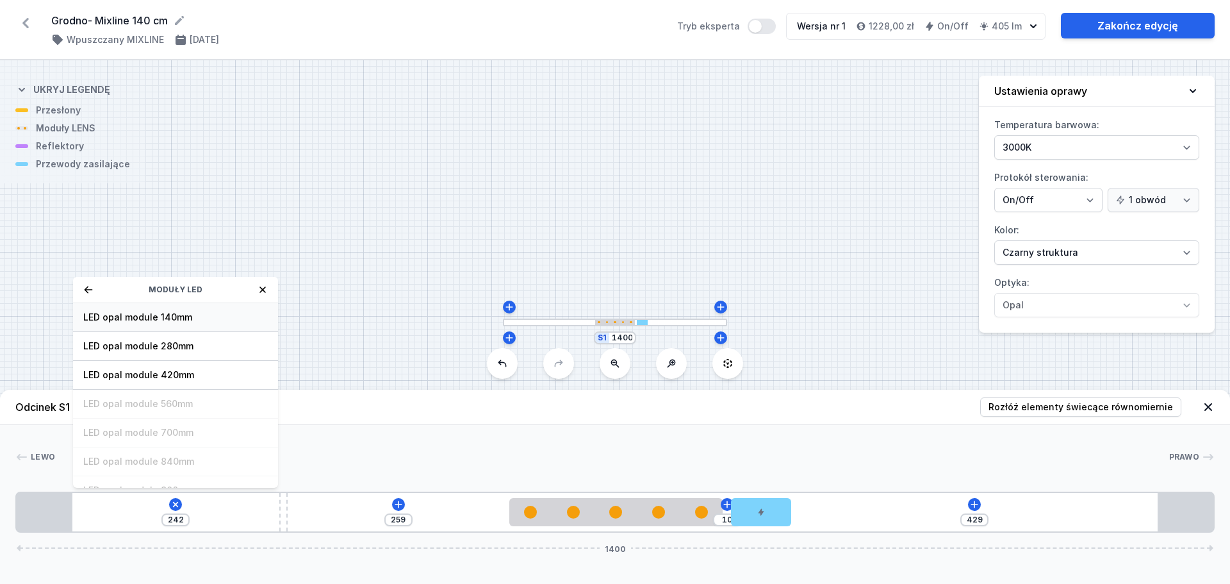
click at [181, 317] on span "LED opal module 140mm" at bounding box center [175, 317] width 185 height 13
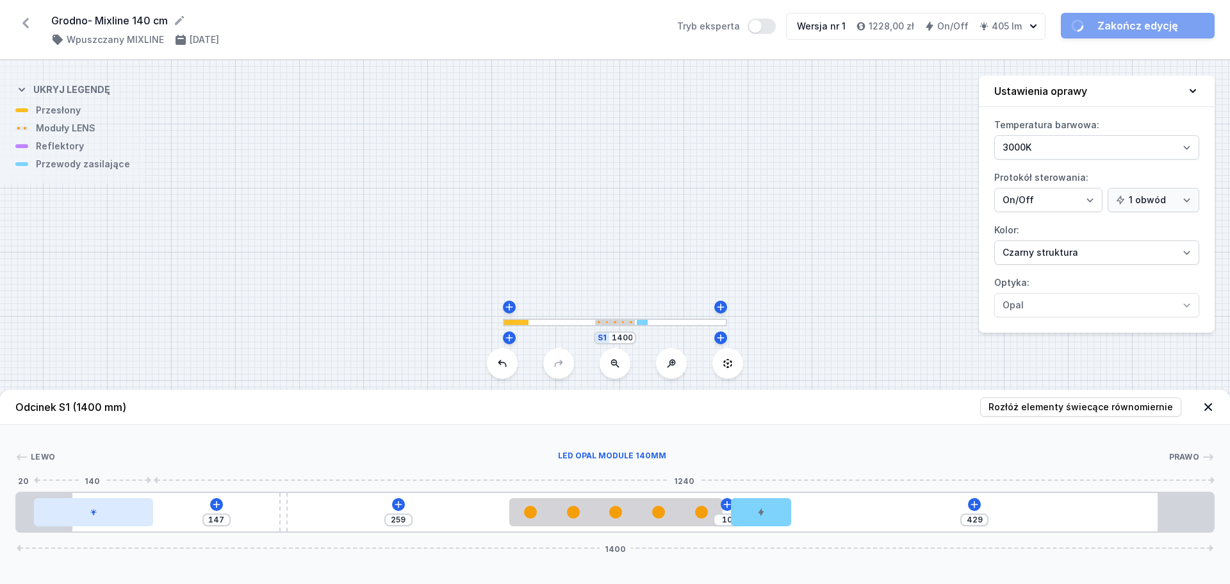
click at [97, 515] on icon at bounding box center [94, 512] width 8 height 8
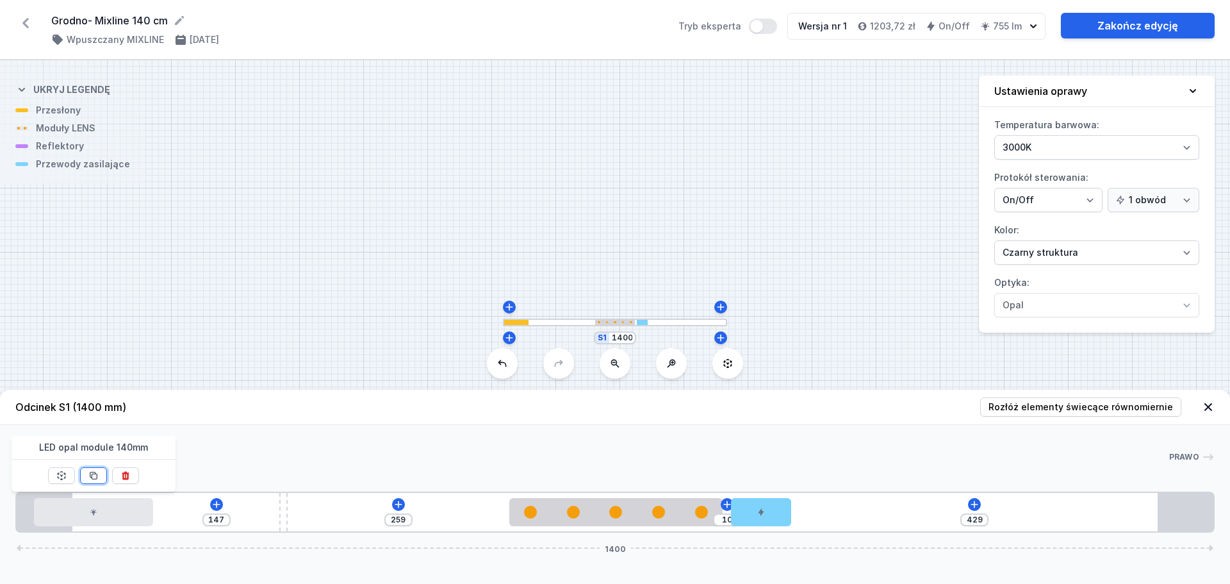
click at [94, 476] on icon at bounding box center [93, 475] width 10 height 10
drag, startPoint x: 296, startPoint y: 513, endPoint x: 1185, endPoint y: 538, distance: 889.2
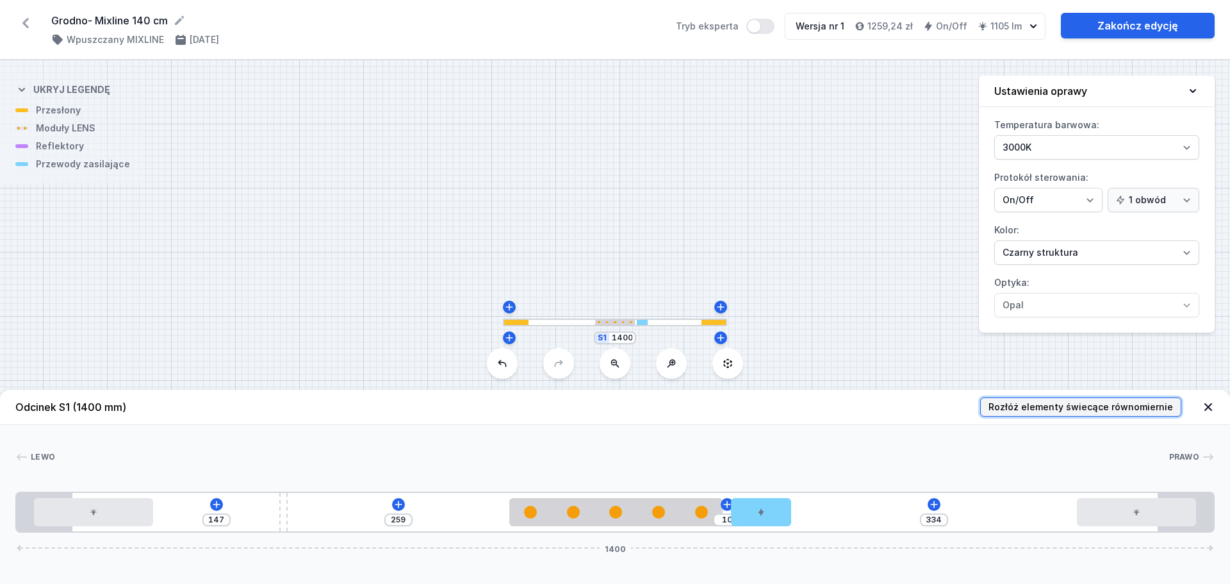
click at [1087, 404] on span "Rozłóż elementy świecące równomiernie" at bounding box center [1081, 407] width 185 height 13
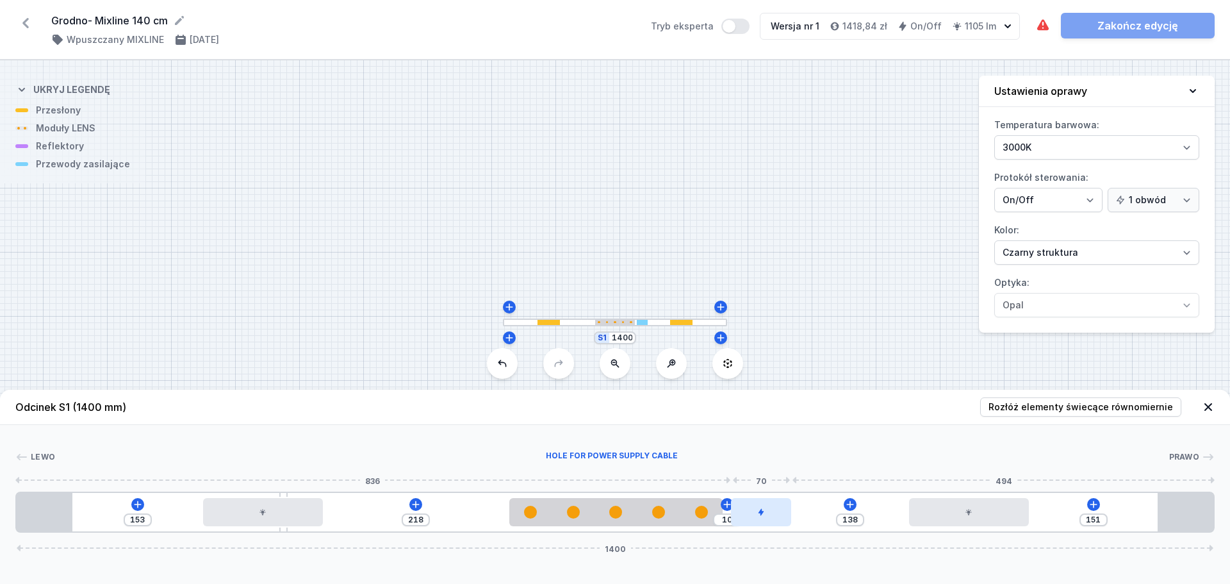
click at [755, 515] on div at bounding box center [761, 512] width 60 height 28
click at [762, 473] on icon at bounding box center [761, 476] width 7 height 8
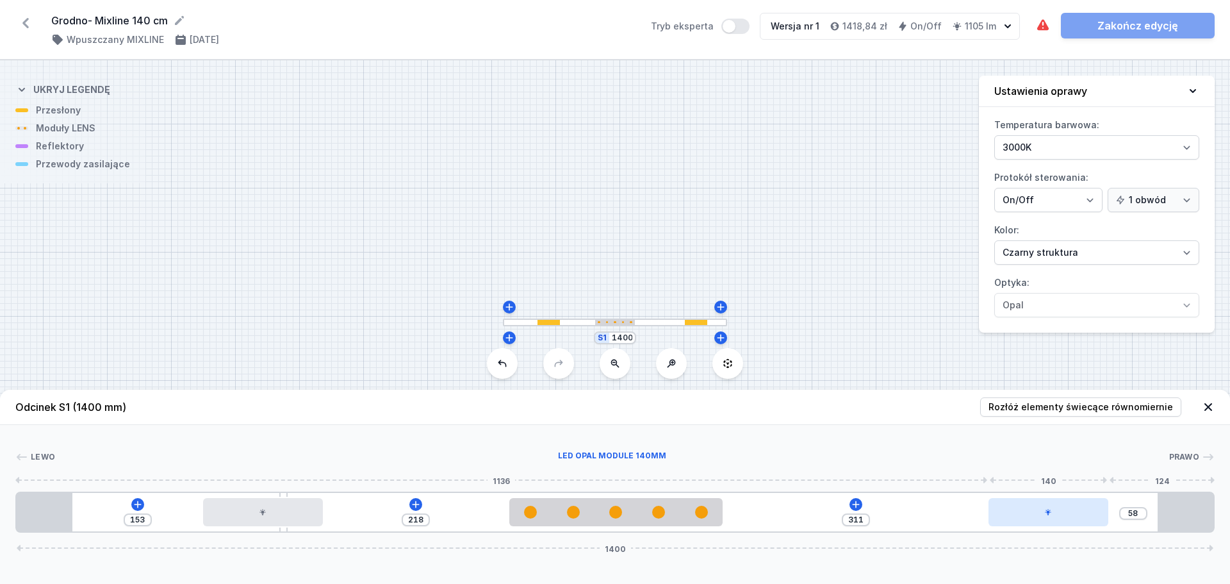
drag, startPoint x: 997, startPoint y: 518, endPoint x: 1090, endPoint y: 515, distance: 93.0
click at [1090, 515] on div at bounding box center [1049, 512] width 120 height 28
click at [1134, 513] on input "58" at bounding box center [1133, 513] width 21 height 10
click at [1130, 513] on input "58" at bounding box center [1133, 513] width 21 height 10
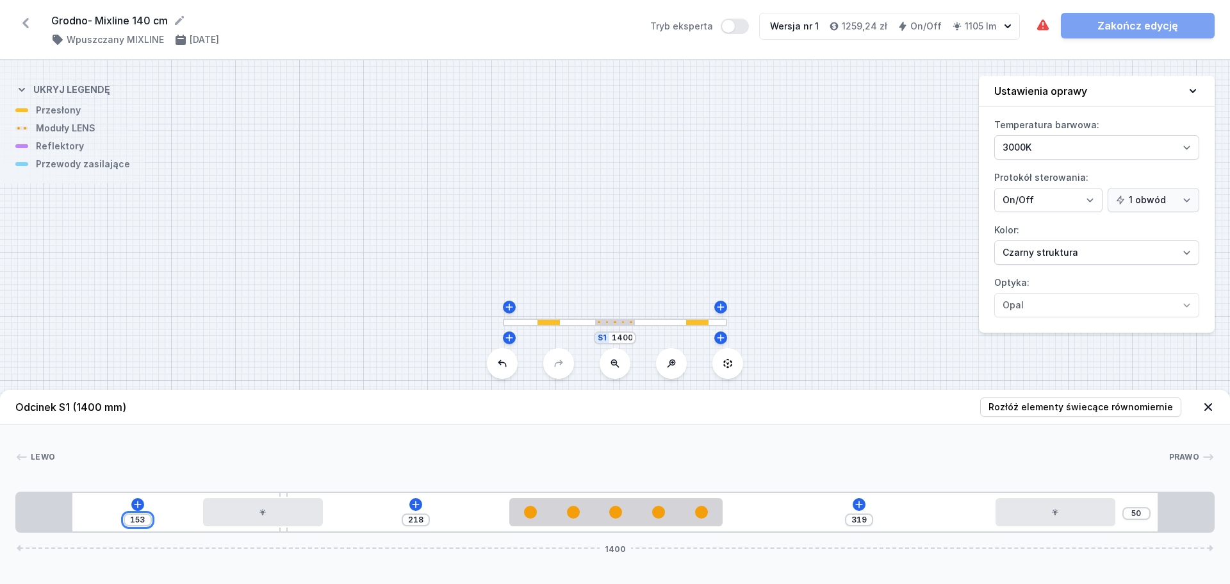
click at [140, 515] on input "153" at bounding box center [138, 520] width 21 height 10
click at [395, 502] on icon at bounding box center [398, 504] width 10 height 10
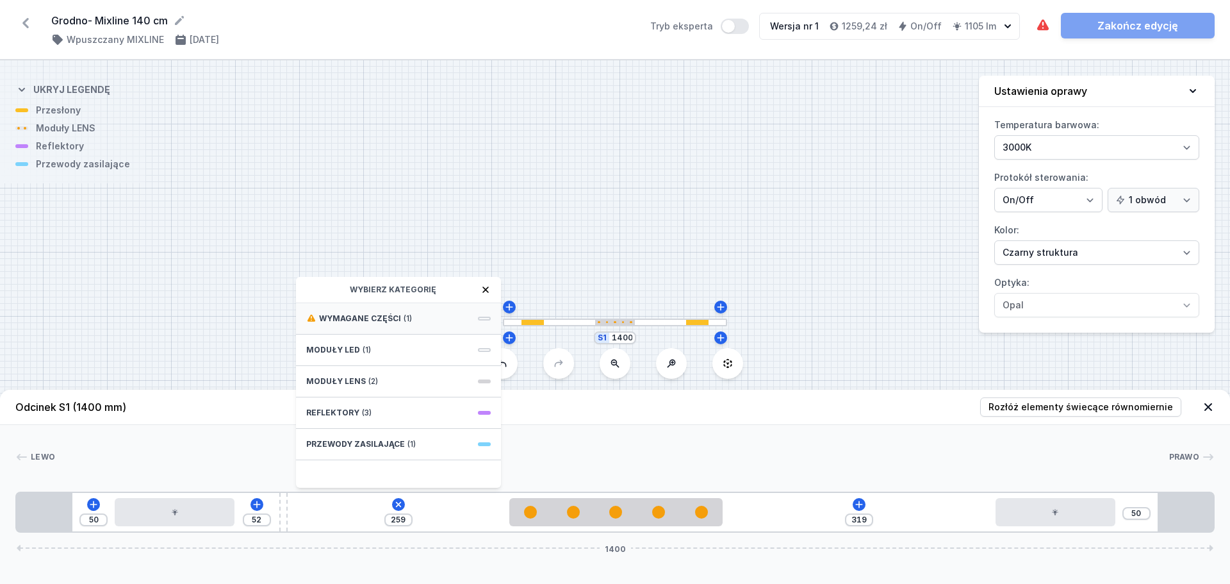
click at [376, 311] on div "Wymagane części (1)" at bounding box center [398, 318] width 205 height 31
click at [382, 320] on span "Hole for power supply cable" at bounding box center [398, 317] width 185 height 13
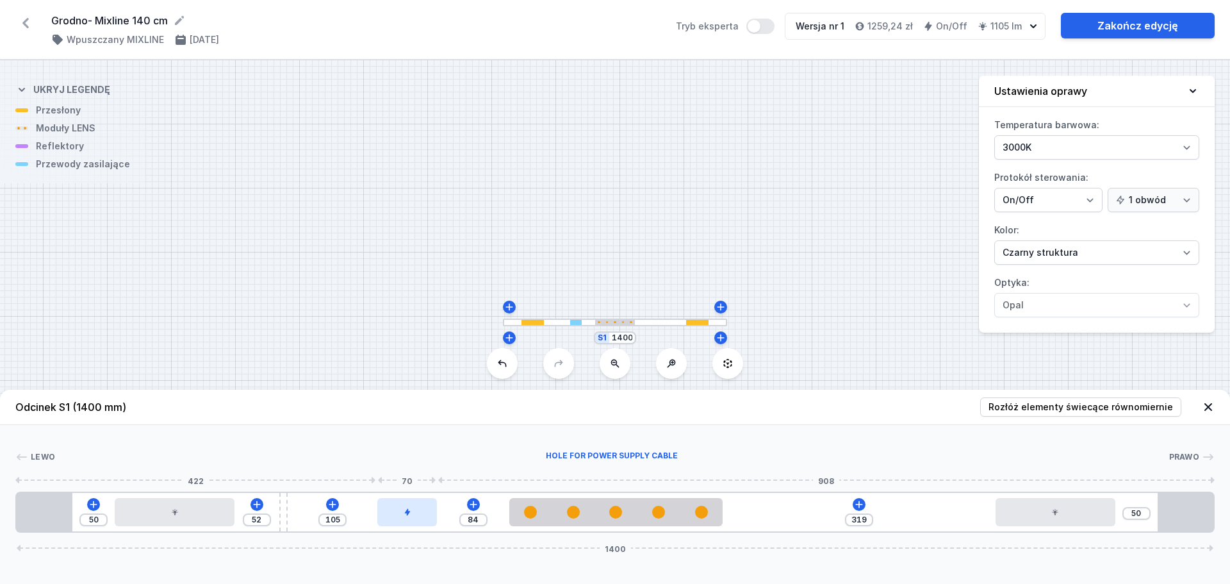
drag, startPoint x: 327, startPoint y: 513, endPoint x: 405, endPoint y: 512, distance: 77.6
click at [405, 512] on div at bounding box center [407, 512] width 60 height 28
click at [765, 26] on button "Tryb eksperta" at bounding box center [761, 26] width 28 height 15
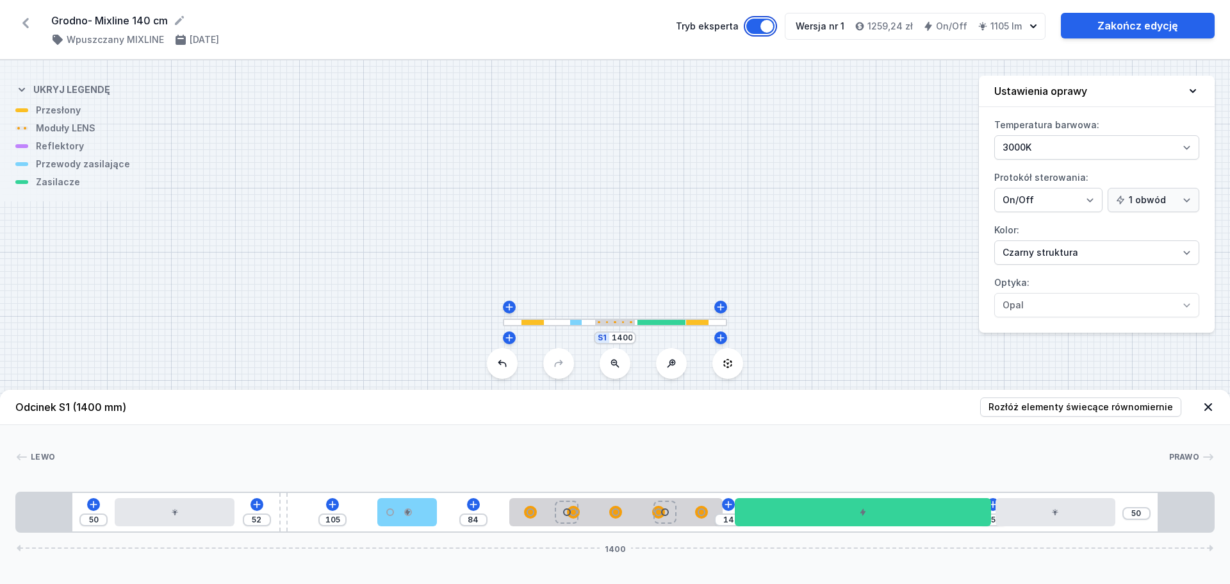
click at [765, 26] on button "Tryb eksperta" at bounding box center [761, 26] width 28 height 15
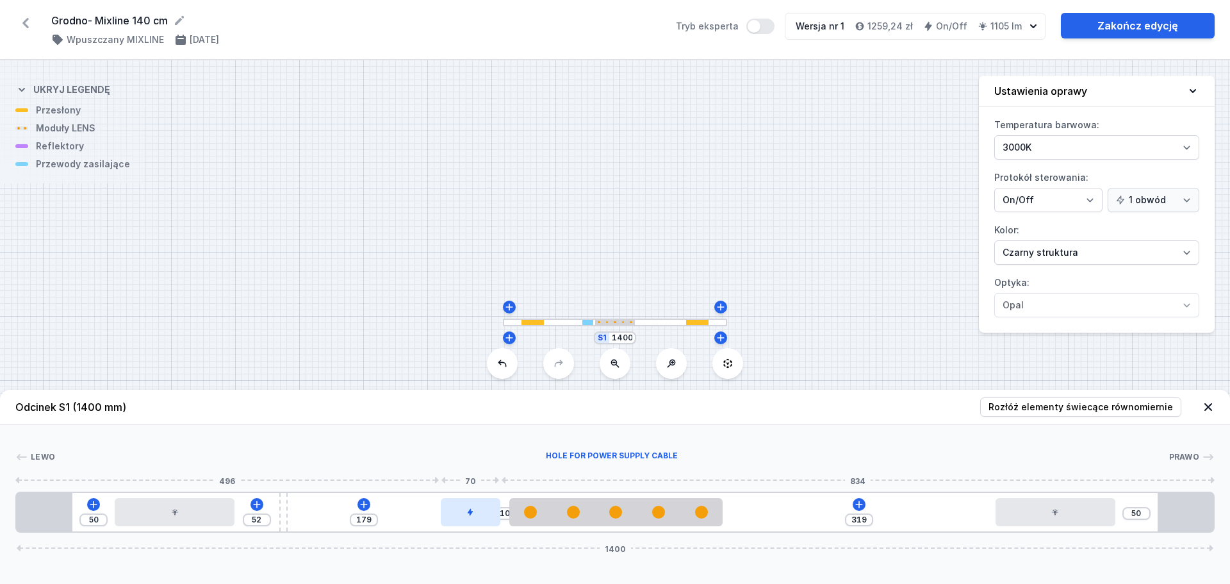
drag, startPoint x: 409, startPoint y: 509, endPoint x: 495, endPoint y: 513, distance: 86.6
click at [495, 513] on div at bounding box center [471, 512] width 60 height 28
drag, startPoint x: 285, startPoint y: 506, endPoint x: 352, endPoint y: 507, distance: 67.9
click at [352, 507] on div "50 140 91 10 319 50 1400" at bounding box center [615, 512] width 1200 height 41
drag, startPoint x: 476, startPoint y: 515, endPoint x: 430, endPoint y: 517, distance: 46.2
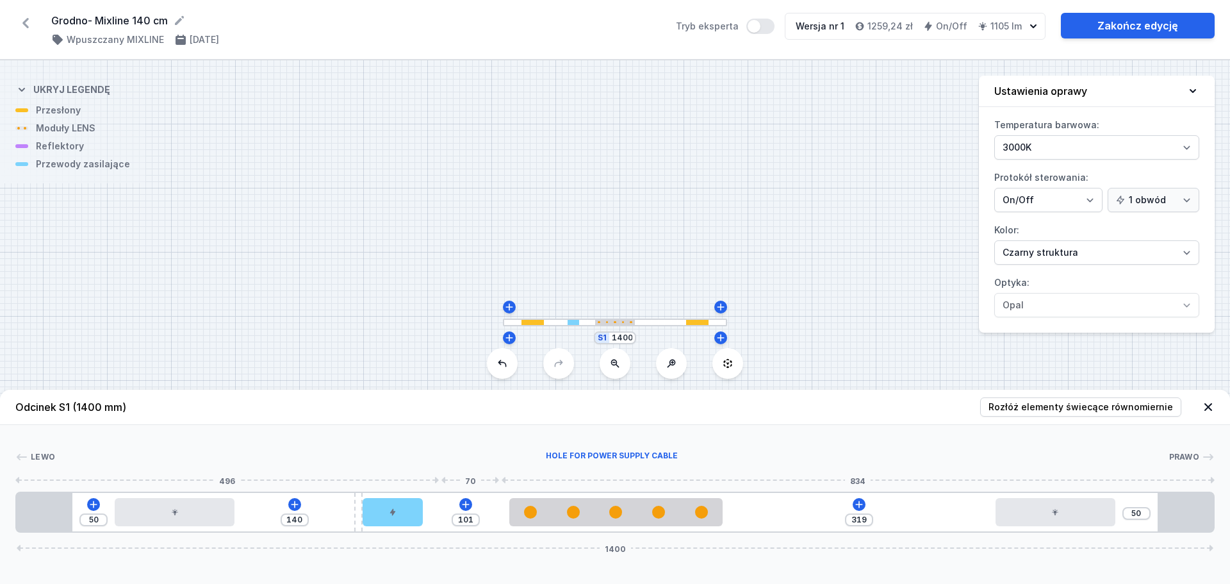
click at [430, 517] on div "50 140 101 319 50 1400" at bounding box center [615, 512] width 1200 height 41
click at [467, 518] on input "101" at bounding box center [466, 520] width 21 height 10
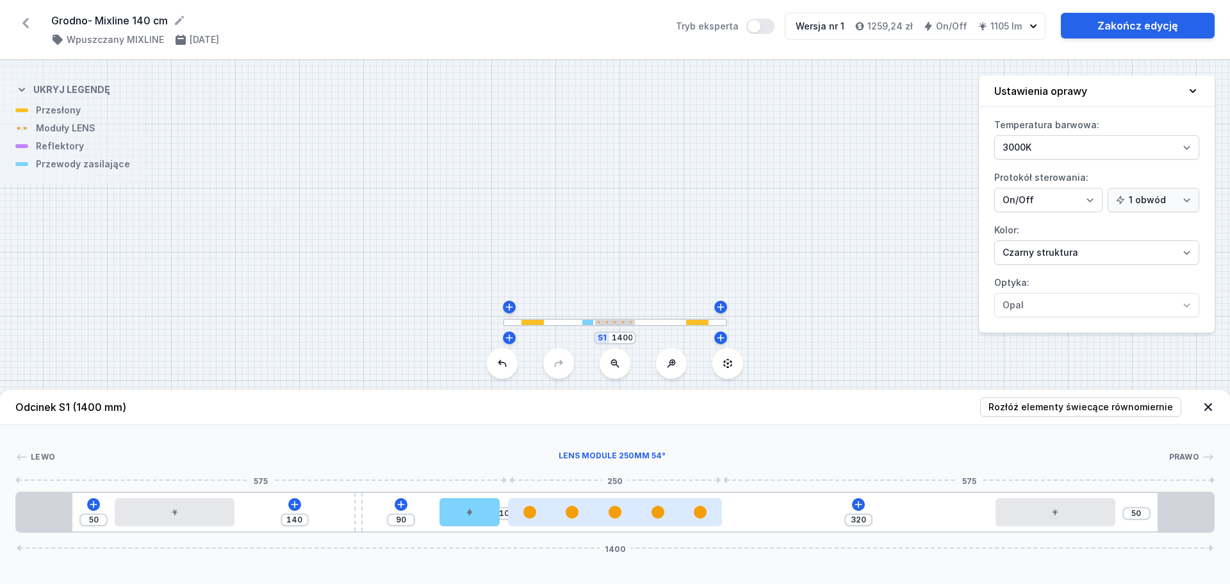
drag, startPoint x: 398, startPoint y: 512, endPoint x: 508, endPoint y: 510, distance: 110.2
click at [508, 510] on div "50 140 90 10 320 50 1400" at bounding box center [615, 512] width 1200 height 41
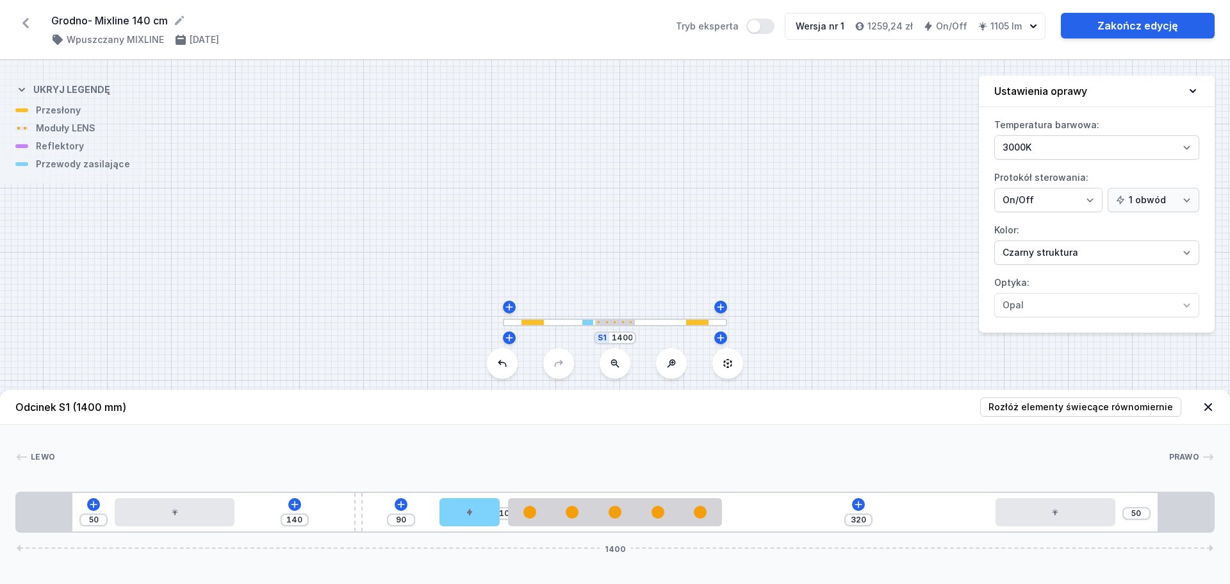
click at [538, 444] on div "Lewo Prawo 1 2 3 4 5 2 1 50 140 90 10 320 50 1400 115 140 240 70 10 250 320 140…" at bounding box center [615, 479] width 1230 height 108
click at [1158, 28] on link "Zakończ edycję" at bounding box center [1138, 26] width 154 height 26
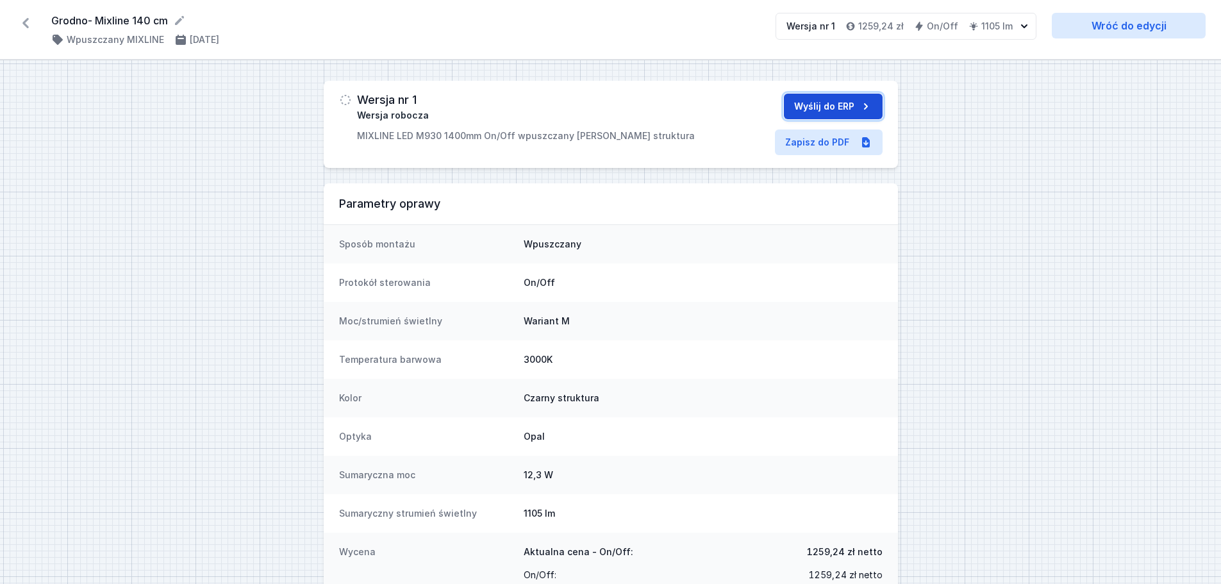
click at [825, 108] on button "Wyślij do ERP" at bounding box center [833, 107] width 99 height 26
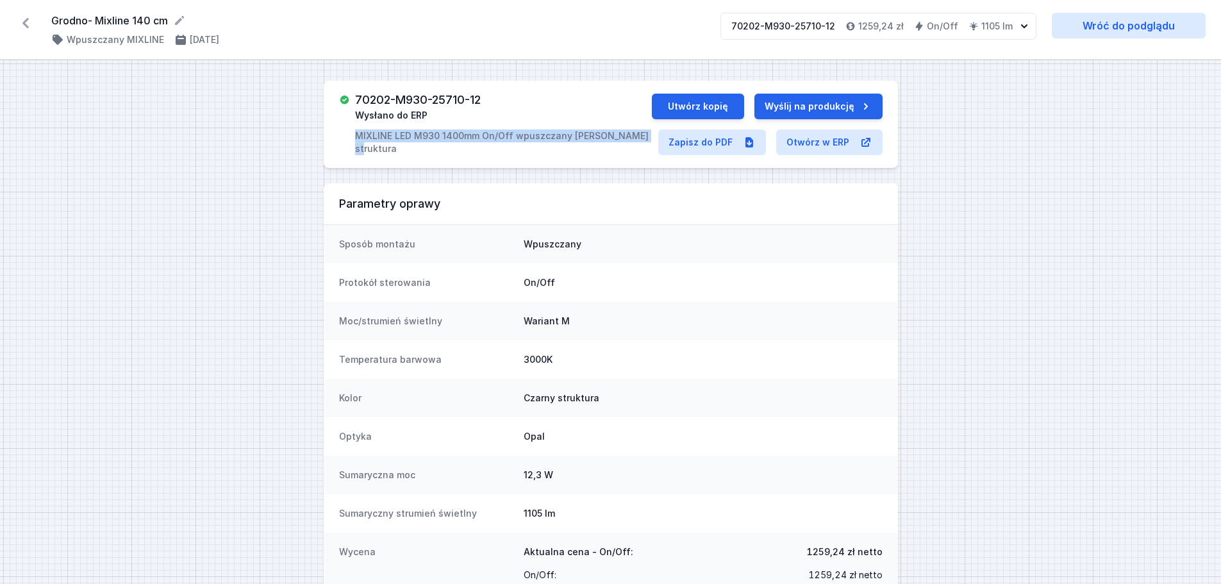
drag, startPoint x: 355, startPoint y: 133, endPoint x: 650, endPoint y: 136, distance: 294.8
click at [650, 136] on div "70202-M930-25710-12 Wysłano do ERP MIXLINE LED M930 1400mm On/Off wpuszczany [P…" at bounding box center [495, 125] width 313 height 62
copy p "MIXLINE LED M930 1400mm On/Off wpuszczany [PERSON_NAME] struktura"
click at [714, 144] on link "Zapisz do PDF" at bounding box center [712, 142] width 108 height 26
click at [332, 132] on div "70202-M930-25710-12 Wysłano do ERP MIXLINE LED M930 1400mm On/Off wpuszczany [P…" at bounding box center [611, 124] width 574 height 87
